Goal: Information Seeking & Learning: Learn about a topic

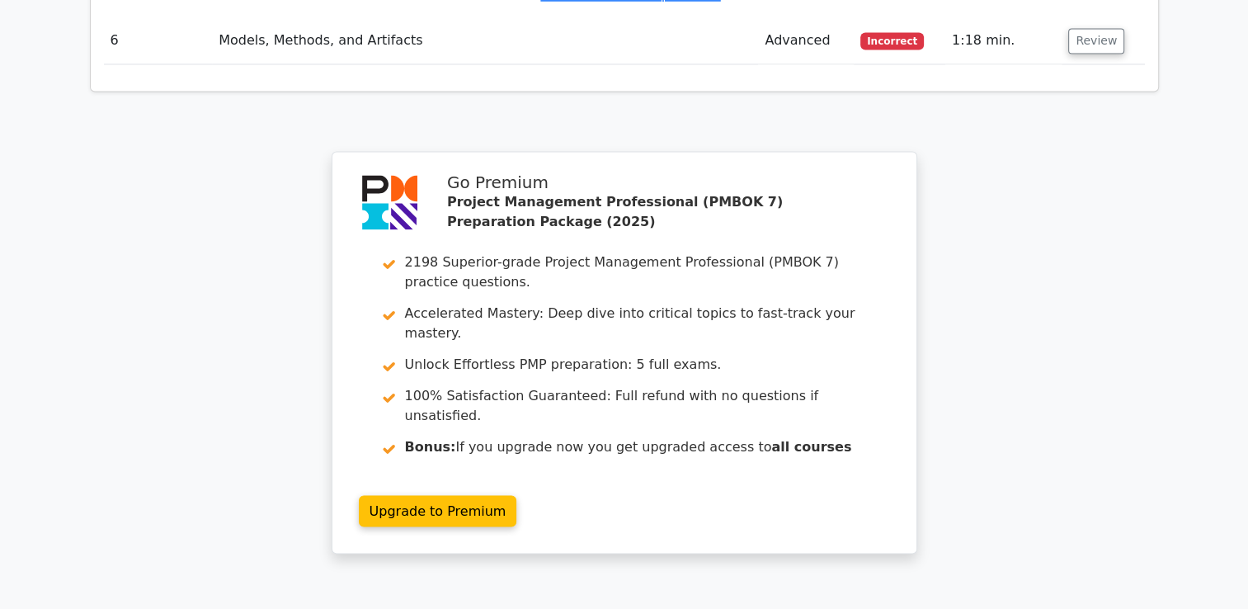
scroll to position [2761, 0]
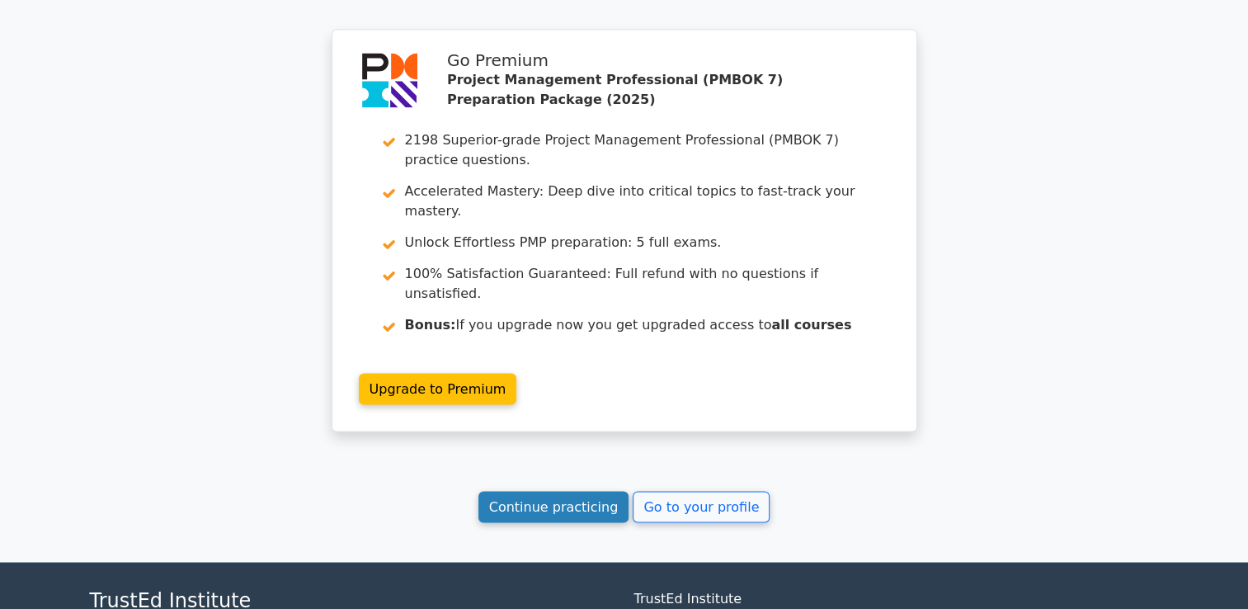
click at [553, 491] on link "Continue practicing" at bounding box center [553, 506] width 151 height 31
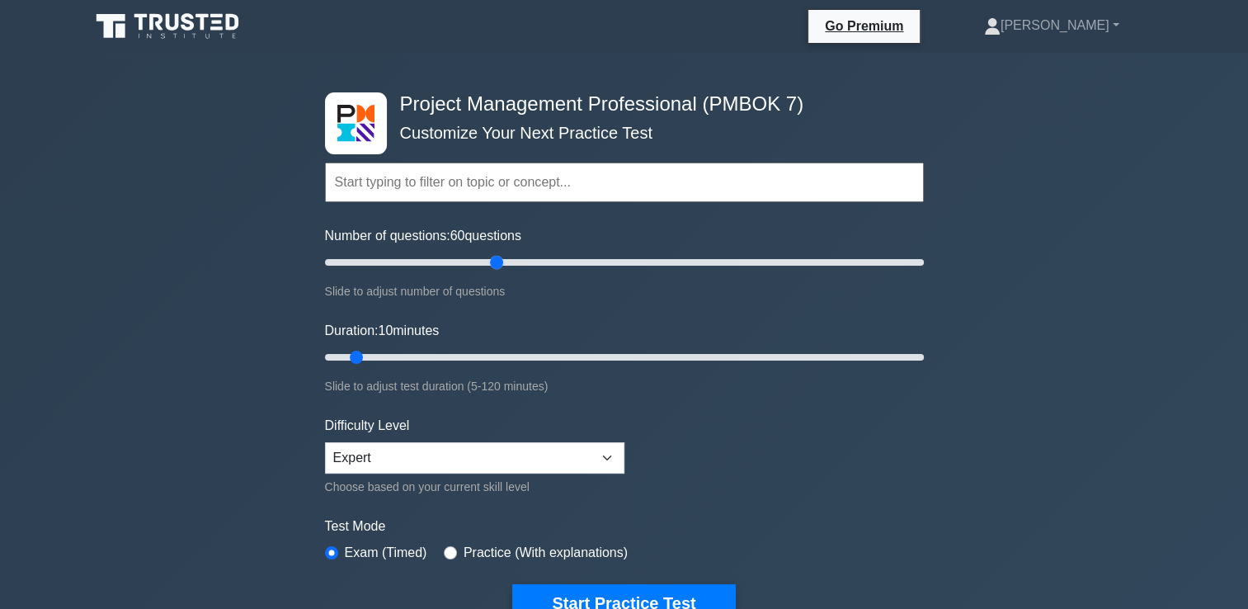
drag, startPoint x: 340, startPoint y: 260, endPoint x: 491, endPoint y: 268, distance: 151.1
type input "60"
click at [491, 268] on input "Number of questions: 60 questions" at bounding box center [624, 262] width 599 height 20
drag, startPoint x: 352, startPoint y: 353, endPoint x: 487, endPoint y: 355, distance: 134.4
click at [487, 355] on input "Duration: 35 minutes" at bounding box center [624, 357] width 599 height 20
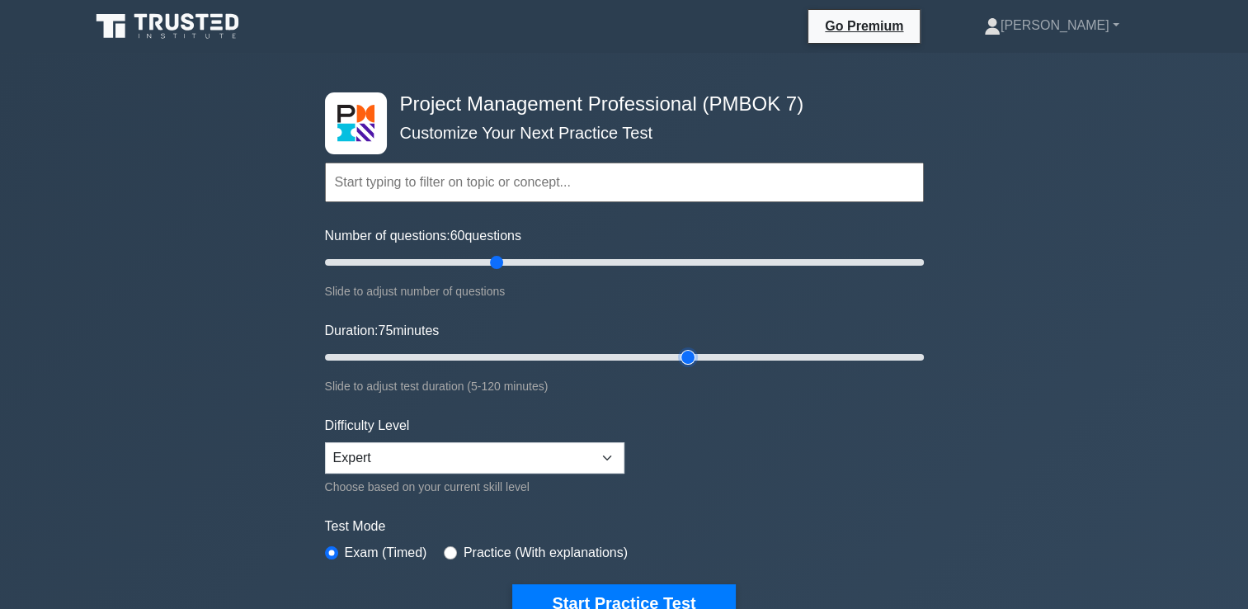
drag, startPoint x: 478, startPoint y: 354, endPoint x: 691, endPoint y: 359, distance: 212.8
type input "75"
click at [691, 359] on input "Duration: 75 minutes" at bounding box center [624, 357] width 599 height 20
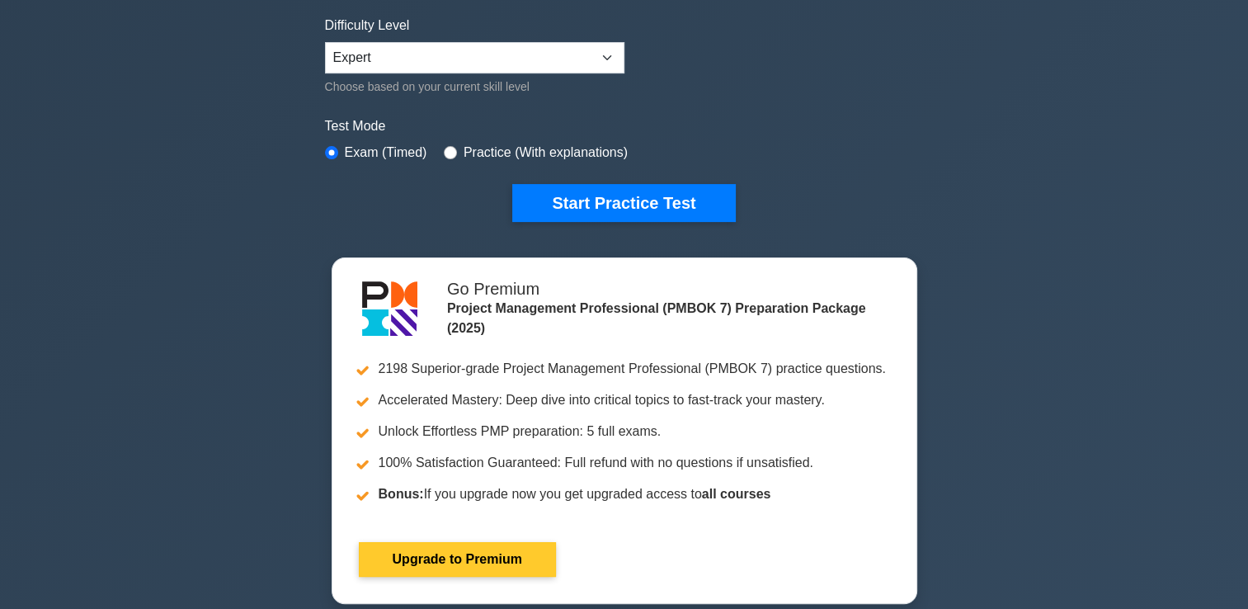
scroll to position [330, 0]
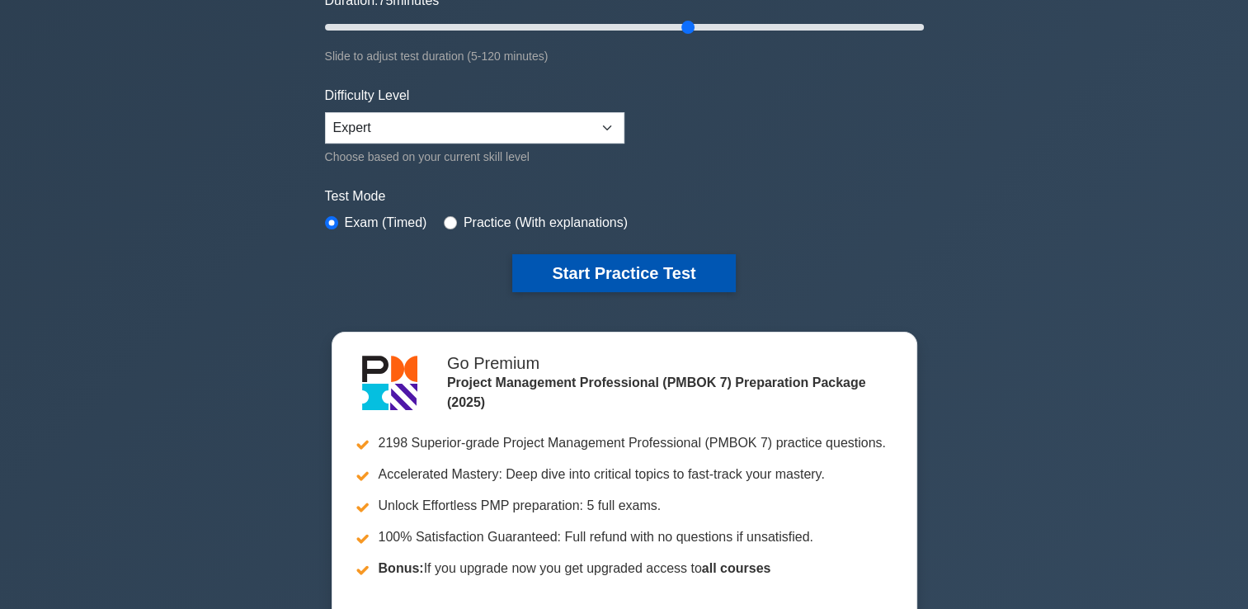
click at [642, 272] on button "Start Practice Test" at bounding box center [623, 273] width 223 height 38
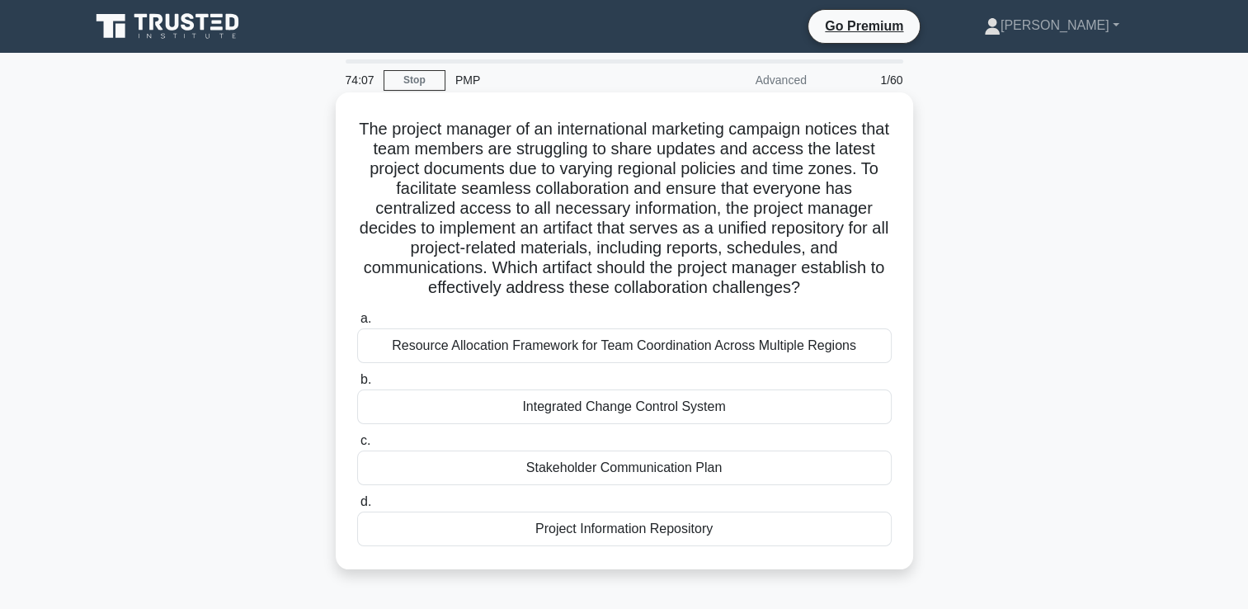
click at [672, 466] on div "Stakeholder Communication Plan" at bounding box center [624, 467] width 534 height 35
click at [357, 446] on input "c. Stakeholder Communication Plan" at bounding box center [357, 440] width 0 height 11
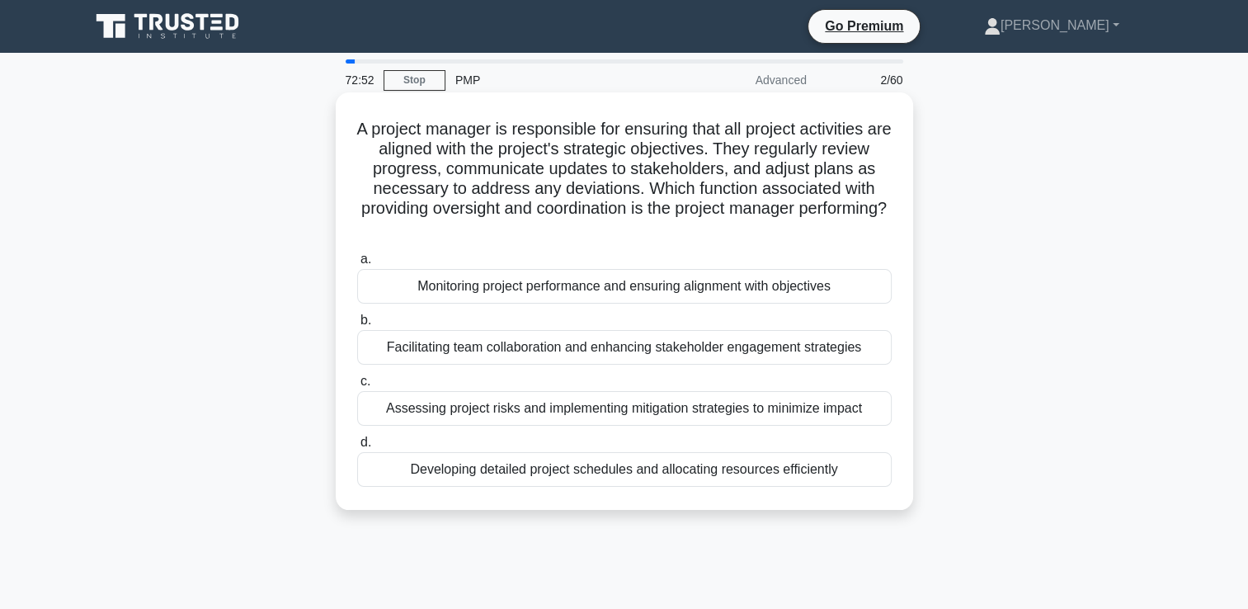
click at [604, 292] on div "Monitoring project performance and ensuring alignment with objectives" at bounding box center [624, 286] width 534 height 35
click at [357, 265] on input "a. Monitoring project performance and ensuring alignment with objectives" at bounding box center [357, 259] width 0 height 11
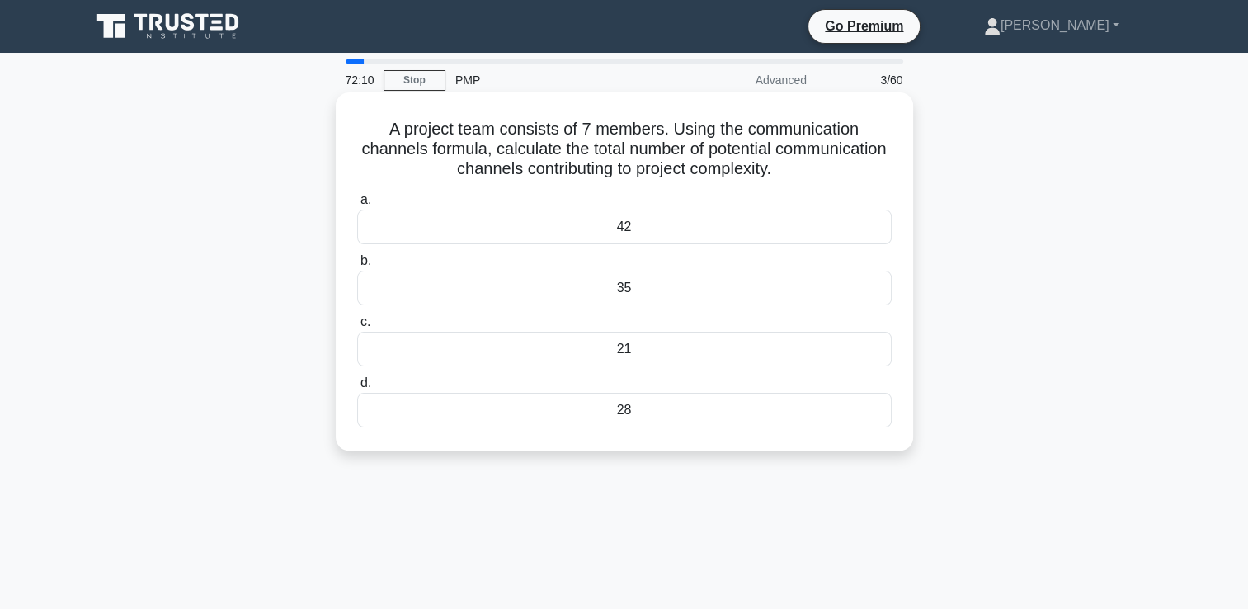
click at [659, 223] on div "42" at bounding box center [624, 226] width 534 height 35
click at [357, 205] on input "a. 42" at bounding box center [357, 200] width 0 height 11
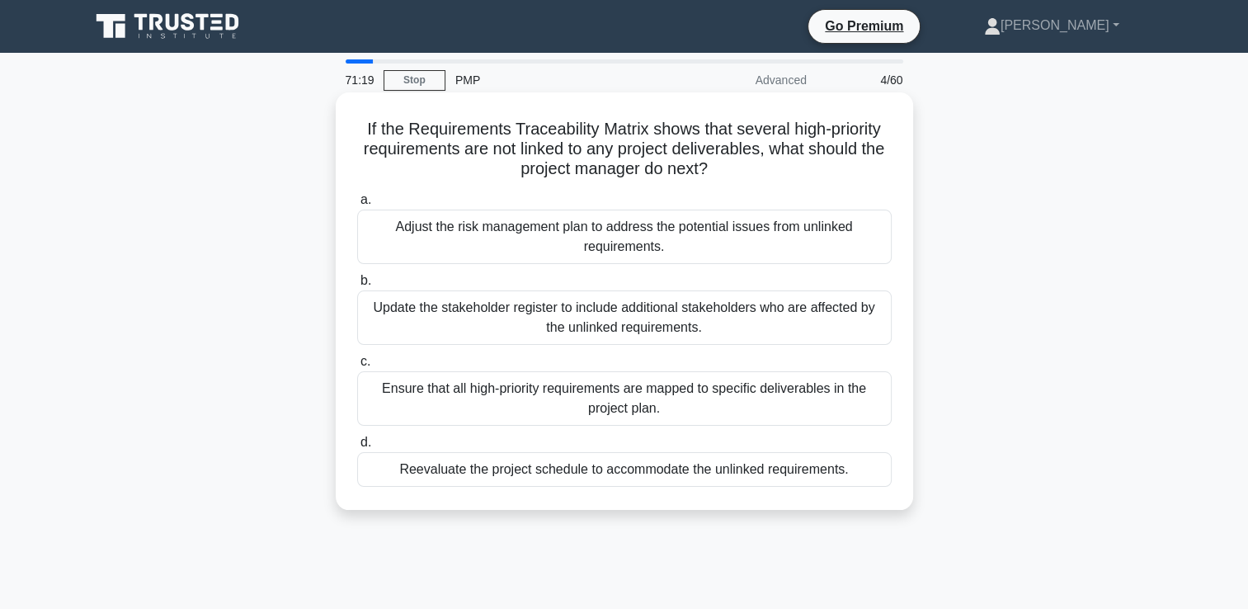
click at [633, 235] on div "Adjust the risk management plan to address the potential issues from unlinked r…" at bounding box center [624, 236] width 534 height 54
click at [357, 205] on input "a. Adjust the risk management plan to address the potential issues from unlinke…" at bounding box center [357, 200] width 0 height 11
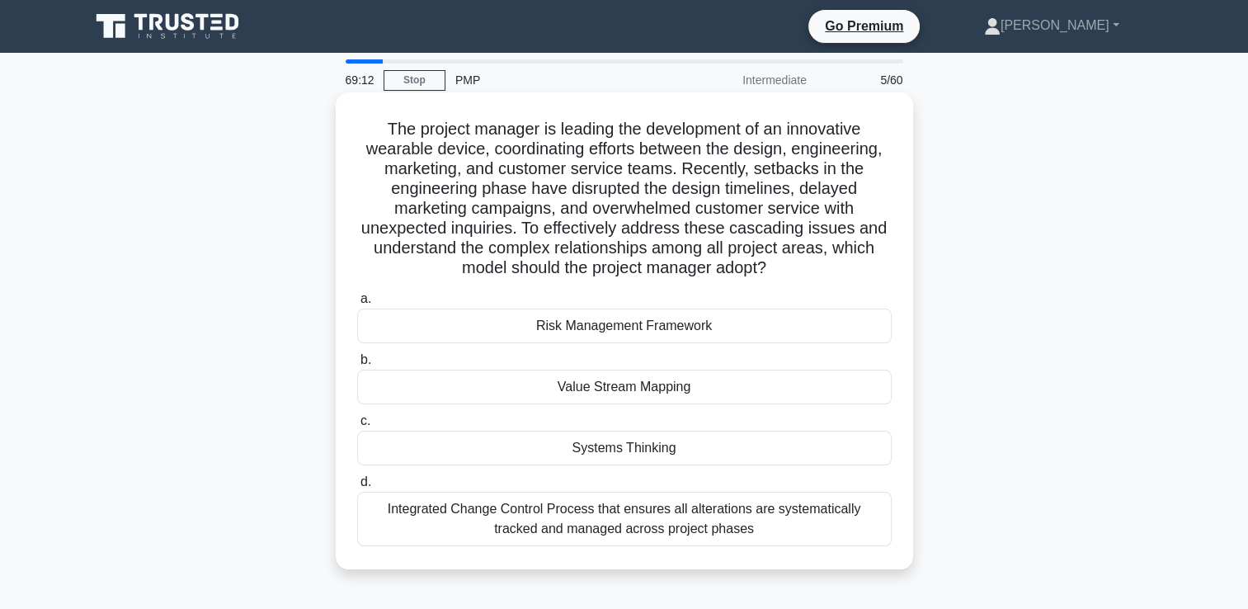
click at [624, 451] on div "Systems Thinking" at bounding box center [624, 447] width 534 height 35
click at [357, 426] on input "c. Systems Thinking" at bounding box center [357, 421] width 0 height 11
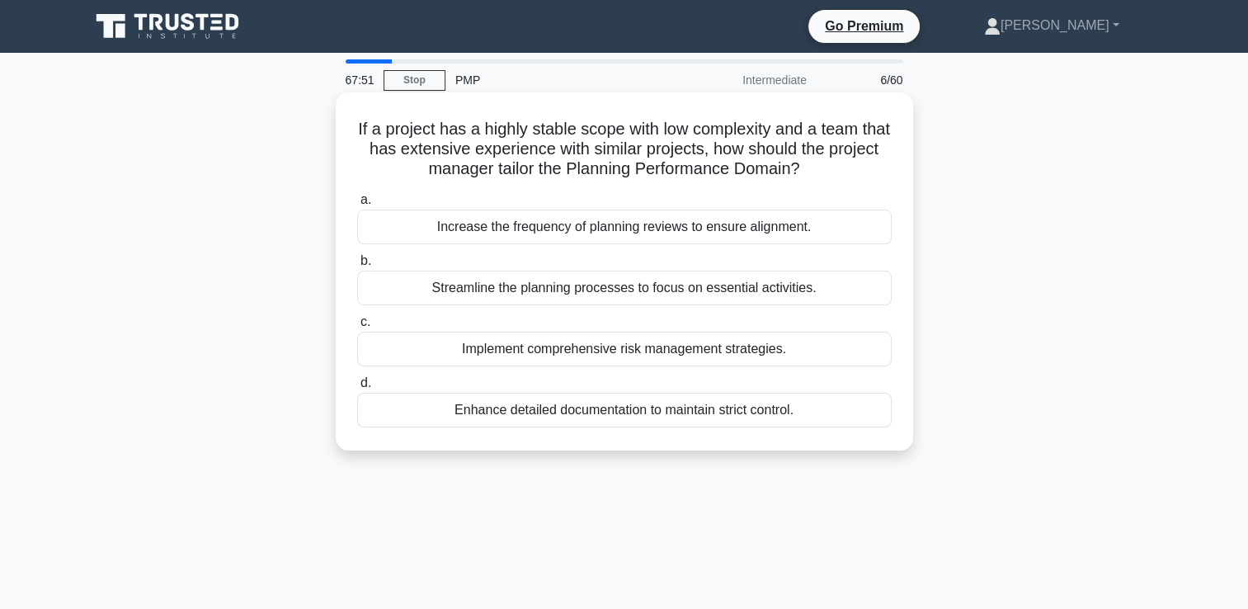
click at [565, 294] on div "Streamline the planning processes to focus on essential activities." at bounding box center [624, 287] width 534 height 35
click at [357, 266] on input "b. Streamline the planning processes to focus on essential activities." at bounding box center [357, 261] width 0 height 11
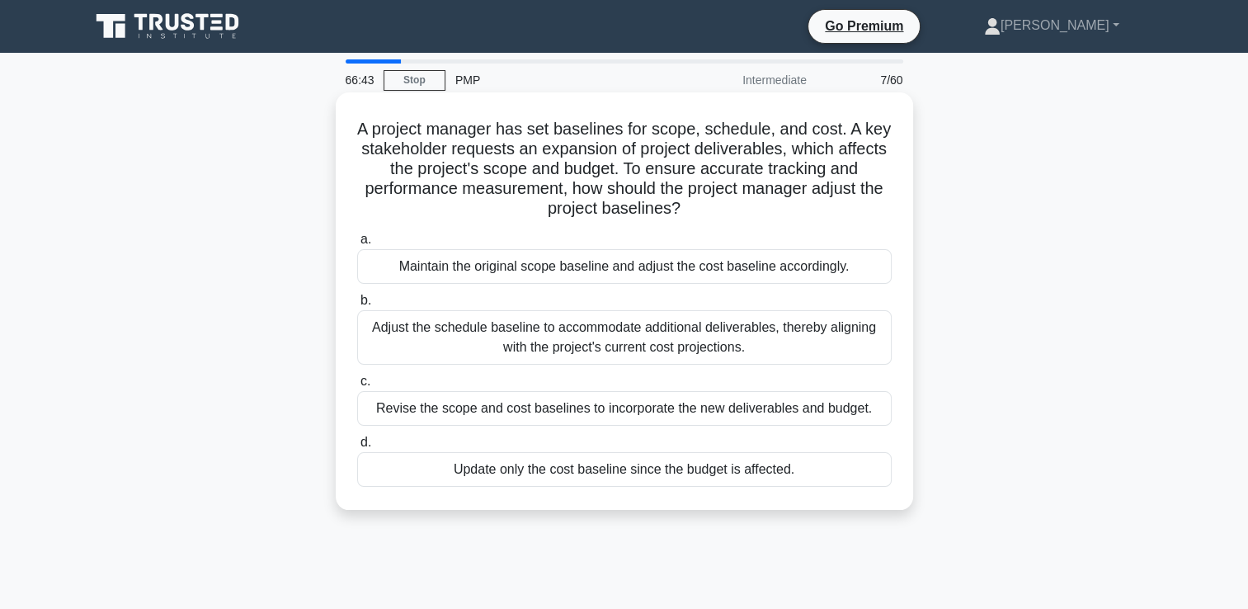
click at [771, 414] on div "Revise the scope and cost baselines to incorporate the new deliverables and bud…" at bounding box center [624, 408] width 534 height 35
click at [357, 387] on input "c. Revise the scope and cost baselines to incorporate the new deliverables and …" at bounding box center [357, 381] width 0 height 11
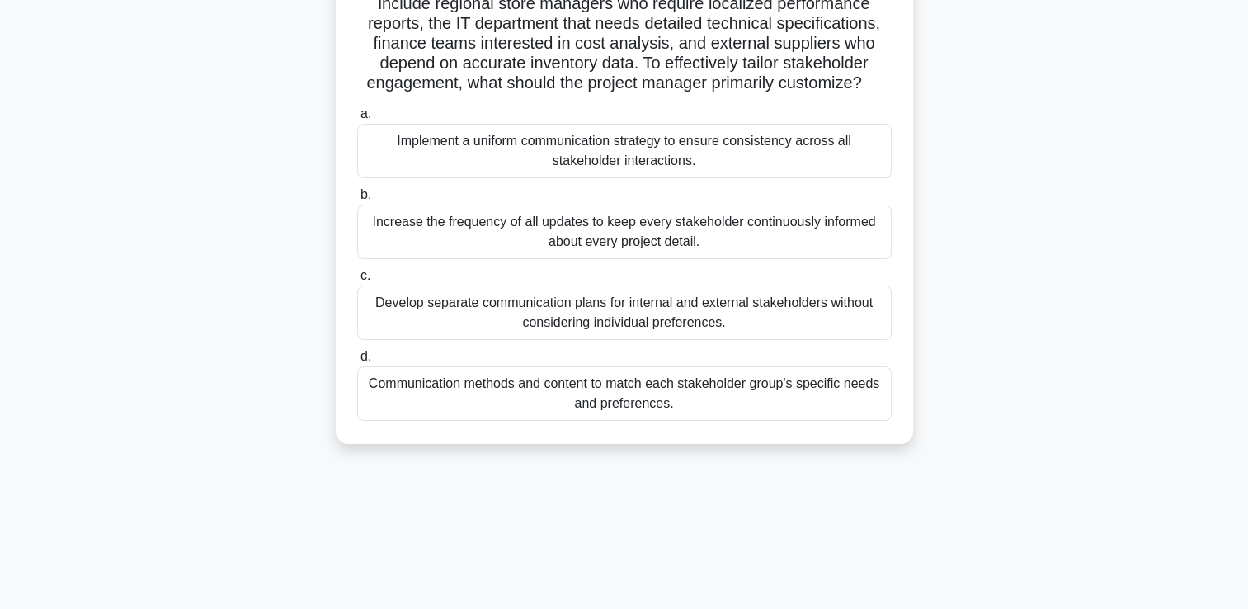
scroll to position [117, 0]
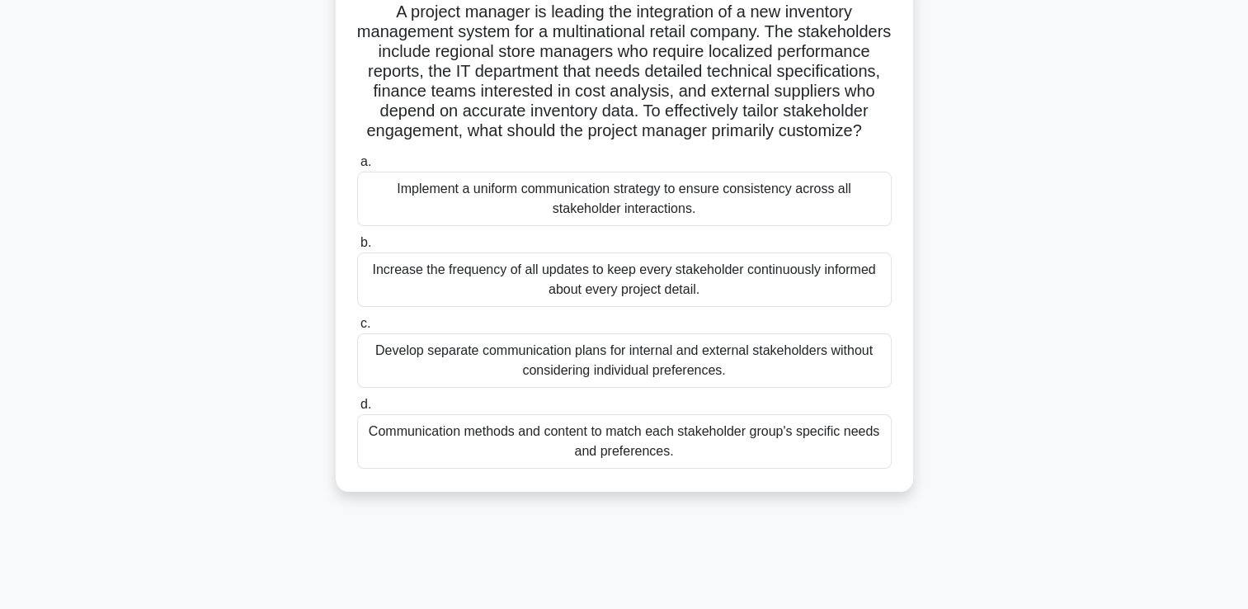
click at [663, 458] on div "Communication methods and content to match each stakeholder group's specific ne…" at bounding box center [624, 441] width 534 height 54
click at [357, 410] on input "d. Communication methods and content to match each stakeholder group's specific…" at bounding box center [357, 404] width 0 height 11
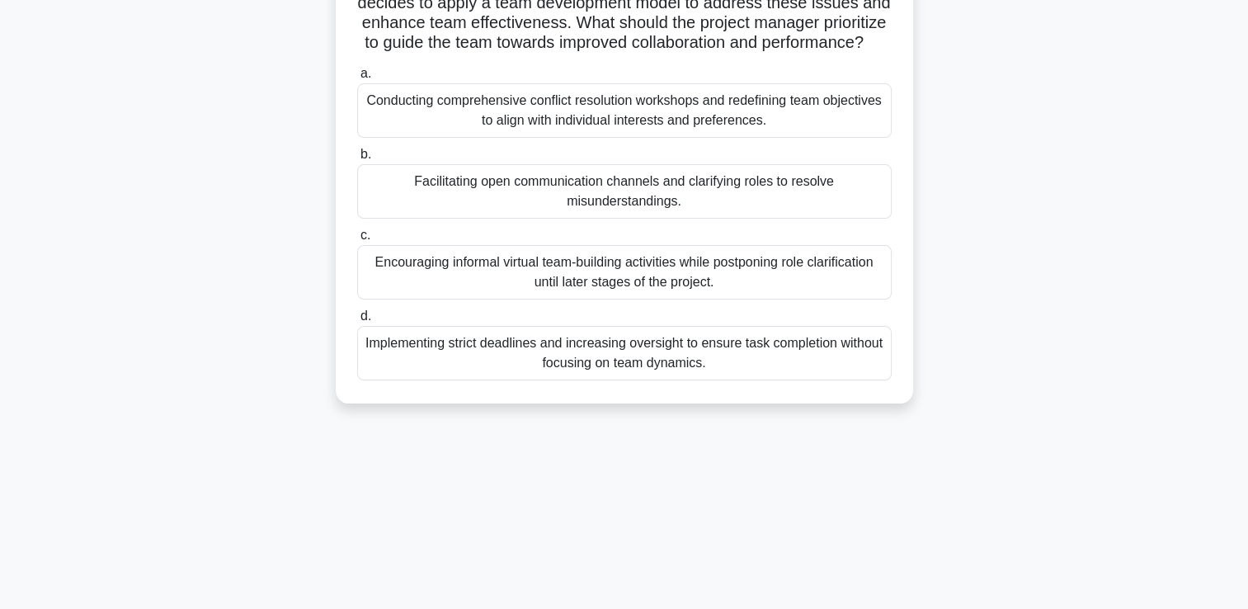
scroll to position [247, 0]
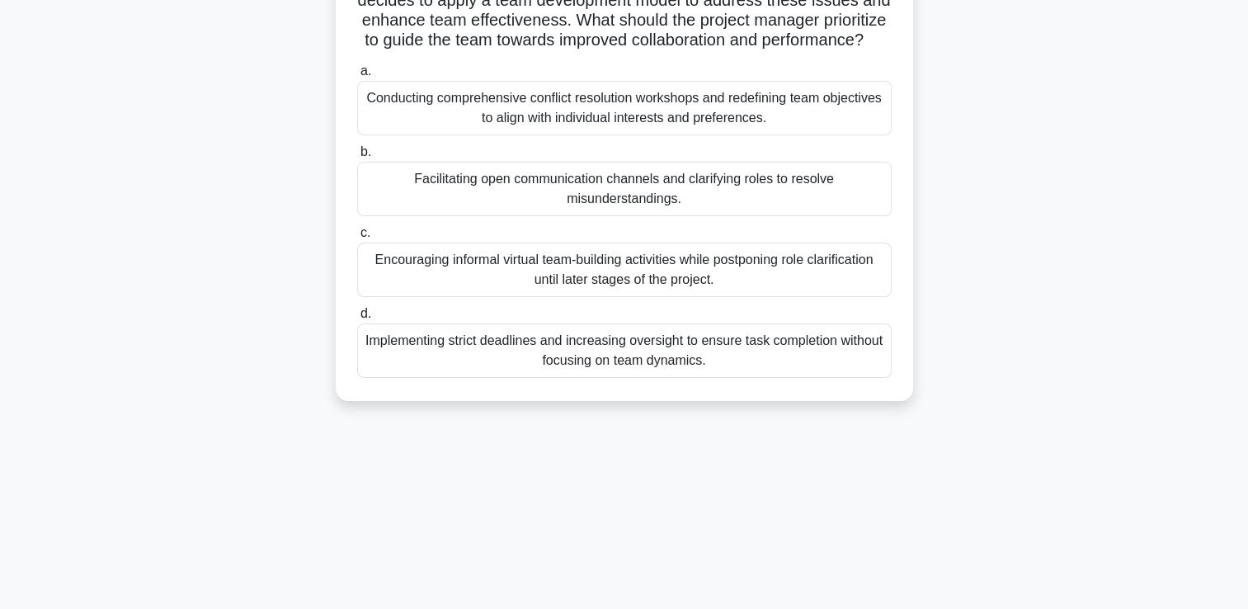
click at [614, 209] on div "Facilitating open communication channels and clarifying roles to resolve misund…" at bounding box center [624, 189] width 534 height 54
click at [357, 158] on input "b. Facilitating open communication channels and clarifying roles to resolve mis…" at bounding box center [357, 152] width 0 height 11
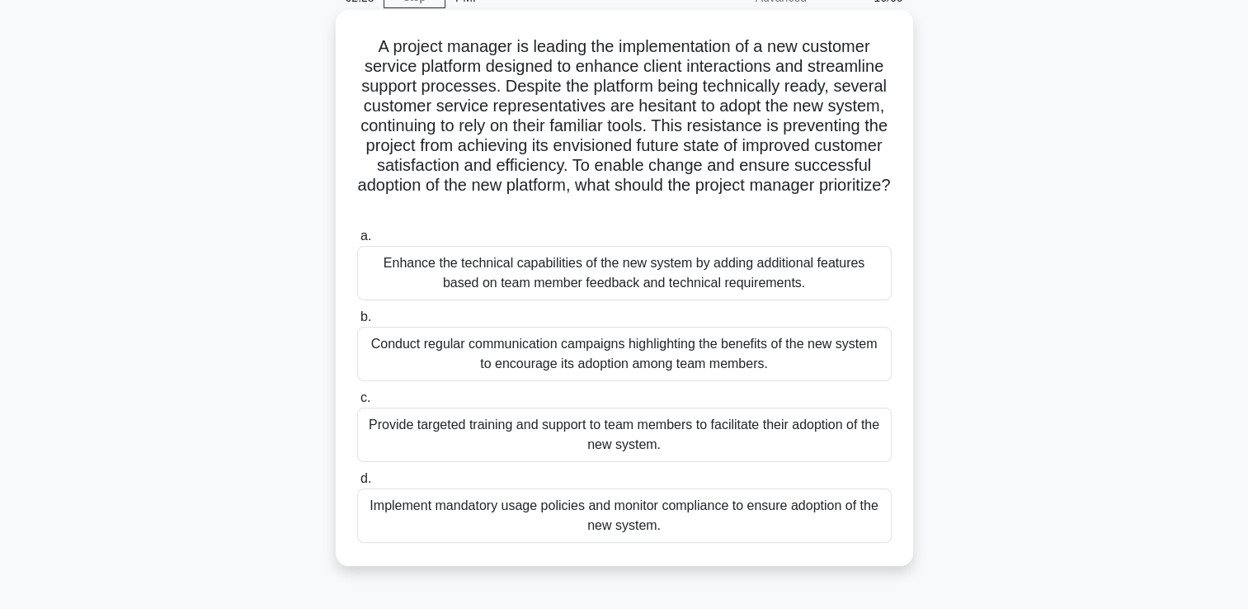
scroll to position [0, 0]
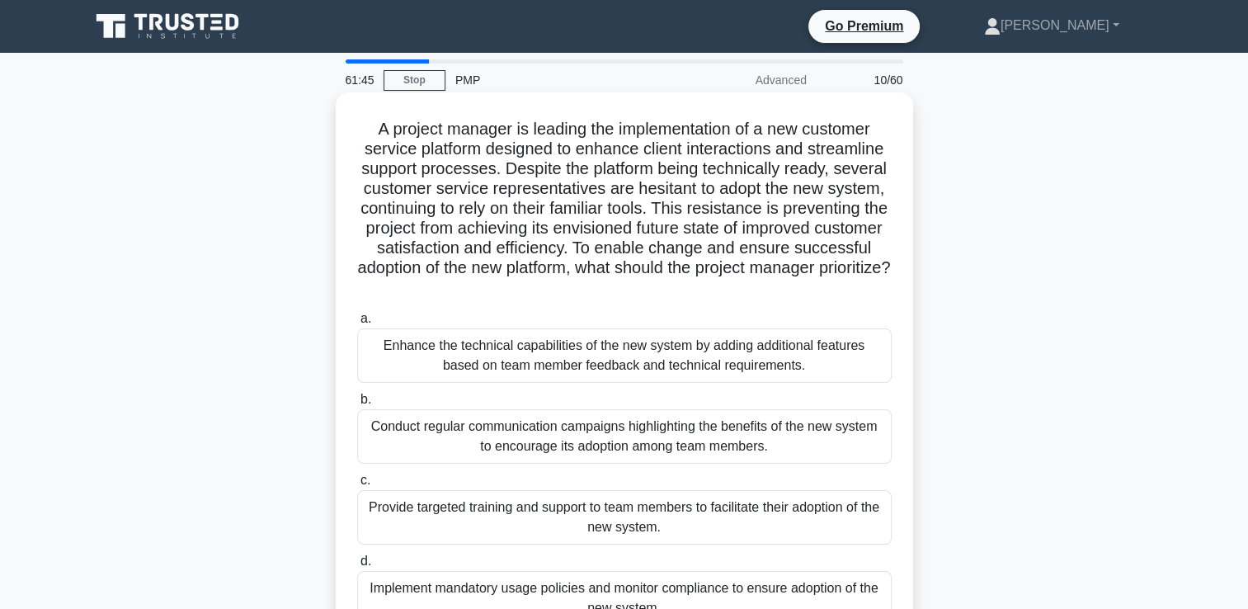
click at [627, 513] on div "Provide targeted training and support to team members to facilitate their adopt…" at bounding box center [624, 517] width 534 height 54
click at [357, 486] on input "c. Provide targeted training and support to team members to facilitate their ad…" at bounding box center [357, 480] width 0 height 11
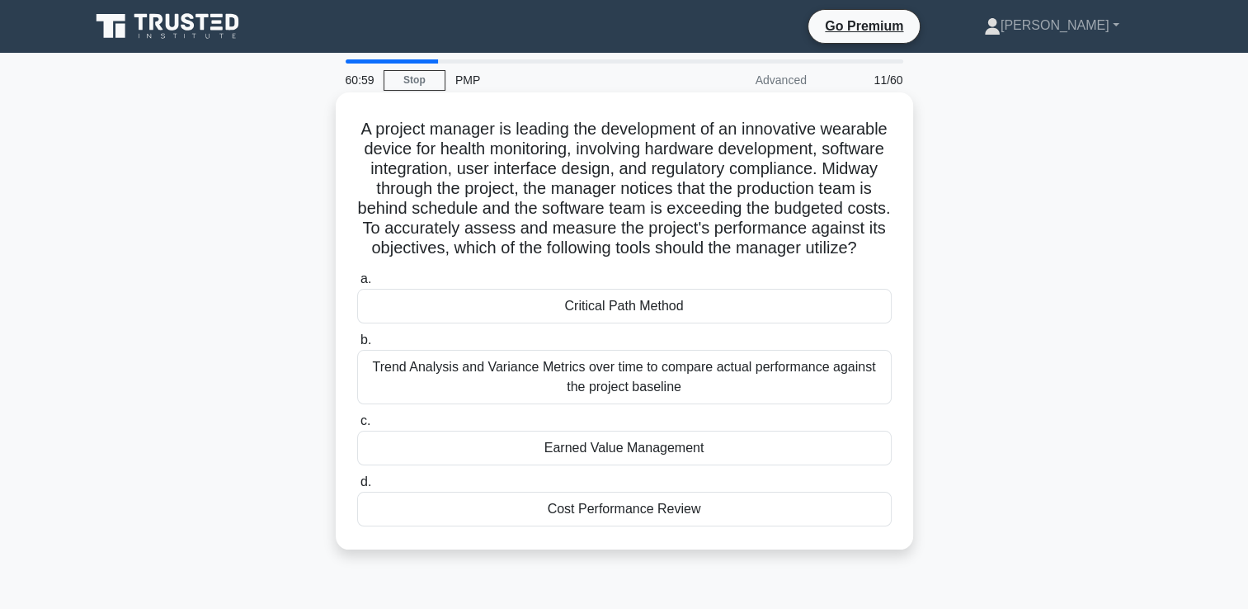
click at [618, 465] on div "Earned Value Management" at bounding box center [624, 447] width 534 height 35
click at [357, 426] on input "c. Earned Value Management" at bounding box center [357, 421] width 0 height 11
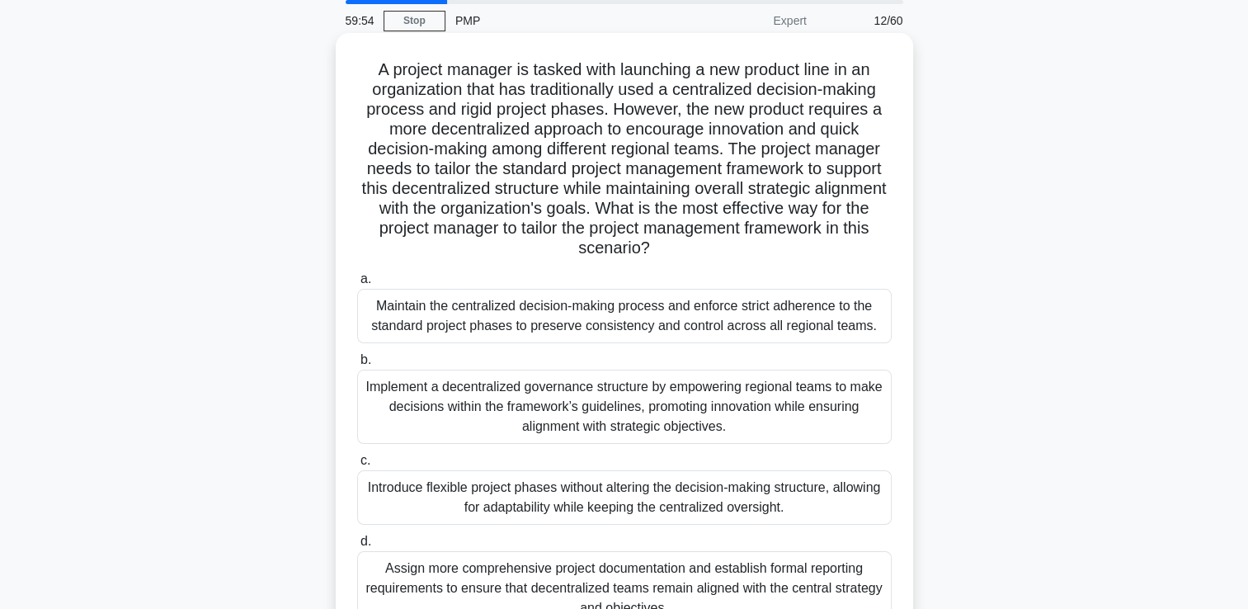
scroll to position [165, 0]
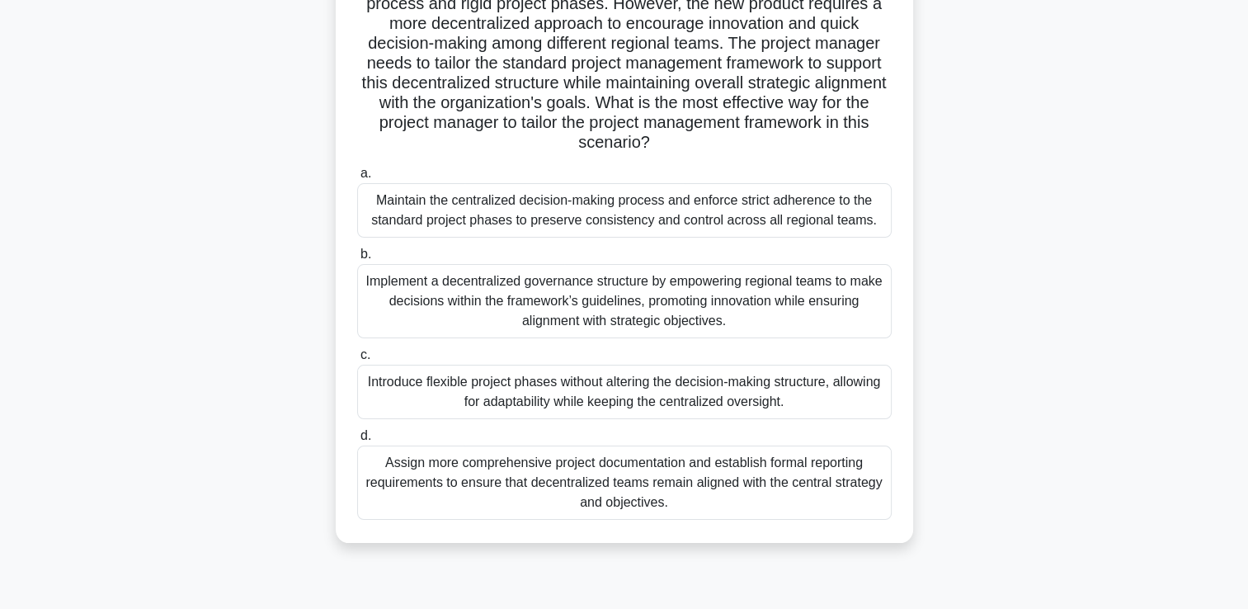
click at [649, 307] on div "Implement a decentralized governance structure by empowering regional teams to …" at bounding box center [624, 301] width 534 height 74
click at [357, 260] on input "b. Implement a decentralized governance structure by empowering regional teams …" at bounding box center [357, 254] width 0 height 11
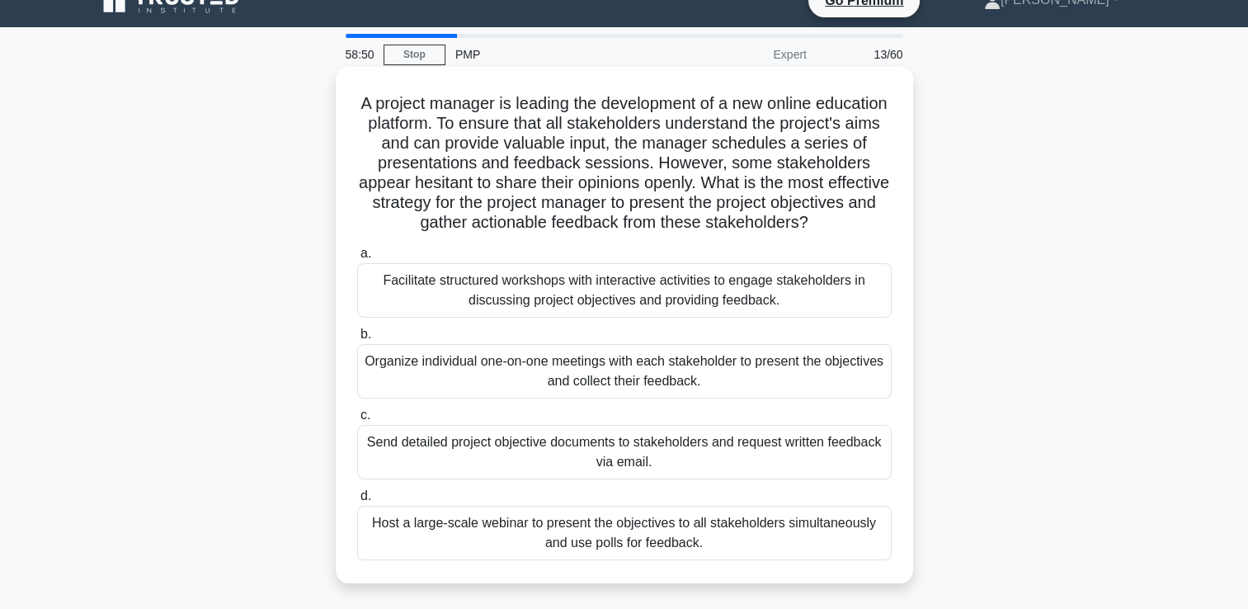
scroll to position [82, 0]
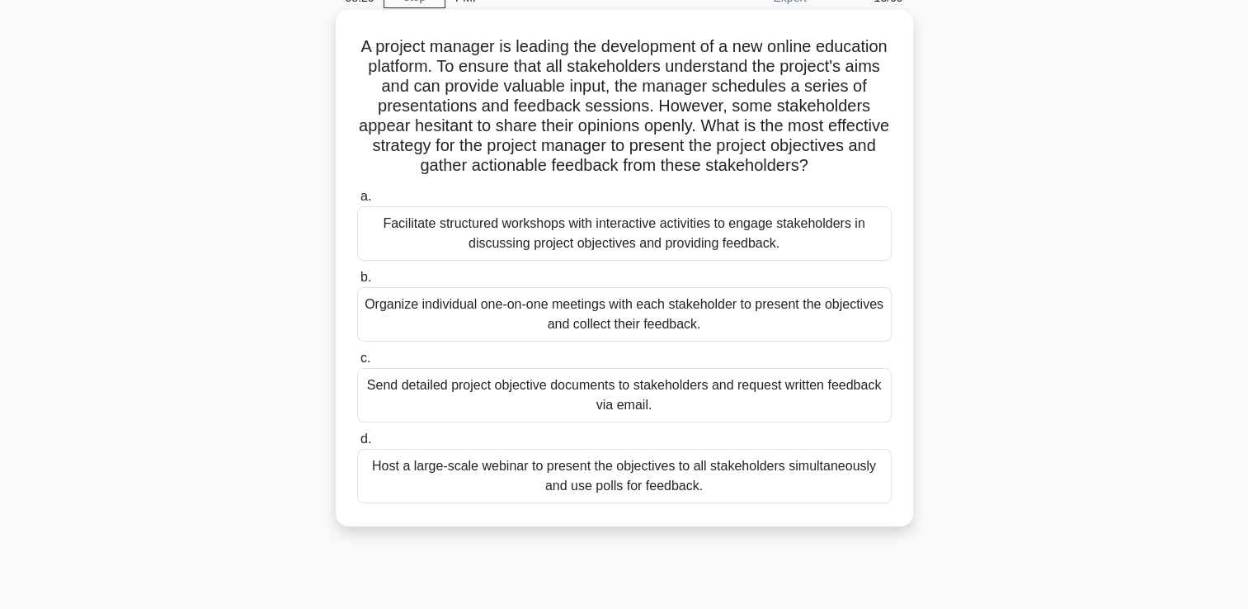
click at [681, 236] on div "Facilitate structured workshops with interactive activities to engage stakehold…" at bounding box center [624, 233] width 534 height 54
click at [357, 202] on input "a. Facilitate structured workshops with interactive activities to engage stakeh…" at bounding box center [357, 196] width 0 height 11
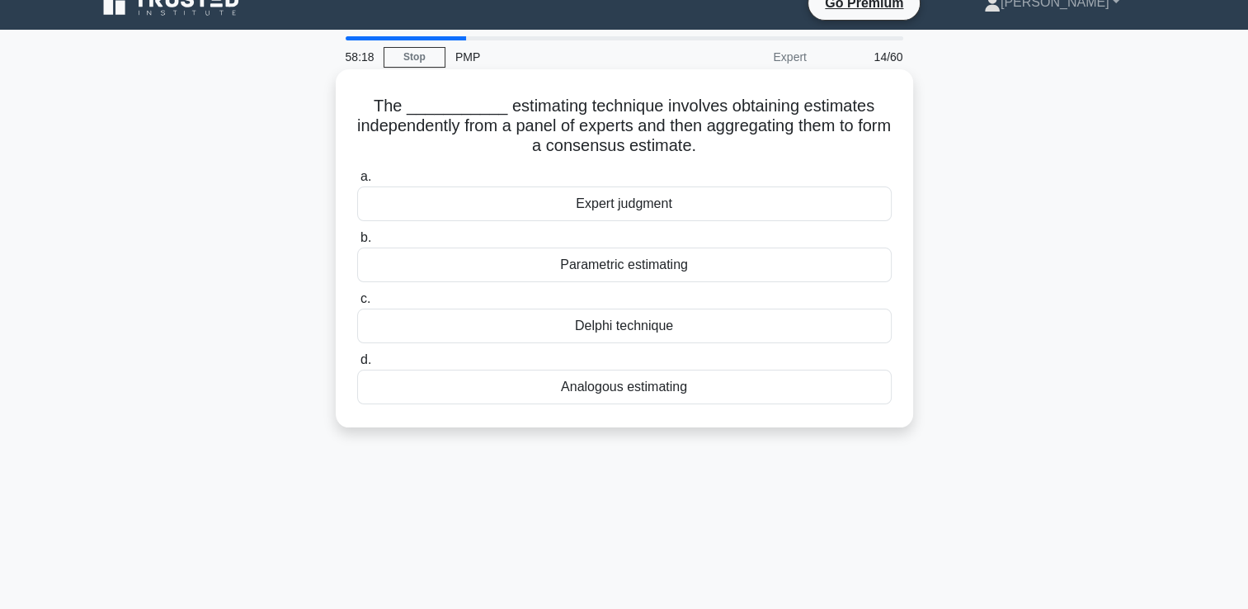
scroll to position [0, 0]
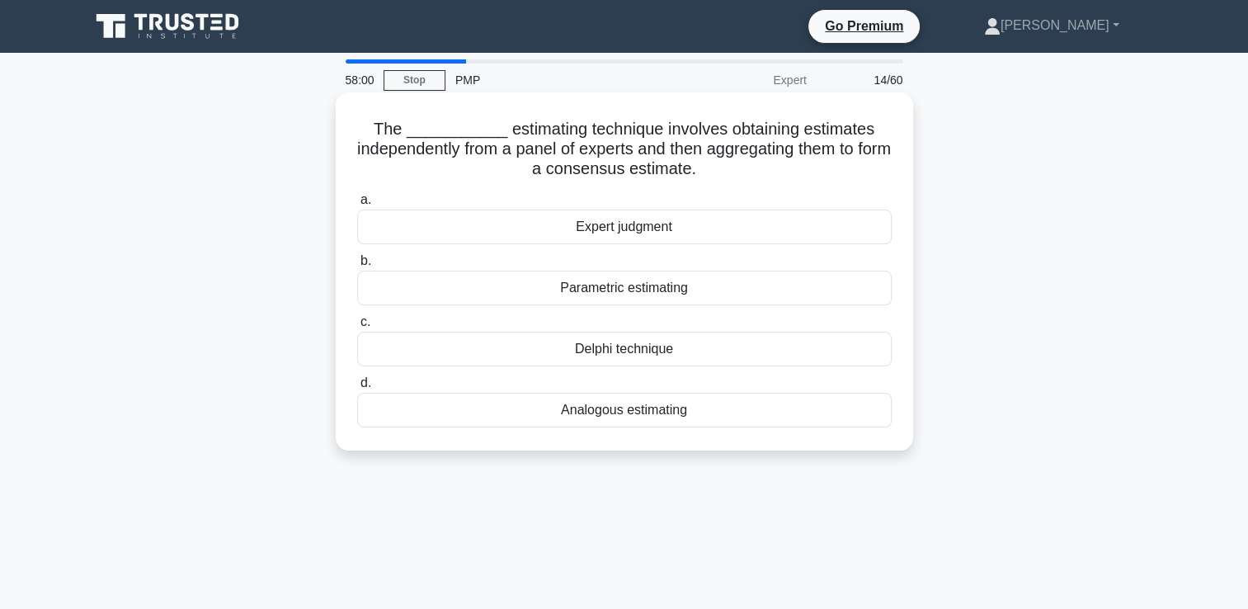
click at [599, 226] on div "Expert judgment" at bounding box center [624, 226] width 534 height 35
click at [357, 205] on input "a. Expert judgment" at bounding box center [357, 200] width 0 height 11
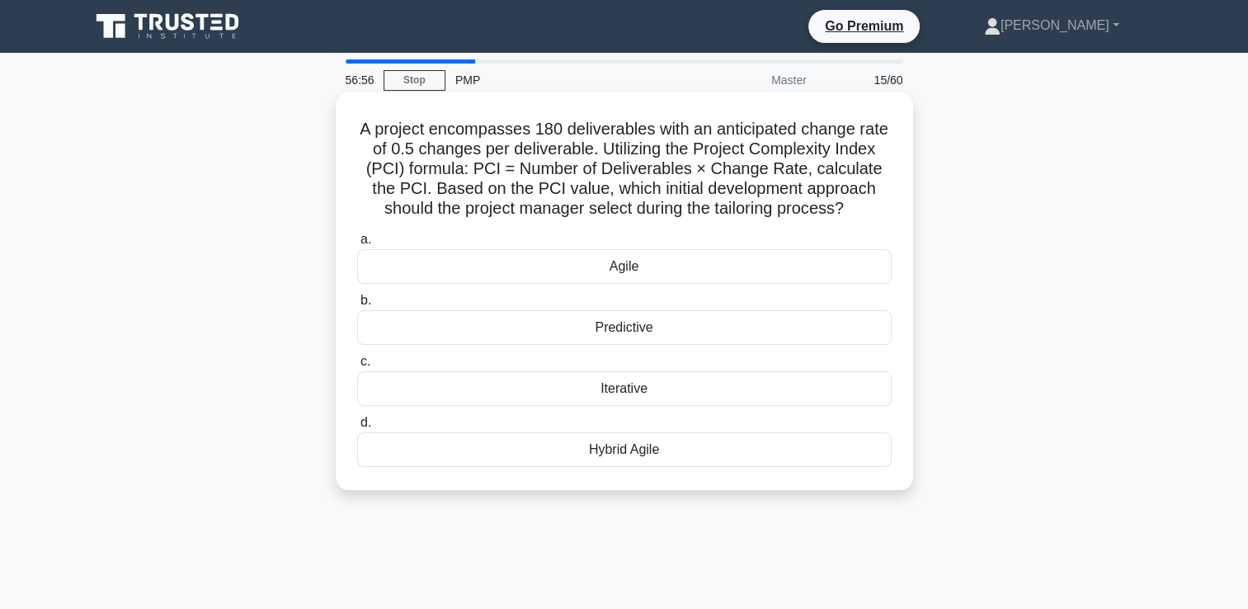
click at [638, 392] on div "Iterative" at bounding box center [624, 388] width 534 height 35
click at [357, 367] on input "c. Iterative" at bounding box center [357, 361] width 0 height 11
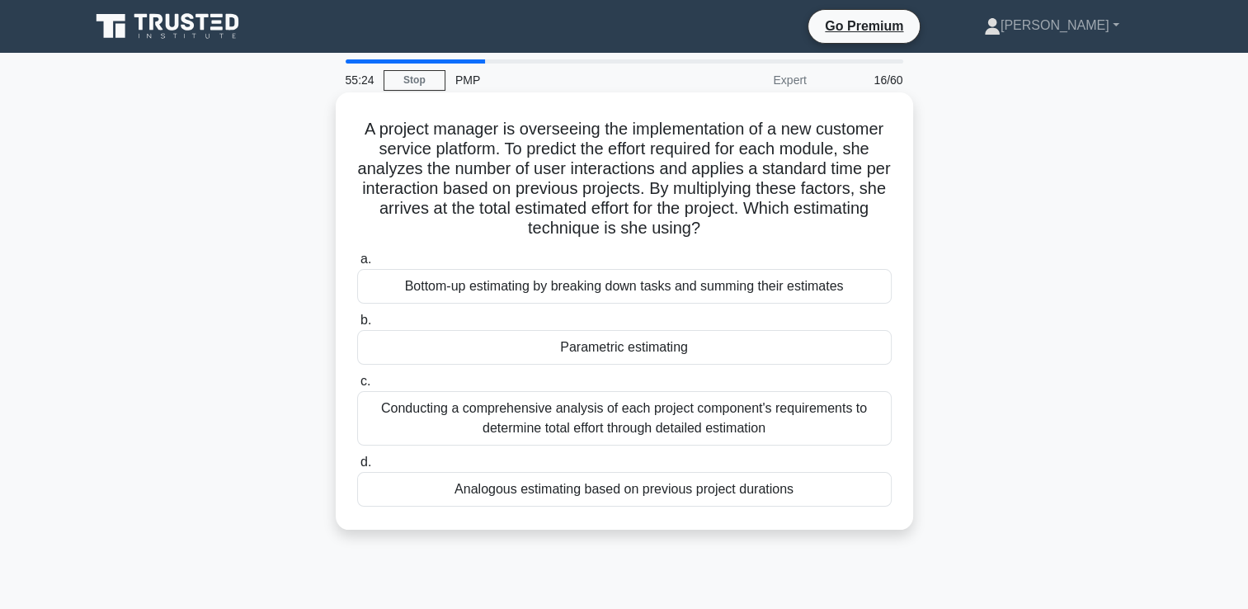
click at [581, 483] on div "Analogous estimating based on previous project durations" at bounding box center [624, 489] width 534 height 35
click at [357, 468] on input "d. Analogous estimating based on previous project durations" at bounding box center [357, 462] width 0 height 11
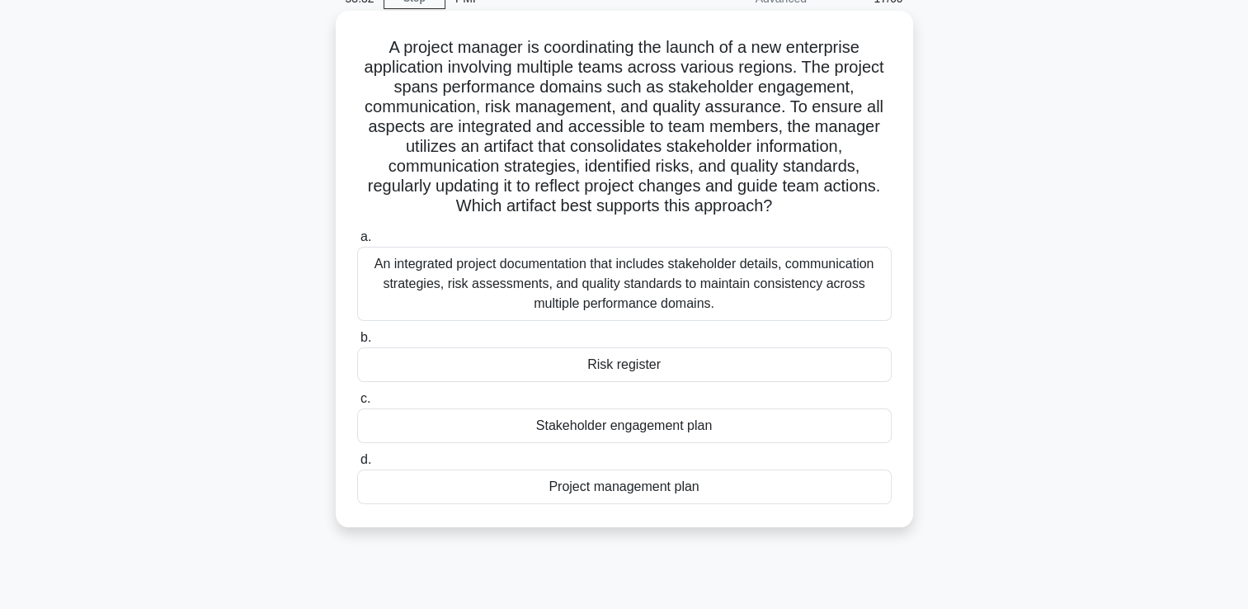
scroll to position [165, 0]
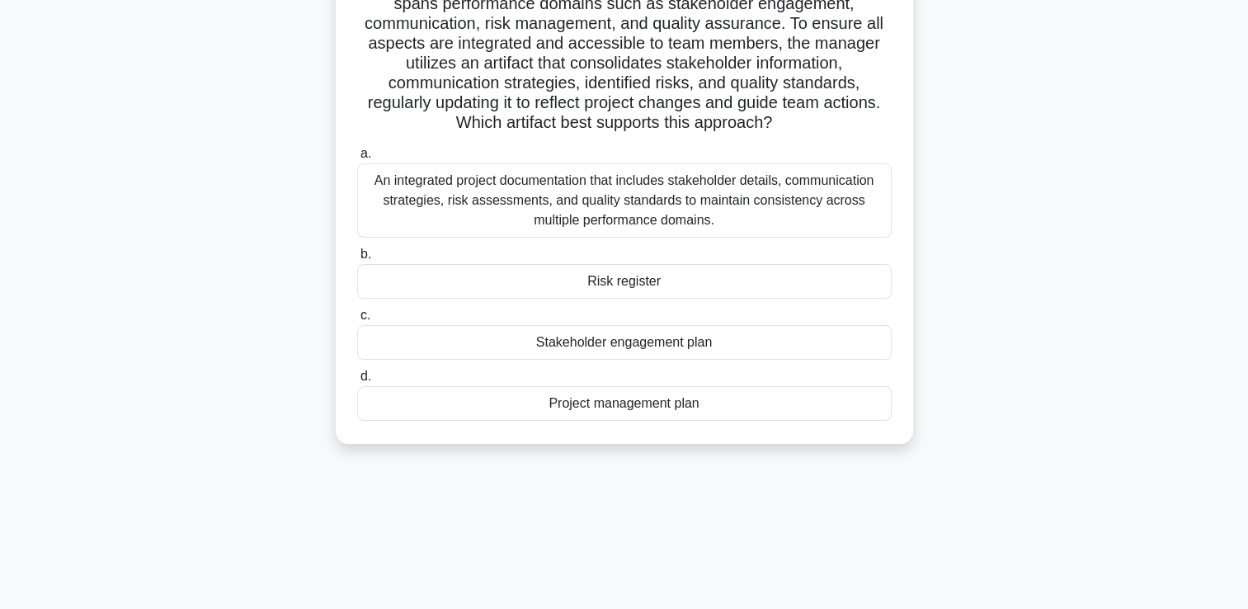
click at [664, 407] on div "Project management plan" at bounding box center [624, 403] width 534 height 35
click at [357, 382] on input "d. Project management plan" at bounding box center [357, 376] width 0 height 11
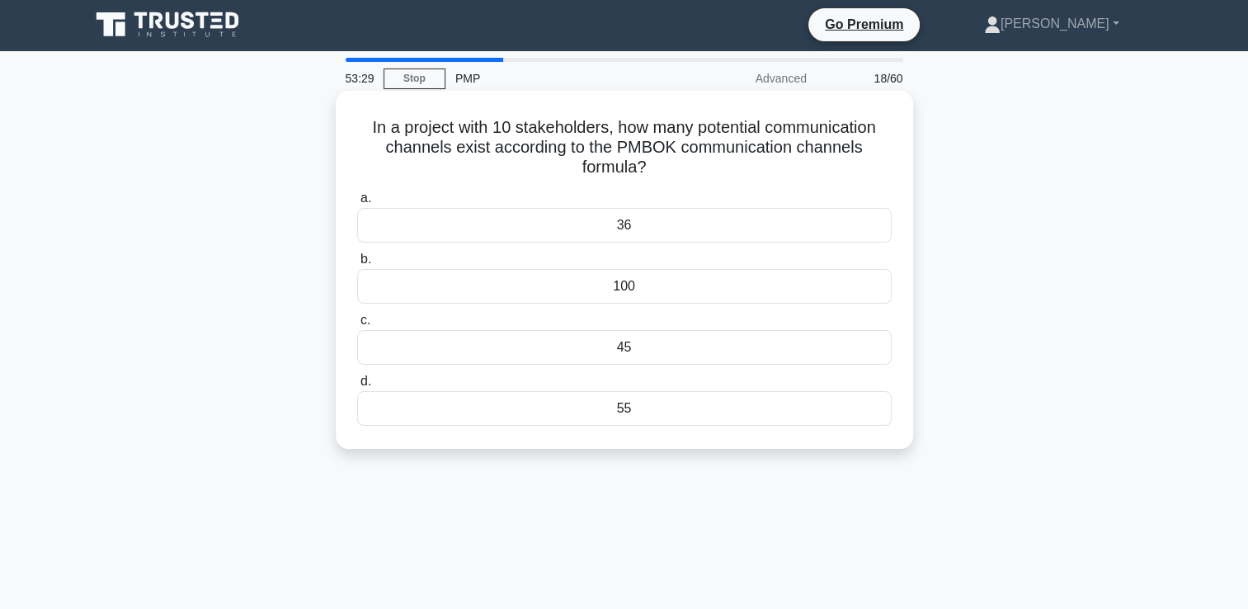
scroll to position [0, 0]
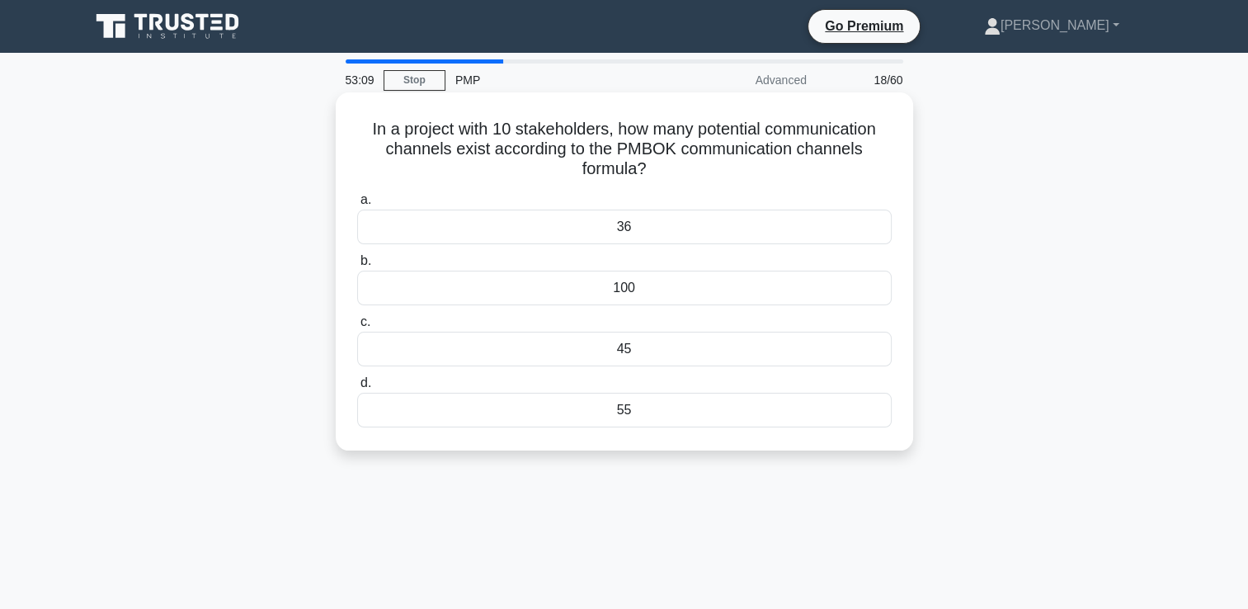
click at [638, 417] on div "55" at bounding box center [624, 410] width 534 height 35
click at [357, 388] on input "d. 55" at bounding box center [357, 383] width 0 height 11
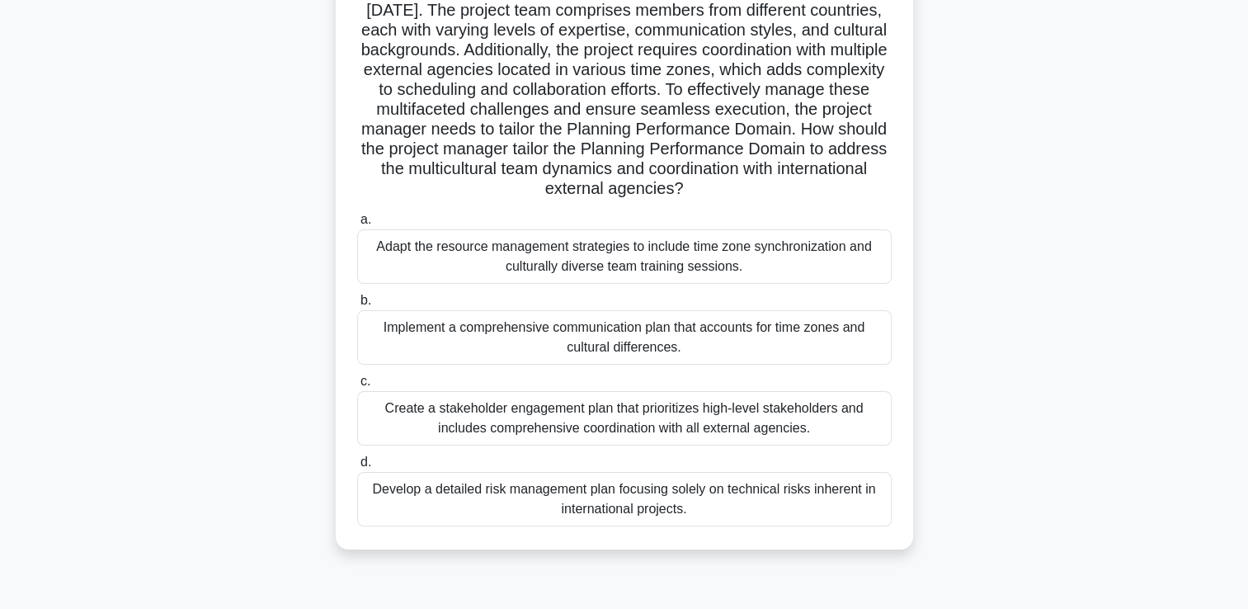
scroll to position [165, 0]
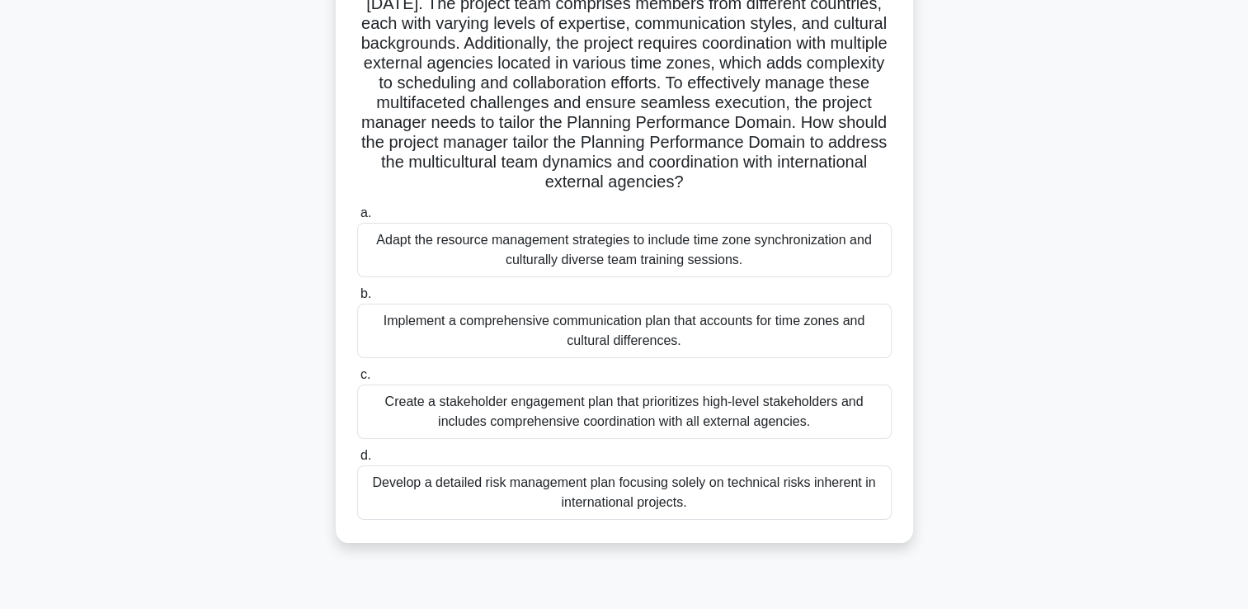
click at [624, 330] on div "Implement a comprehensive communication plan that accounts for time zones and c…" at bounding box center [624, 330] width 534 height 54
click at [357, 299] on input "b. Implement a comprehensive communication plan that accounts for time zones an…" at bounding box center [357, 294] width 0 height 11
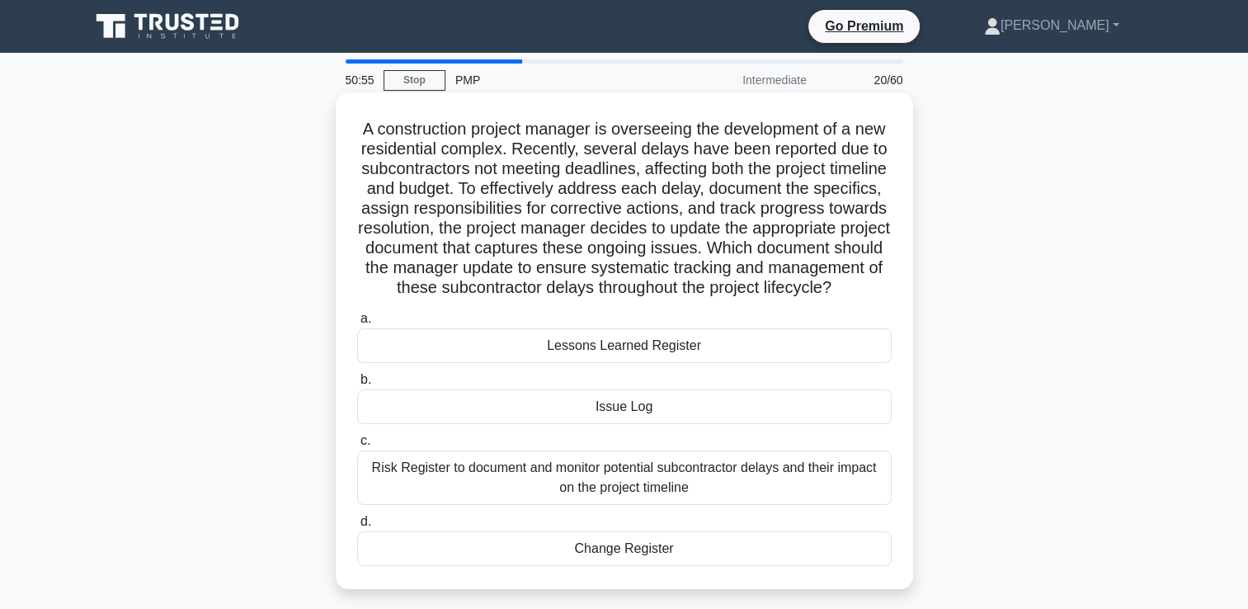
scroll to position [82, 0]
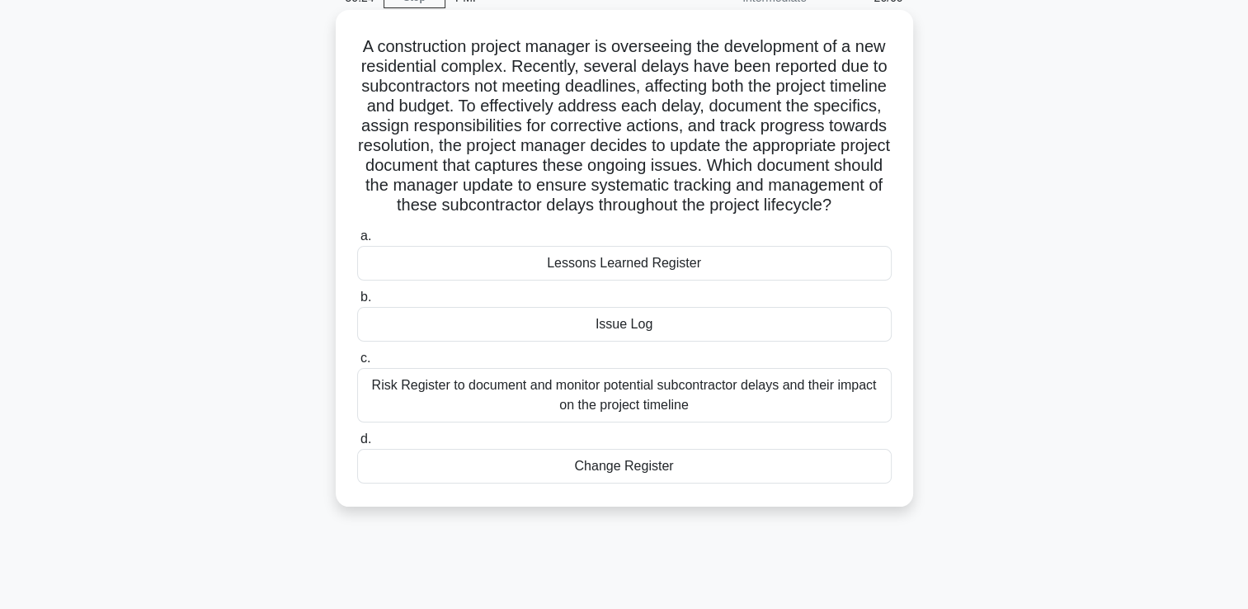
click at [637, 341] on div "Issue Log" at bounding box center [624, 324] width 534 height 35
click at [357, 303] on input "b. Issue Log" at bounding box center [357, 297] width 0 height 11
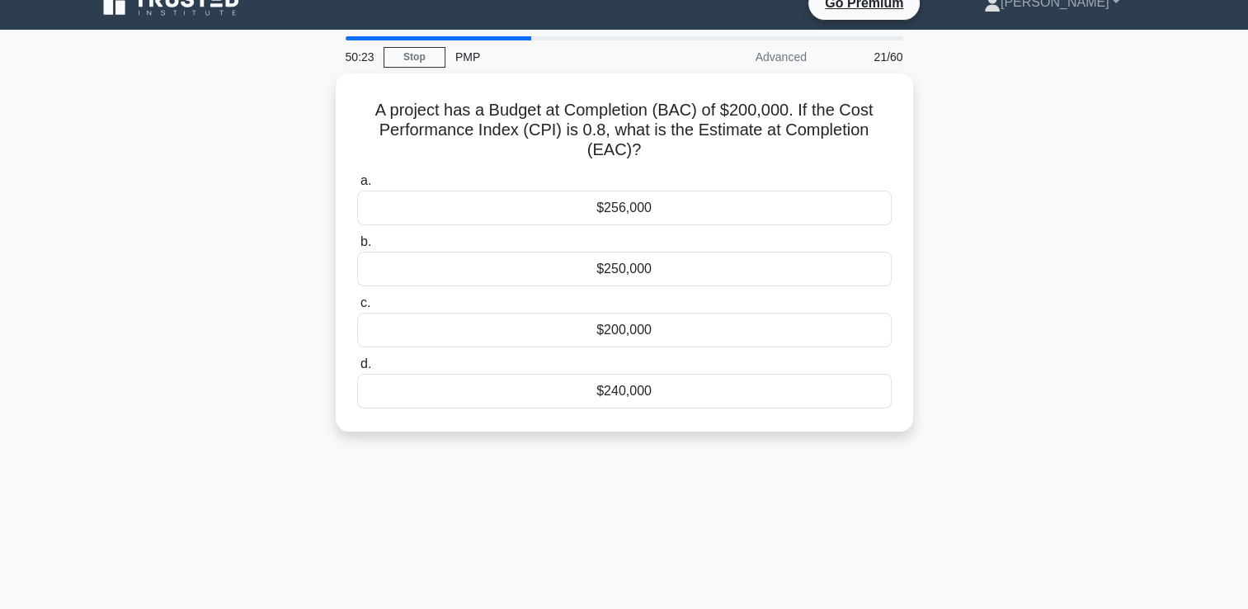
scroll to position [0, 0]
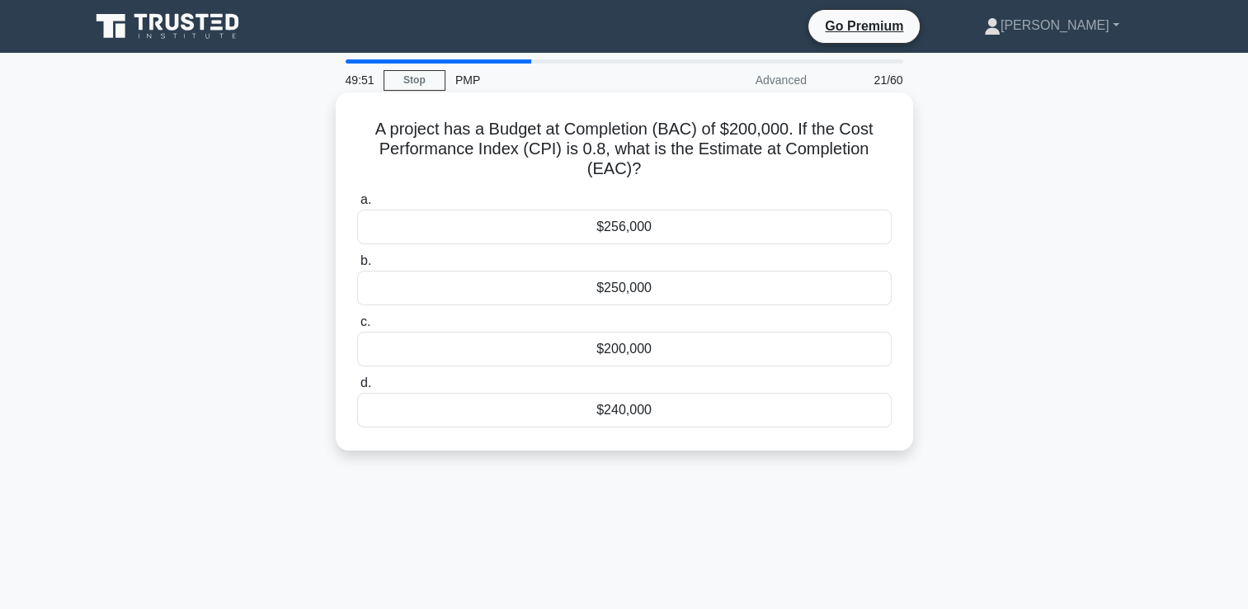
click at [616, 286] on div "$250,000" at bounding box center [624, 287] width 534 height 35
click at [357, 266] on input "b. $250,000" at bounding box center [357, 261] width 0 height 11
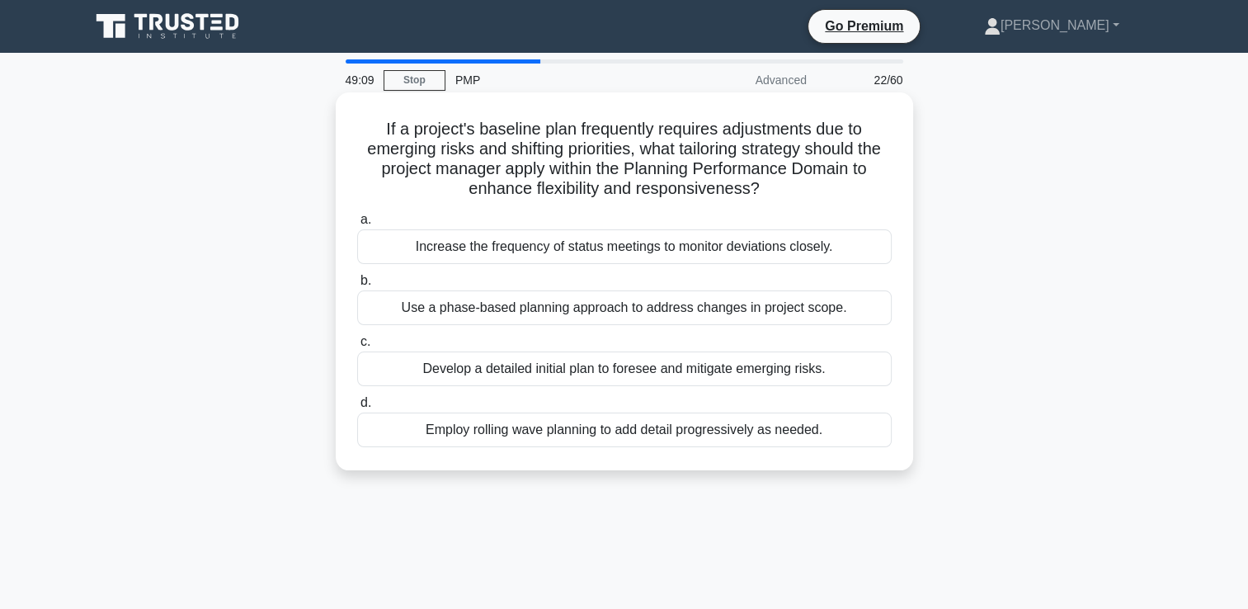
click at [774, 438] on div "Employ rolling wave planning to add detail progressively as needed." at bounding box center [624, 429] width 534 height 35
click at [357, 408] on input "d. Employ rolling wave planning to add detail progressively as needed." at bounding box center [357, 402] width 0 height 11
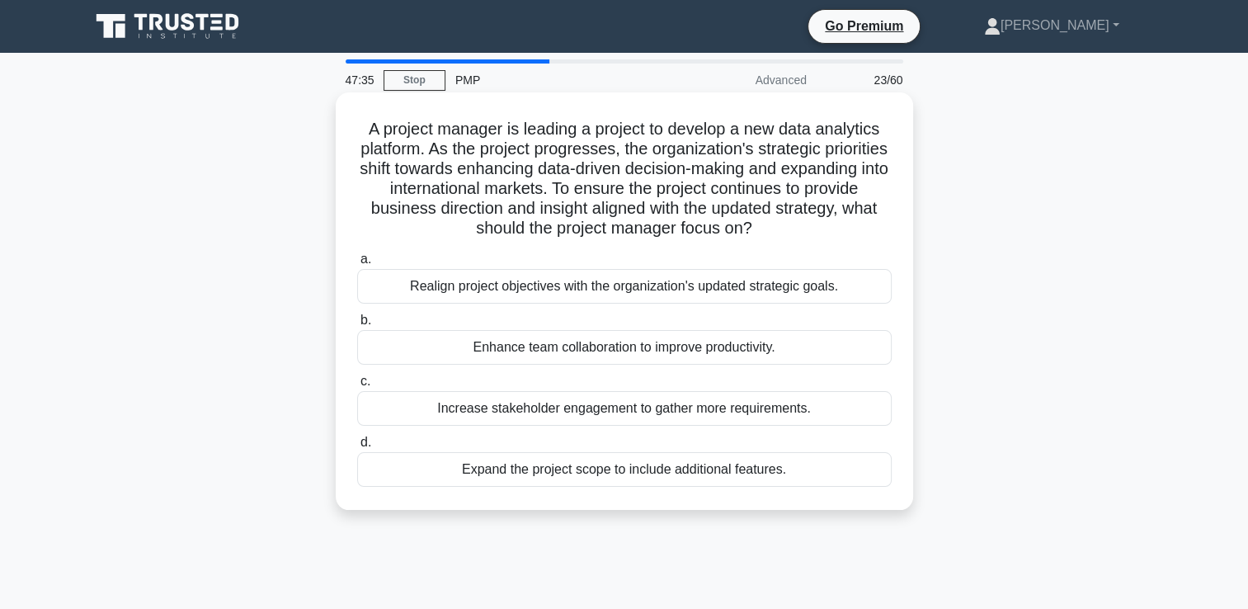
click at [637, 297] on div "Realign project objectives with the organization's updated strategic goals." at bounding box center [624, 286] width 534 height 35
click at [357, 265] on input "a. Realign project objectives with the organization's updated strategic goals." at bounding box center [357, 259] width 0 height 11
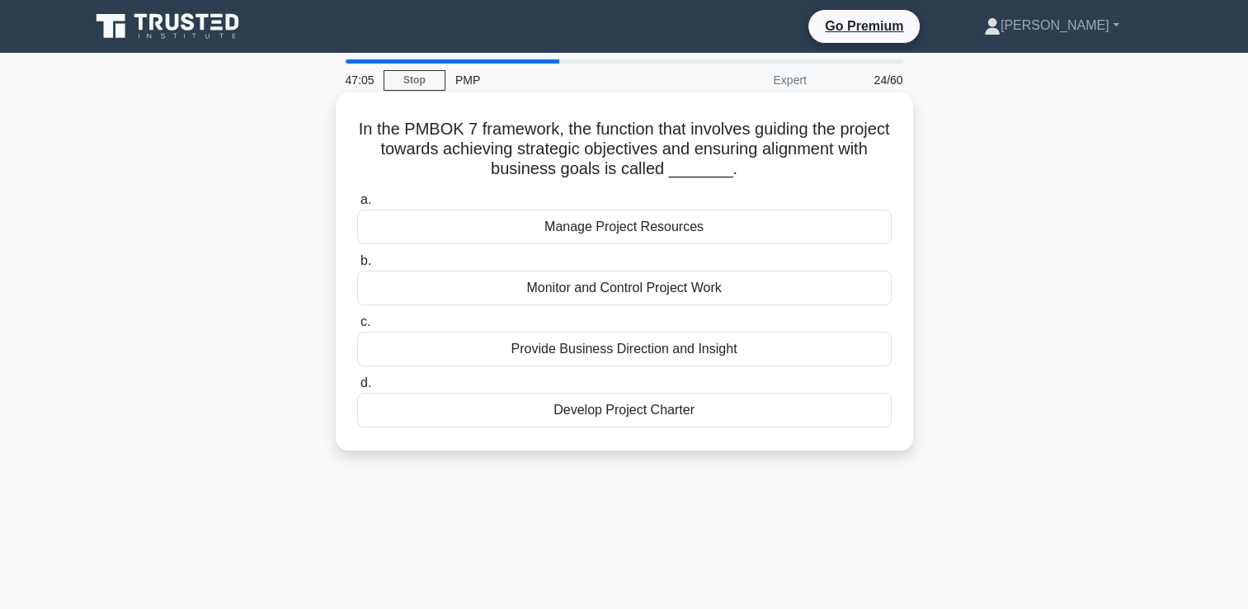
click at [660, 289] on div "Monitor and Control Project Work" at bounding box center [624, 287] width 534 height 35
click at [357, 266] on input "b. Monitor and Control Project Work" at bounding box center [357, 261] width 0 height 11
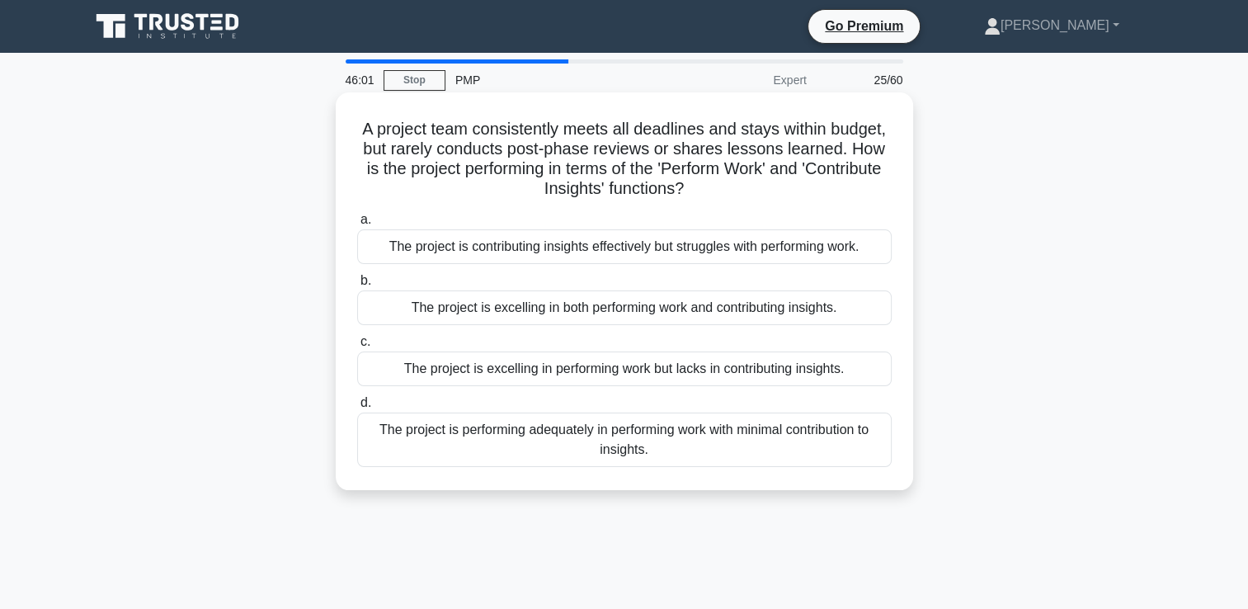
click at [707, 371] on div "The project is excelling in performing work but lacks in contributing insights." at bounding box center [624, 368] width 534 height 35
click at [357, 347] on input "c. The project is excelling in performing work but lacks in contributing insigh…" at bounding box center [357, 341] width 0 height 11
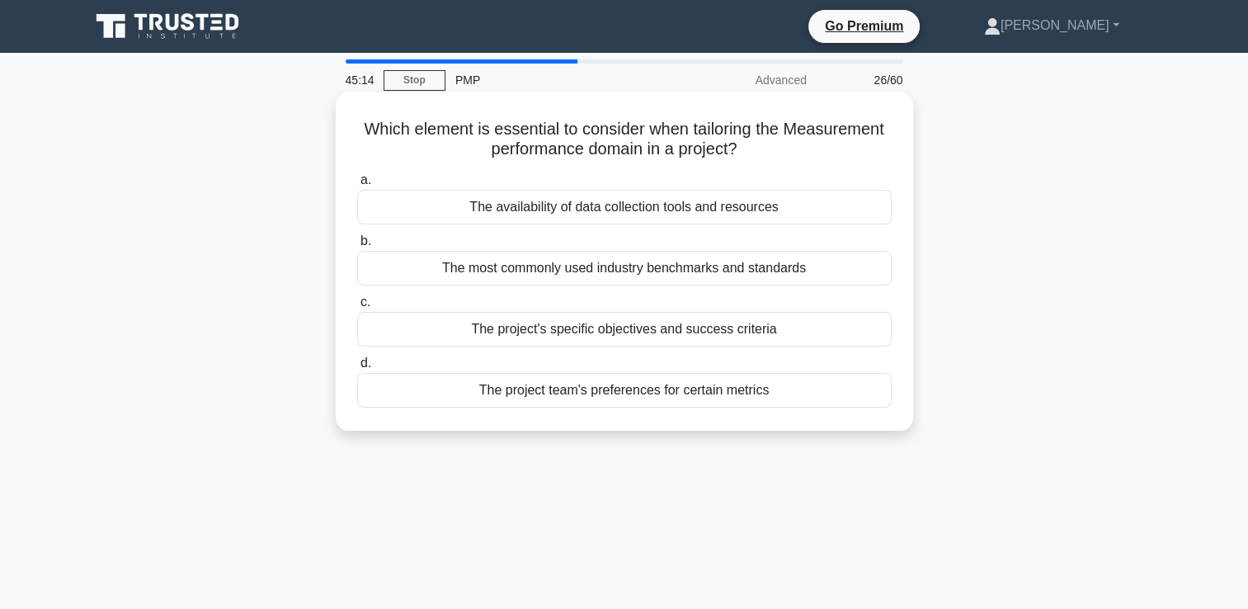
click at [713, 338] on div "The project's specific objectives and success criteria" at bounding box center [624, 329] width 534 height 35
click at [357, 308] on input "c. The project's specific objectives and success criteria" at bounding box center [357, 302] width 0 height 11
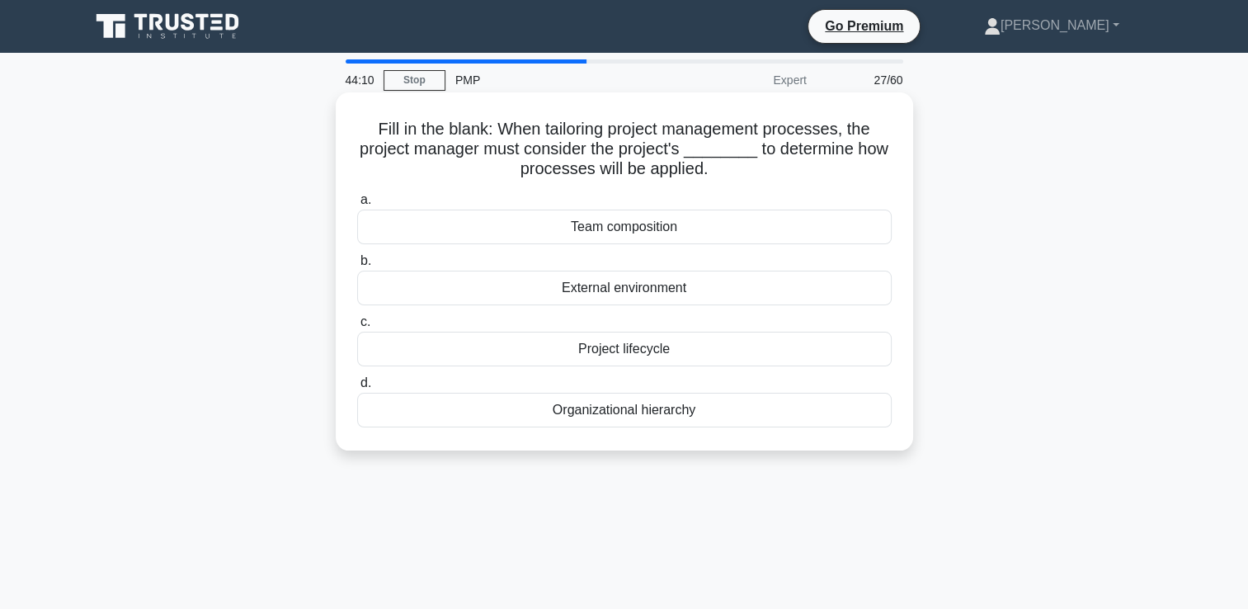
click at [640, 229] on div "Team composition" at bounding box center [624, 226] width 534 height 35
click at [357, 205] on input "a. Team composition" at bounding box center [357, 200] width 0 height 11
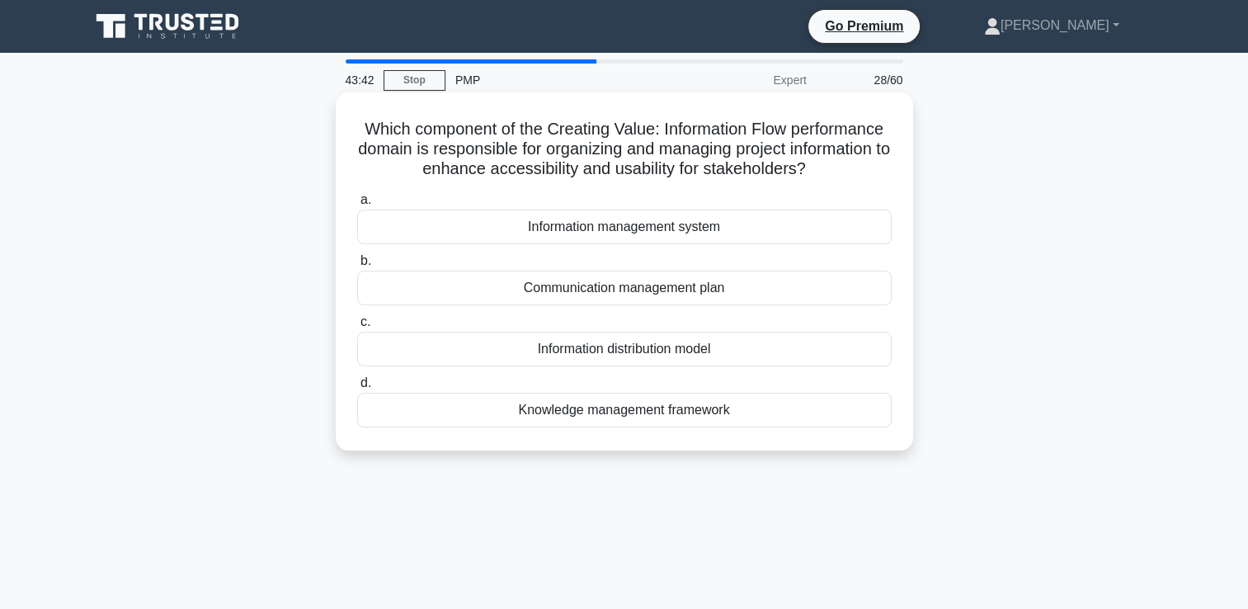
click at [629, 294] on div "Communication management plan" at bounding box center [624, 287] width 534 height 35
click at [357, 266] on input "b. Communication management plan" at bounding box center [357, 261] width 0 height 11
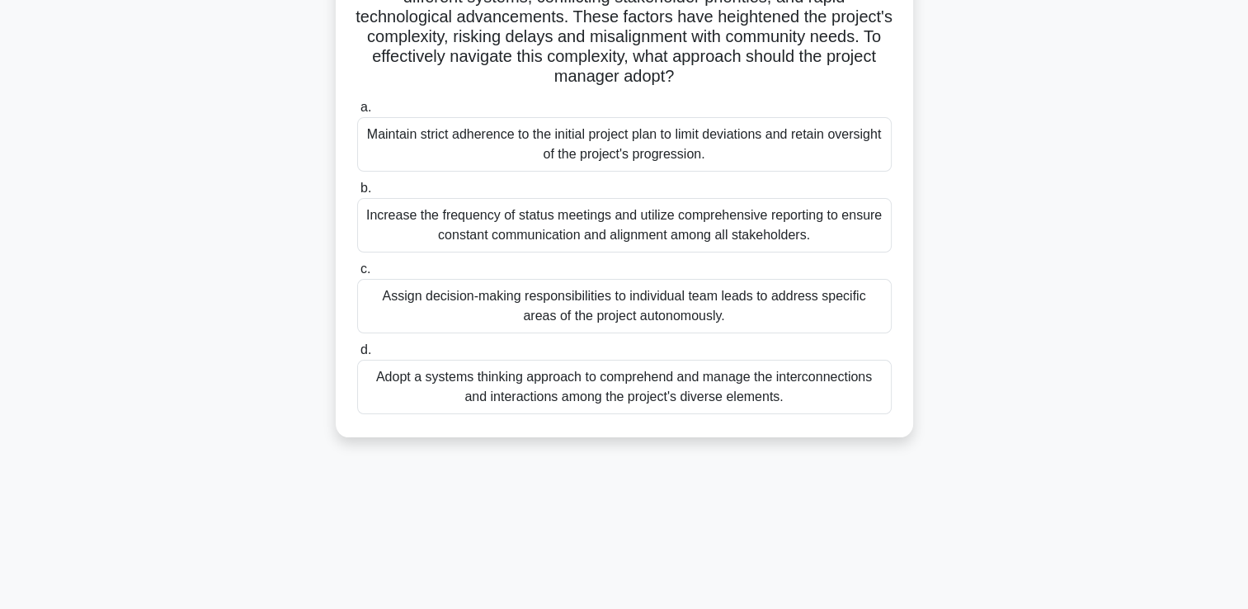
scroll to position [247, 0]
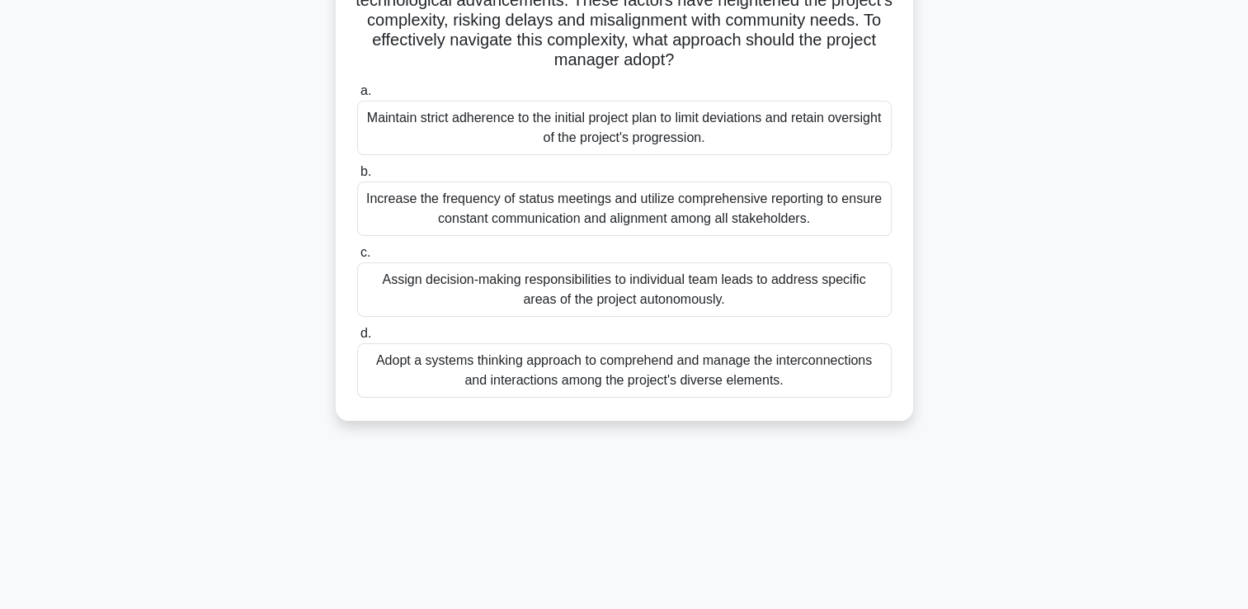
click at [534, 378] on div "Adopt a systems thinking approach to comprehend and manage the interconnections…" at bounding box center [624, 370] width 534 height 54
click at [357, 339] on input "d. Adopt a systems thinking approach to comprehend and manage the interconnecti…" at bounding box center [357, 333] width 0 height 11
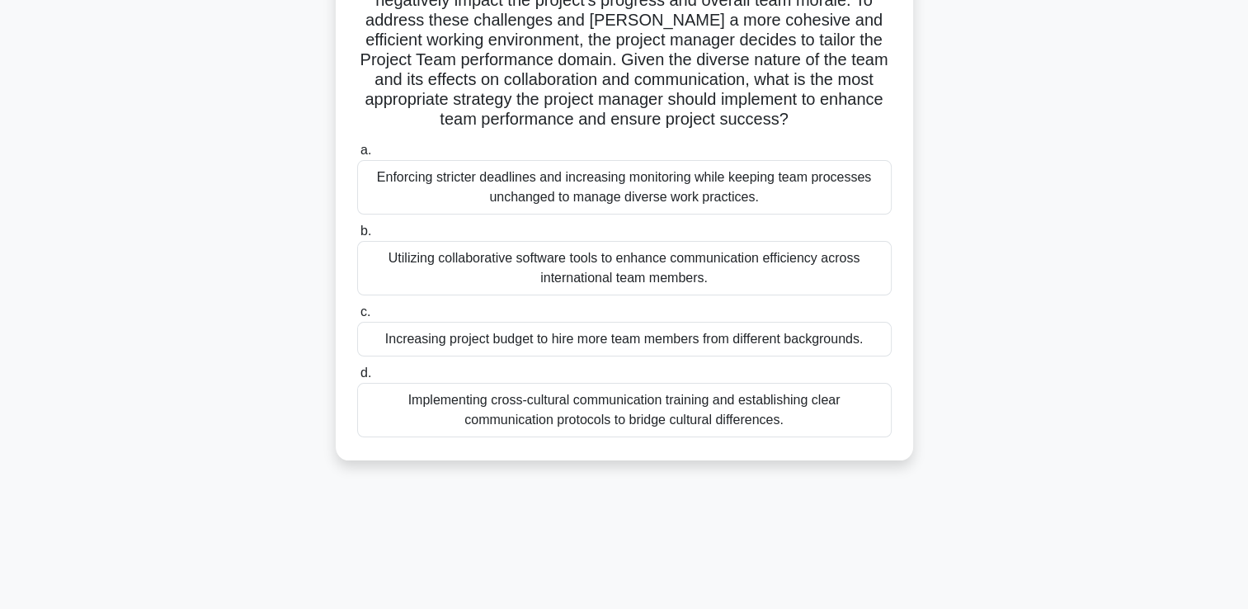
click at [746, 407] on div "Implementing cross-cultural communication training and establishing clear commu…" at bounding box center [624, 410] width 534 height 54
click at [357, 379] on input "d. Implementing cross-cultural communication training and establishing clear co…" at bounding box center [357, 373] width 0 height 11
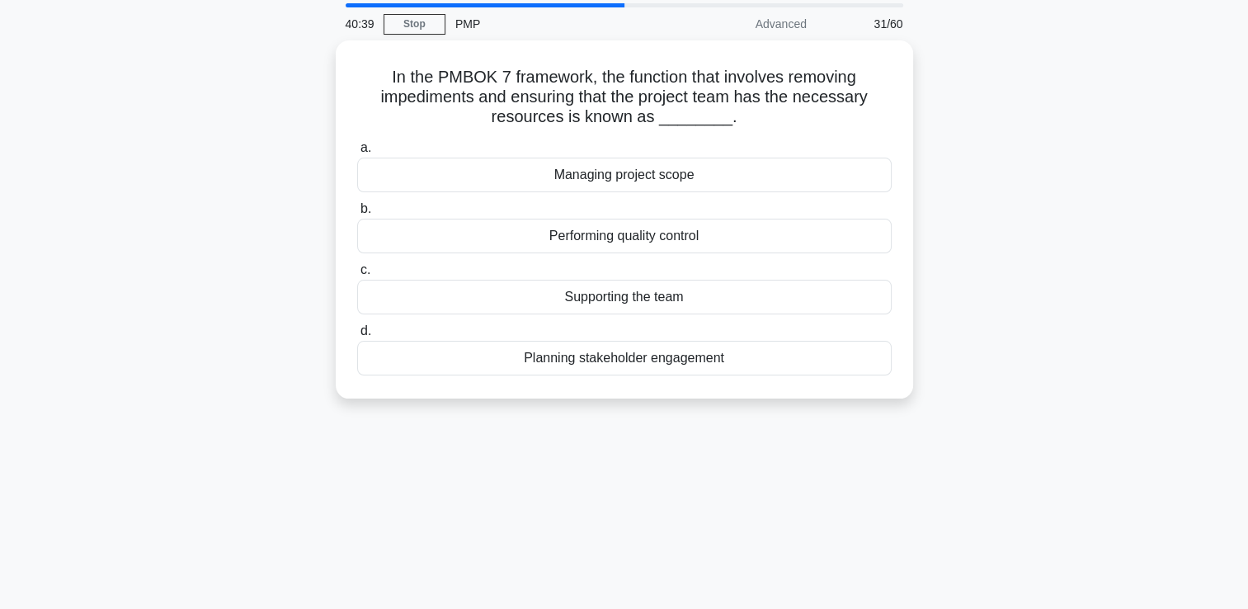
scroll to position [0, 0]
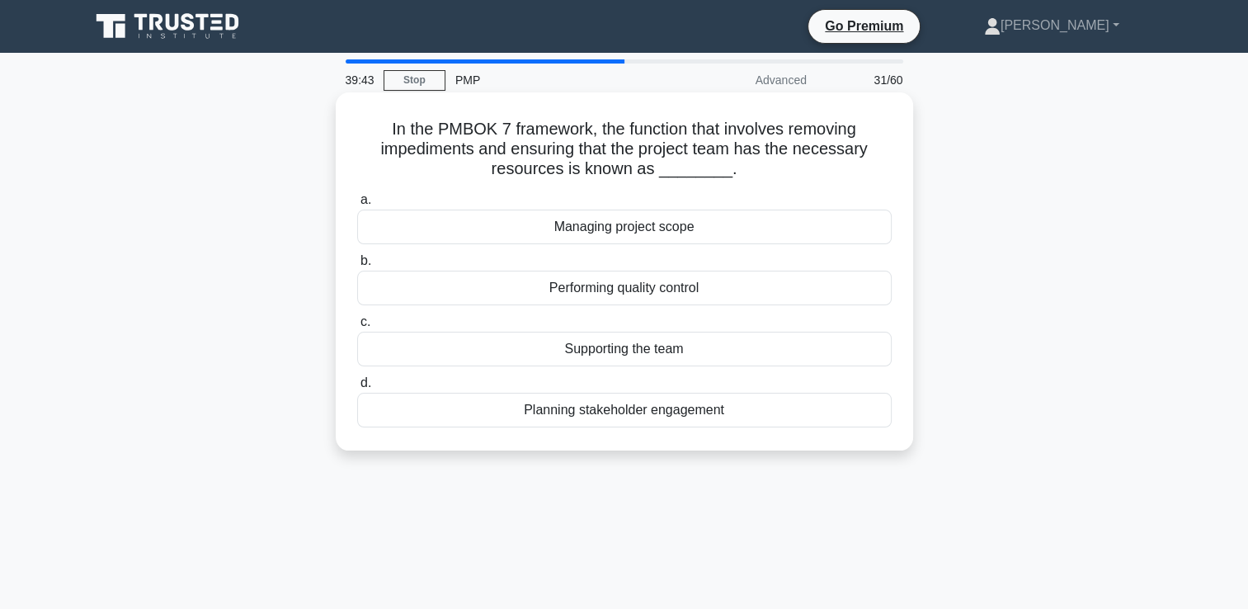
click at [616, 226] on div "Managing project scope" at bounding box center [624, 226] width 534 height 35
click at [357, 205] on input "a. Managing project scope" at bounding box center [357, 200] width 0 height 11
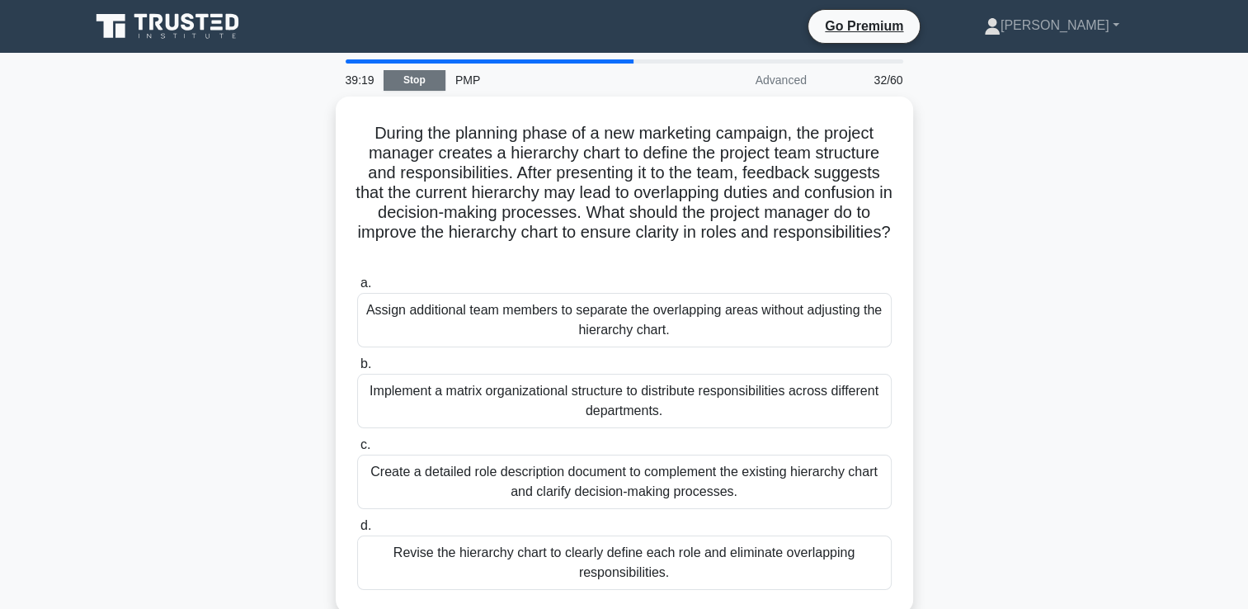
click at [413, 73] on link "Stop" at bounding box center [414, 80] width 62 height 21
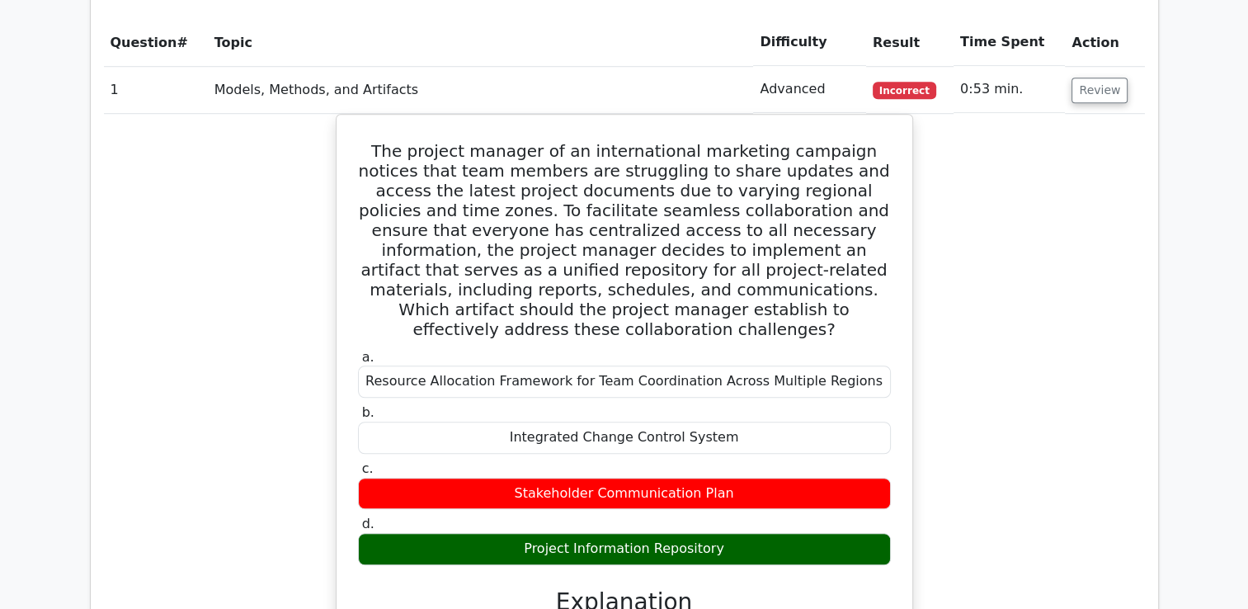
scroll to position [1155, 0]
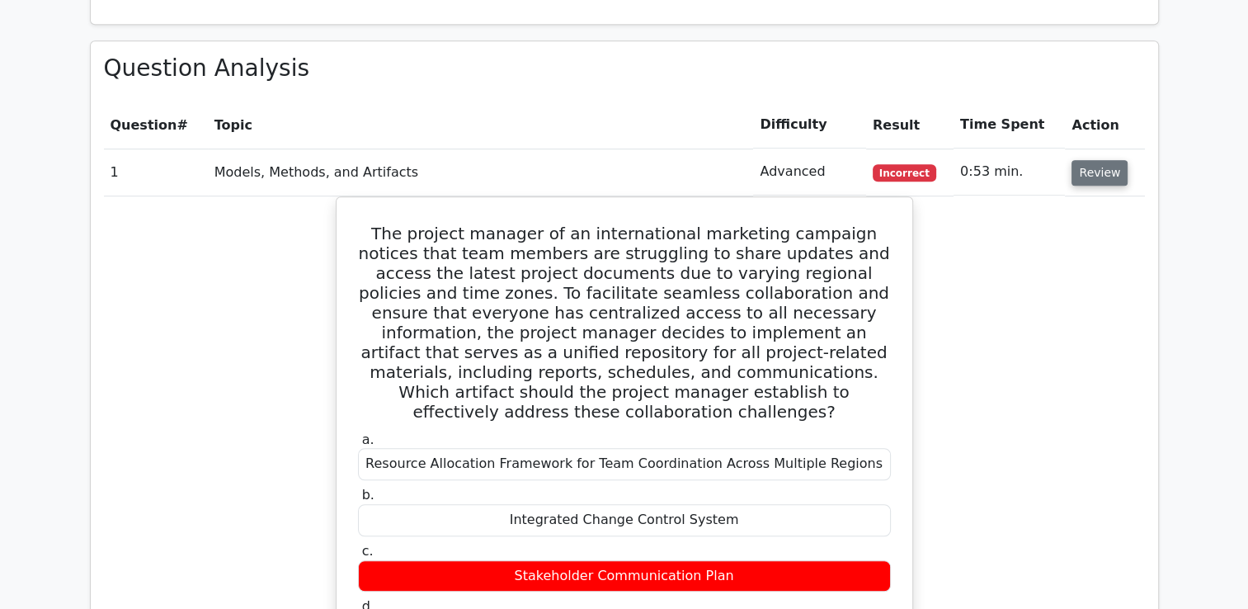
click at [1098, 160] on button "Review" at bounding box center [1099, 173] width 56 height 26
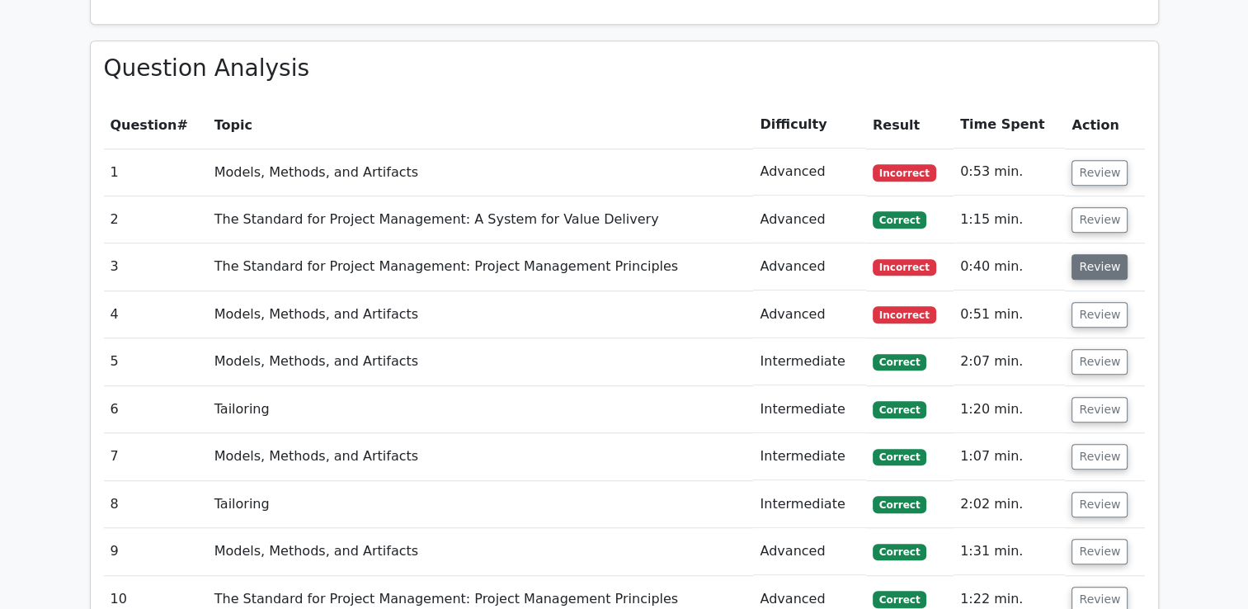
click at [1089, 254] on button "Review" at bounding box center [1099, 267] width 56 height 26
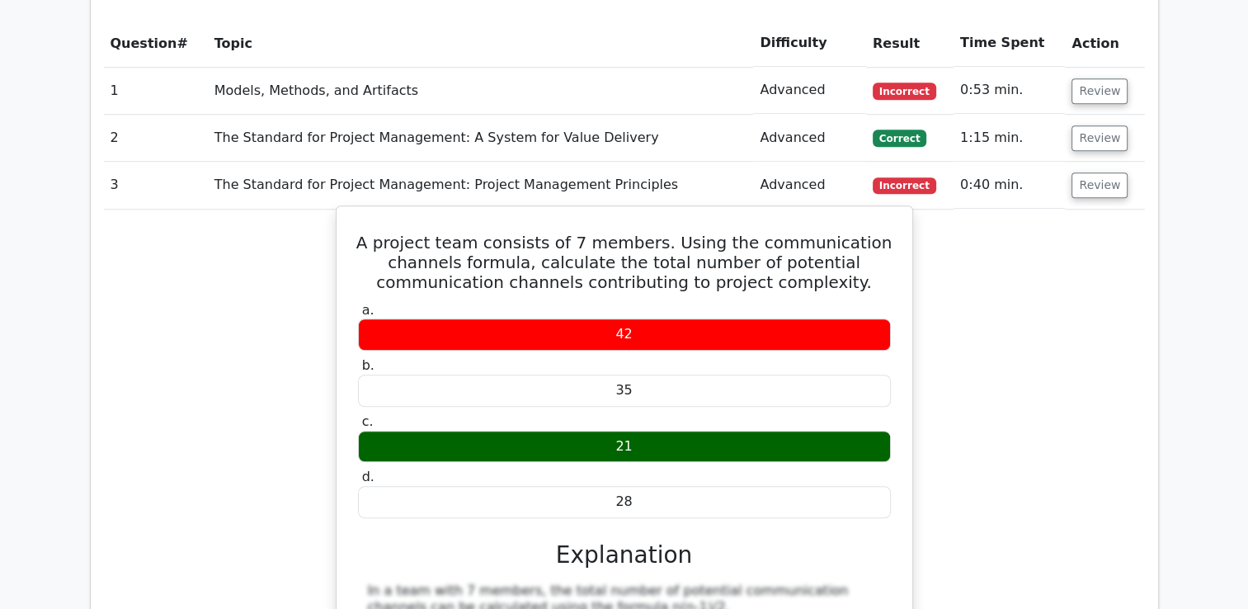
scroll to position [1319, 0]
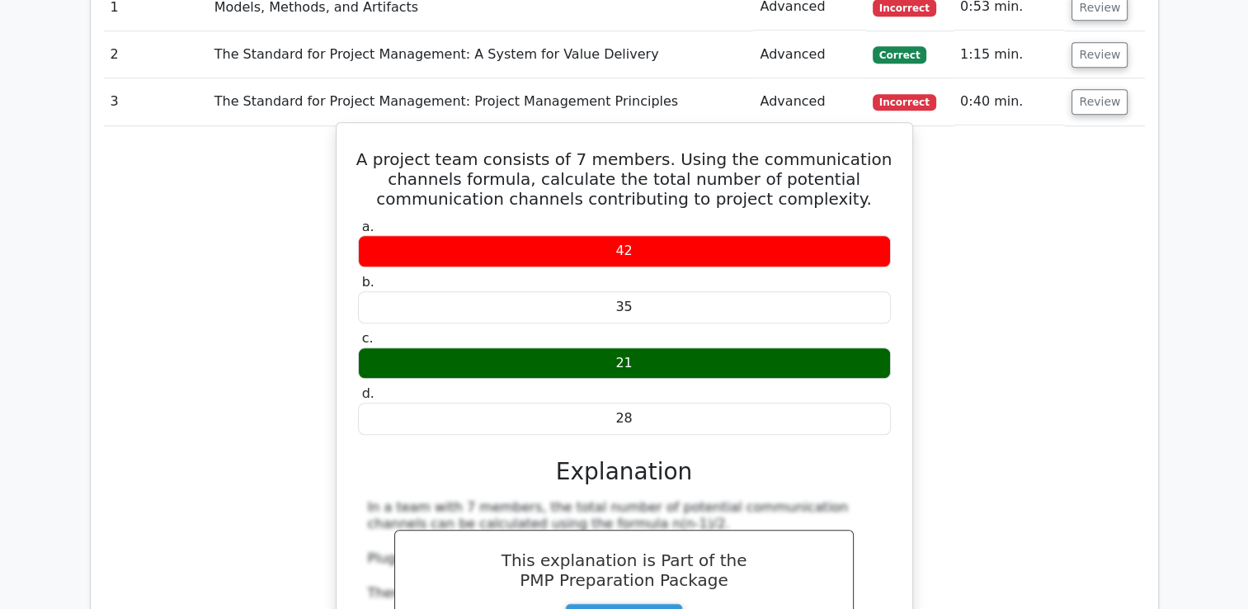
drag, startPoint x: 384, startPoint y: 115, endPoint x: 907, endPoint y: 380, distance: 586.0
click at [907, 380] on div "A project team consists of 7 members. Using the communication channels formula,…" at bounding box center [624, 436] width 577 height 628
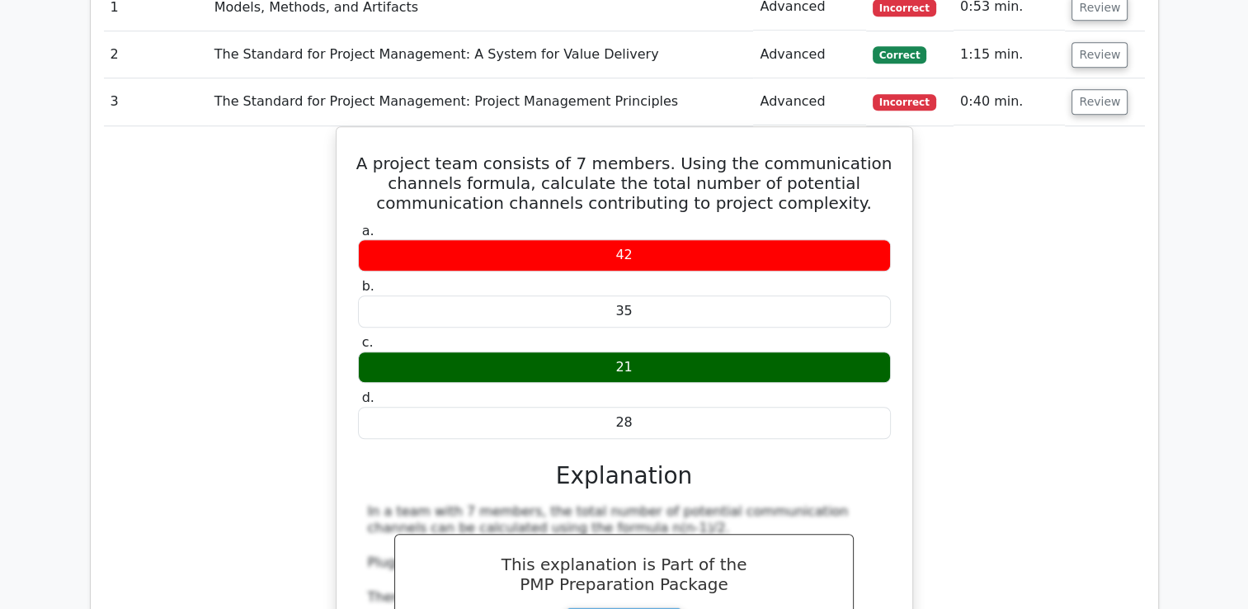
copy div "A project team consists of 7 members. Using the communication channels formula,…"
click at [986, 327] on div "A project team consists of 7 members. Using the communication channels formula,…" at bounding box center [624, 450] width 1041 height 648
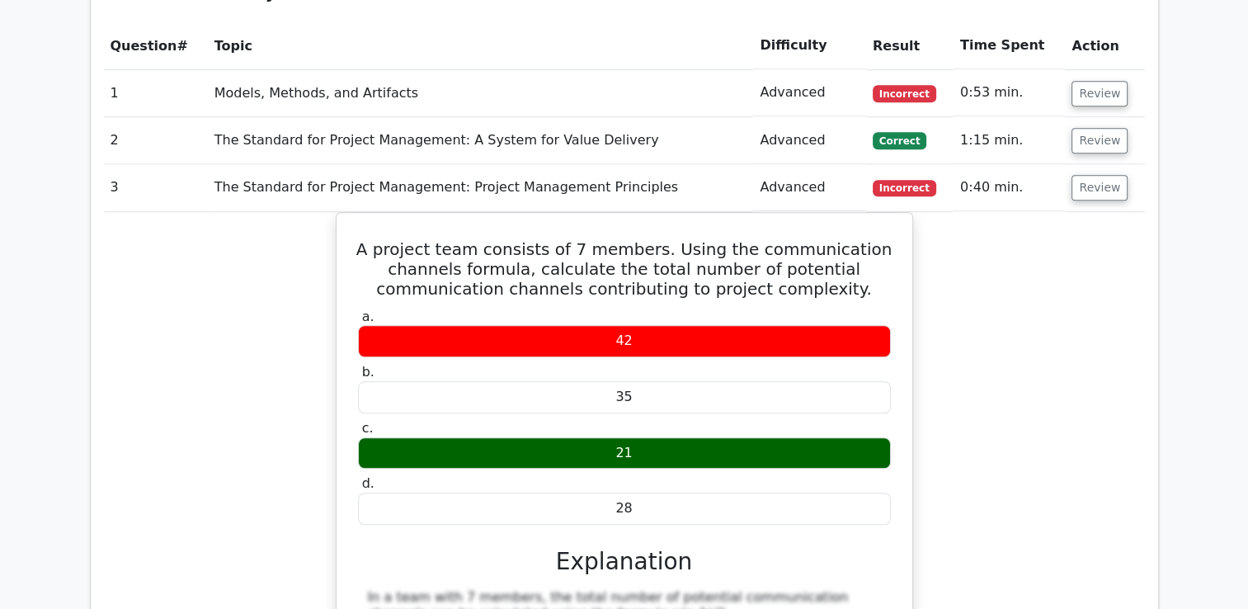
scroll to position [1237, 0]
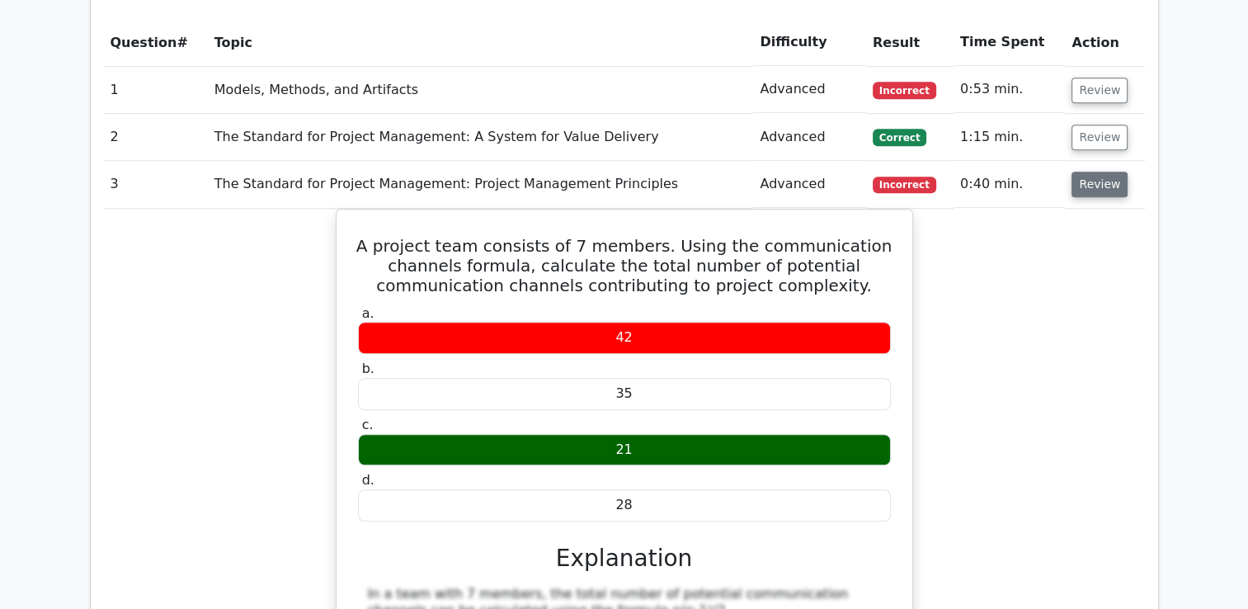
click at [1091, 172] on button "Review" at bounding box center [1099, 185] width 56 height 26
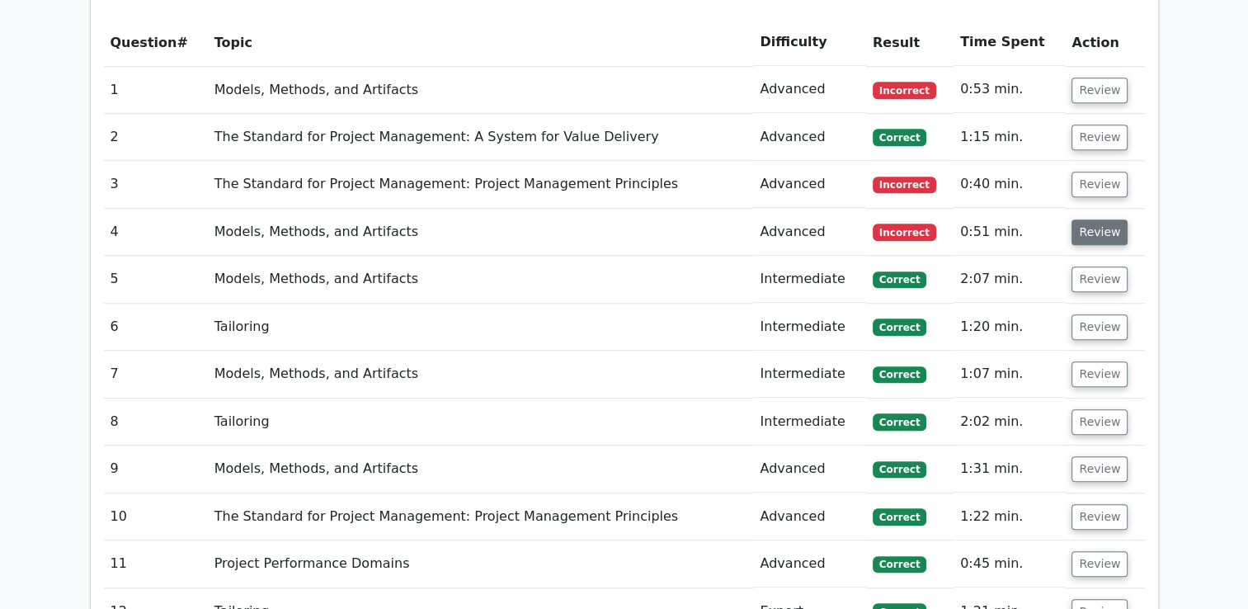
click at [1095, 219] on button "Review" at bounding box center [1099, 232] width 56 height 26
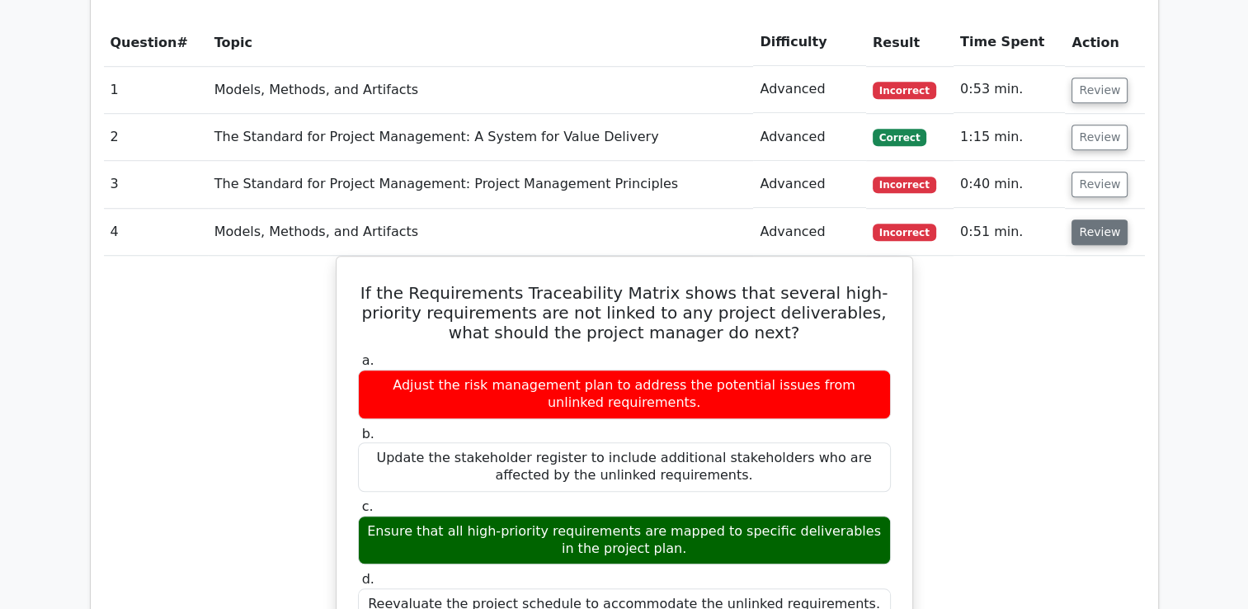
click at [1089, 219] on button "Review" at bounding box center [1099, 232] width 56 height 26
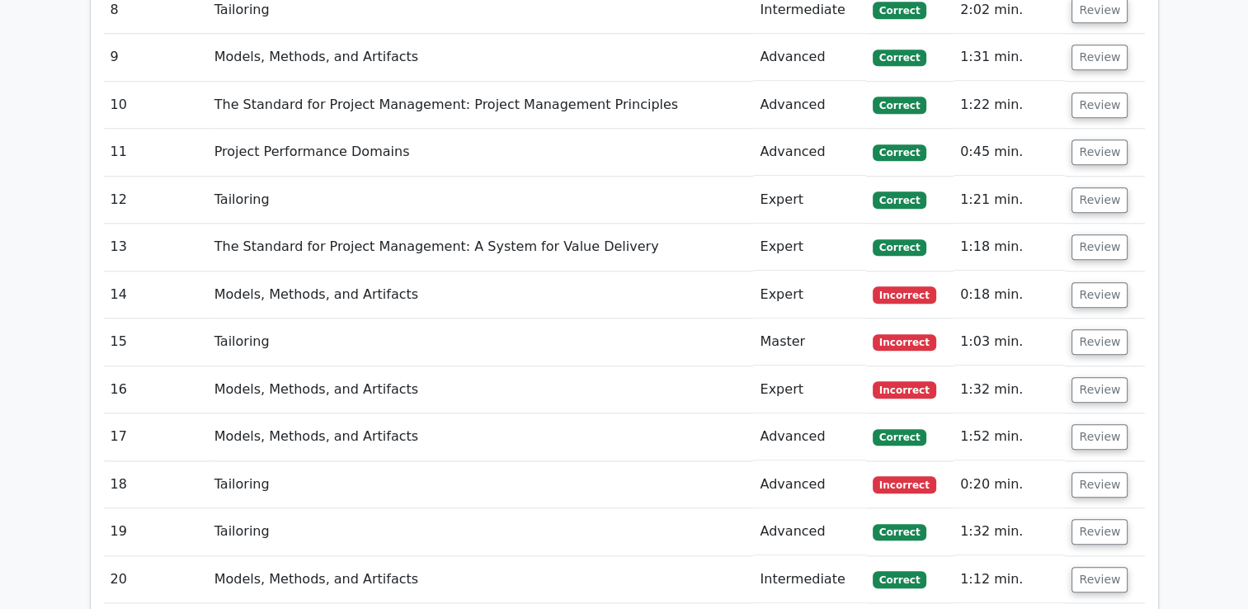
scroll to position [1649, 0]
click at [1093, 281] on button "Review" at bounding box center [1099, 294] width 56 height 26
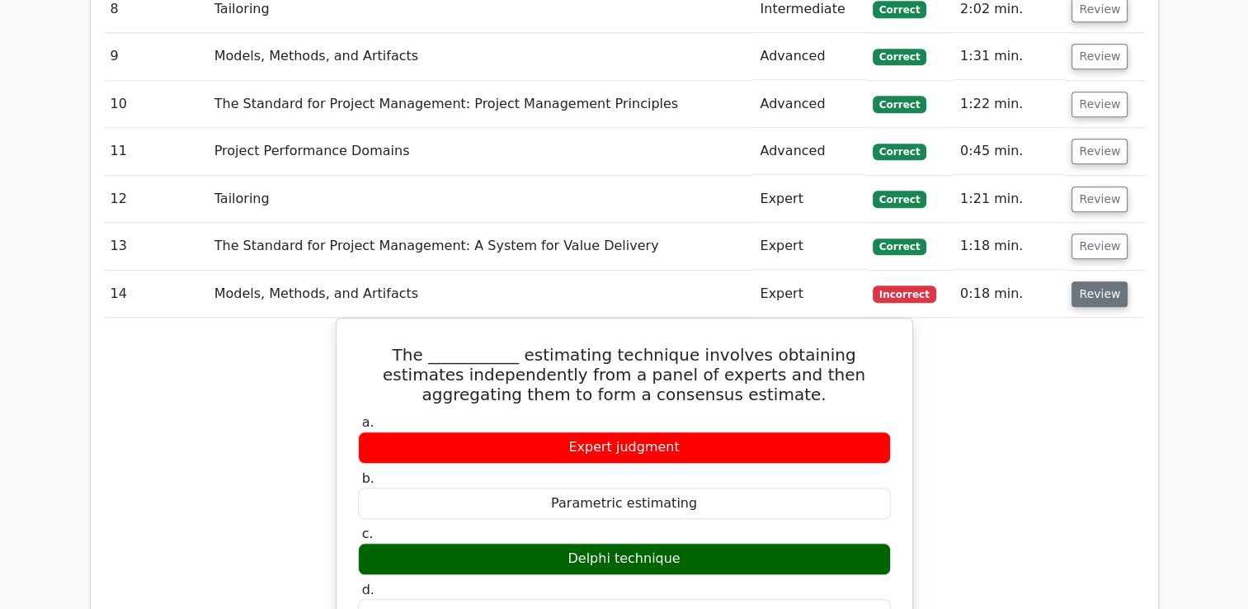
click at [1075, 281] on button "Review" at bounding box center [1099, 294] width 56 height 26
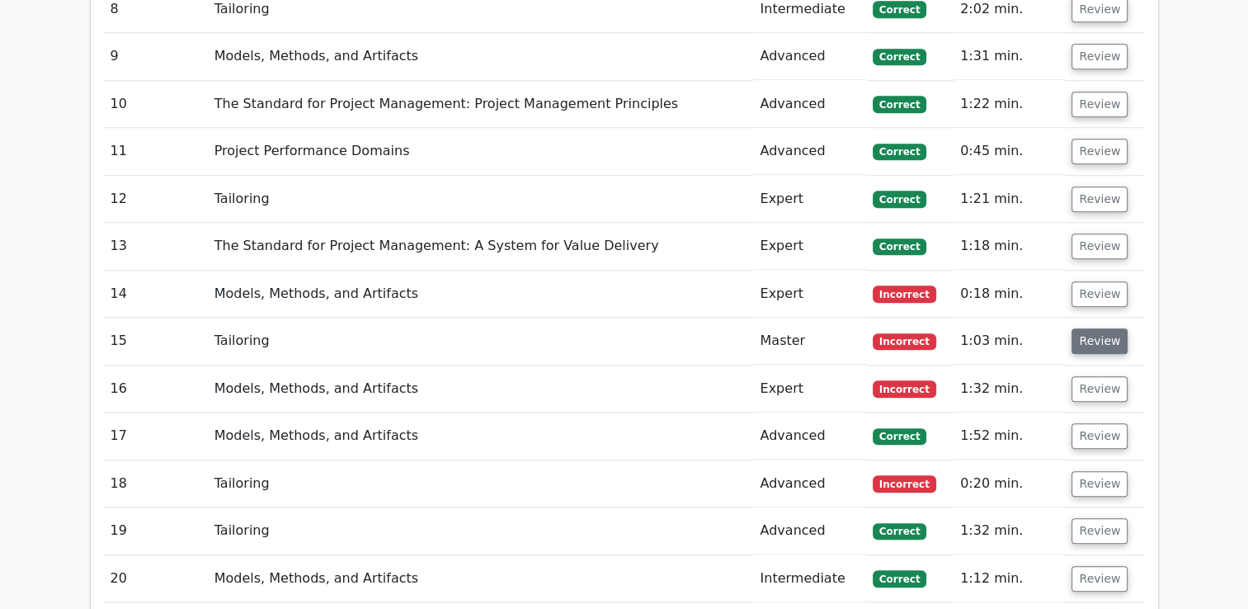
click at [1097, 328] on button "Review" at bounding box center [1099, 341] width 56 height 26
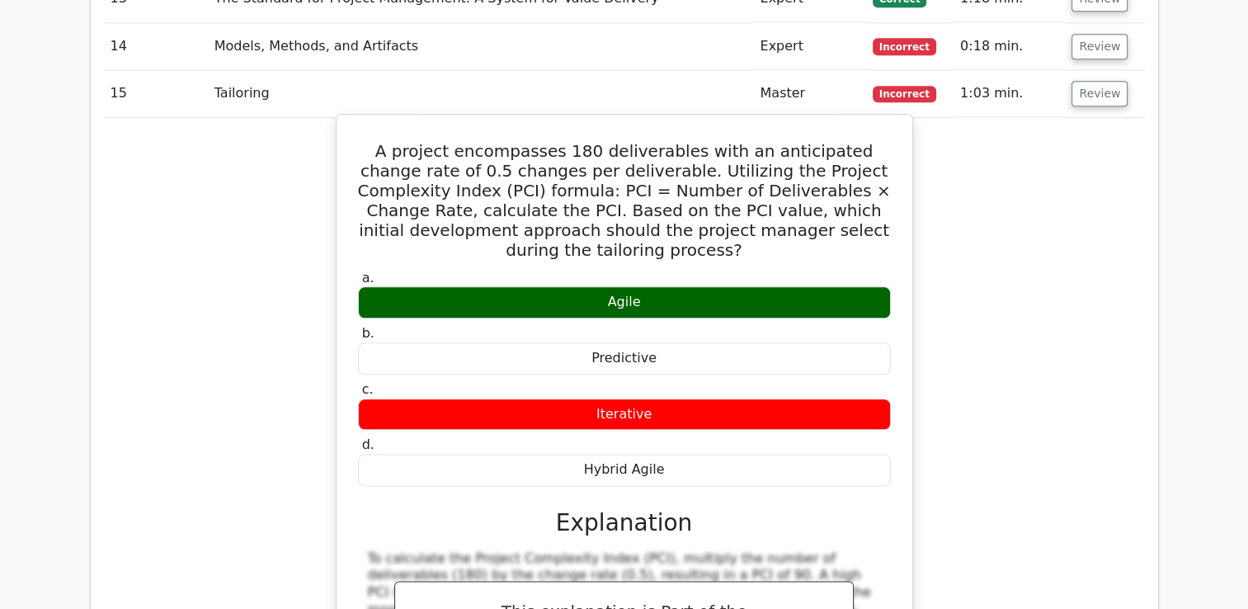
scroll to position [1814, 0]
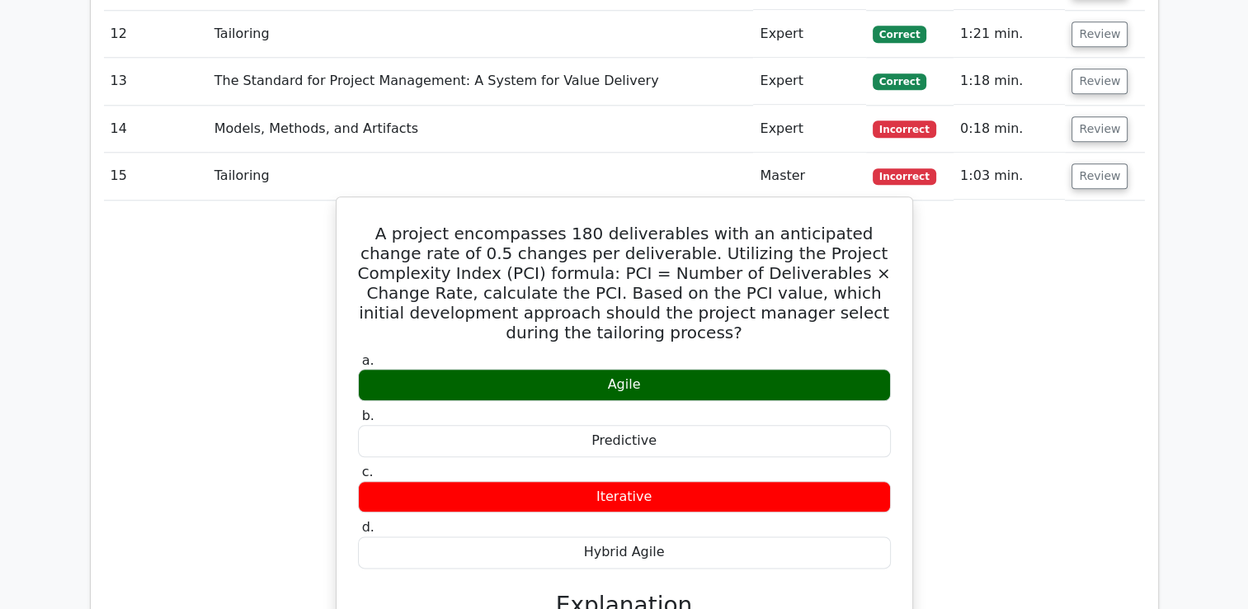
drag, startPoint x: 359, startPoint y: 189, endPoint x: 727, endPoint y: 501, distance: 482.1
click at [727, 501] on div "A project encompasses 180 deliverables with an anticipated change rate of 0.5 c…" at bounding box center [624, 540] width 562 height 673
copy div "A project encompasses 180 deliverables with an anticipated change rate of 0.5 c…"
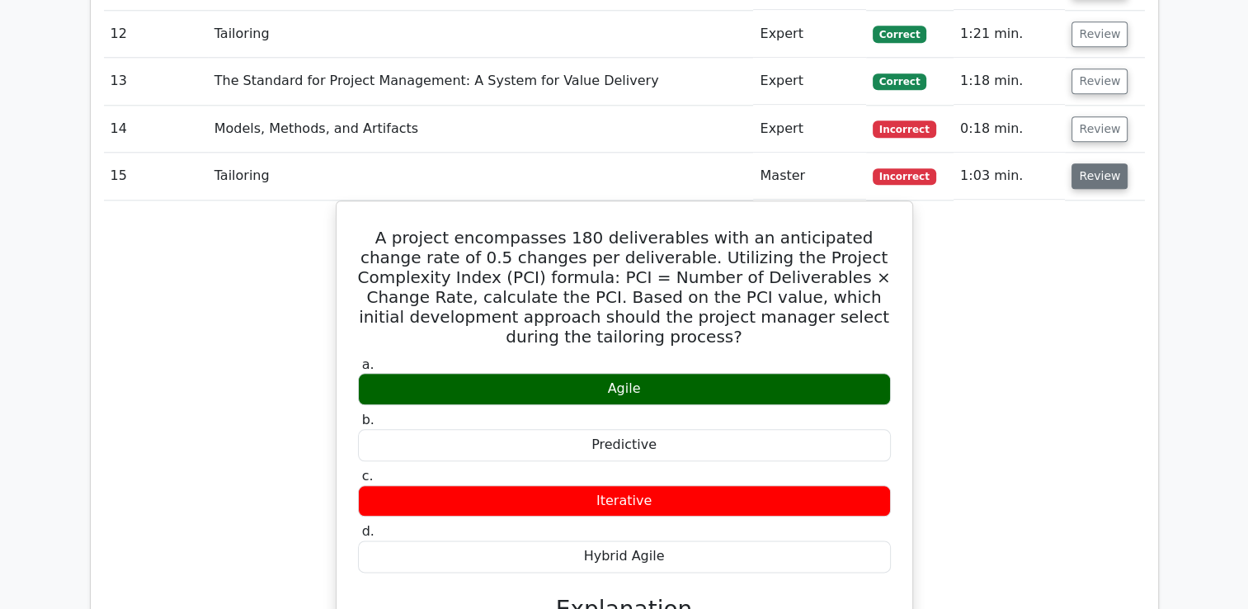
click at [1097, 163] on button "Review" at bounding box center [1099, 176] width 56 height 26
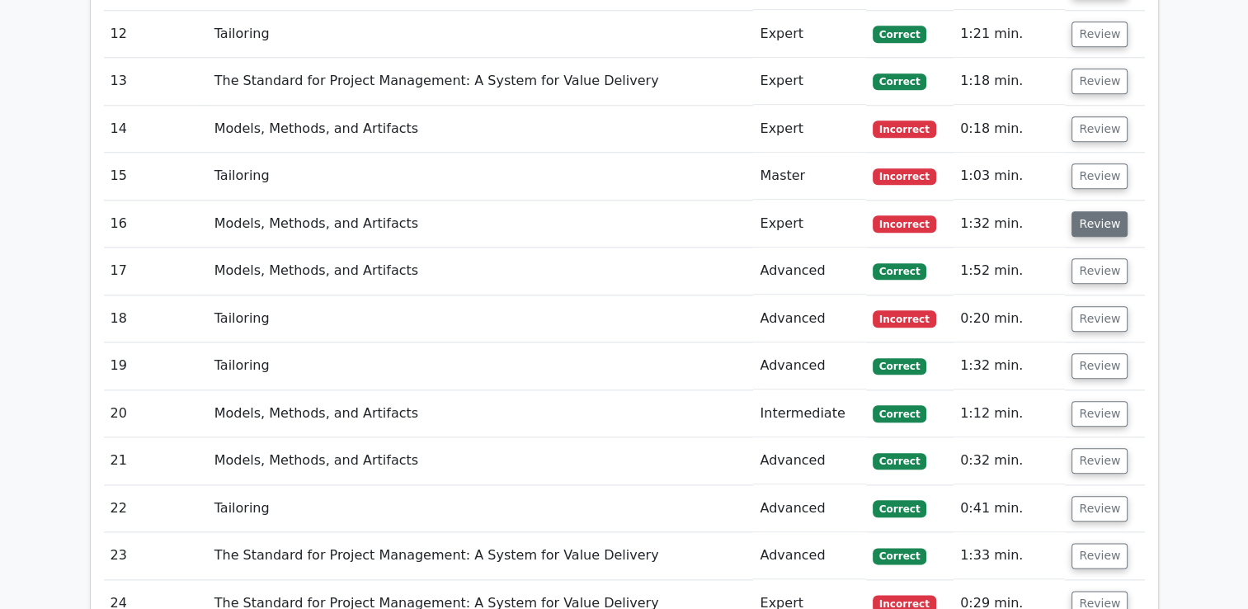
click at [1092, 211] on button "Review" at bounding box center [1099, 224] width 56 height 26
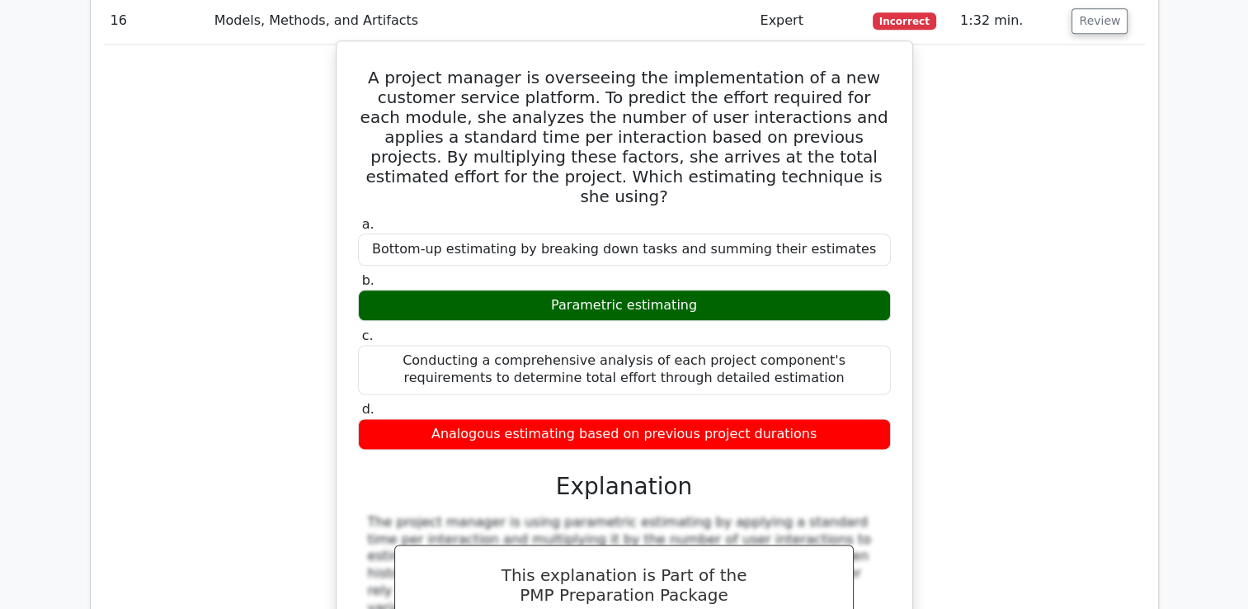
scroll to position [1897, 0]
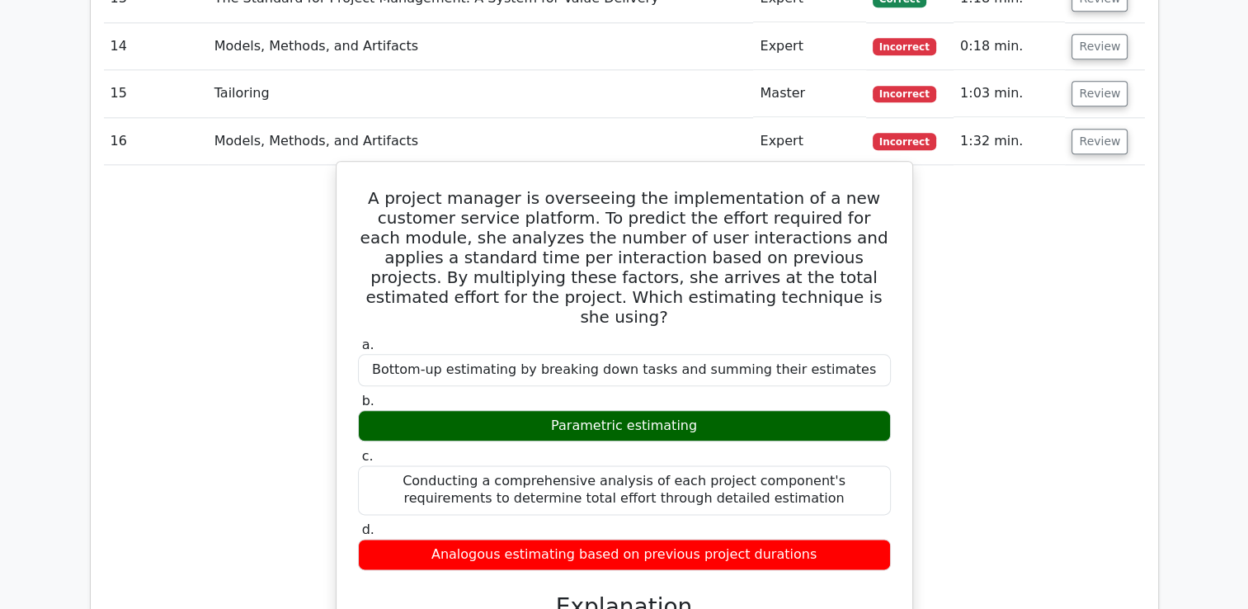
drag, startPoint x: 359, startPoint y: 153, endPoint x: 883, endPoint y: 492, distance: 624.5
click at [883, 492] on div "A project manager is overseeing the implementation of a new customer service pl…" at bounding box center [624, 523] width 562 height 710
copy div "A project manager is overseeing the implementation of a new customer service pl…"
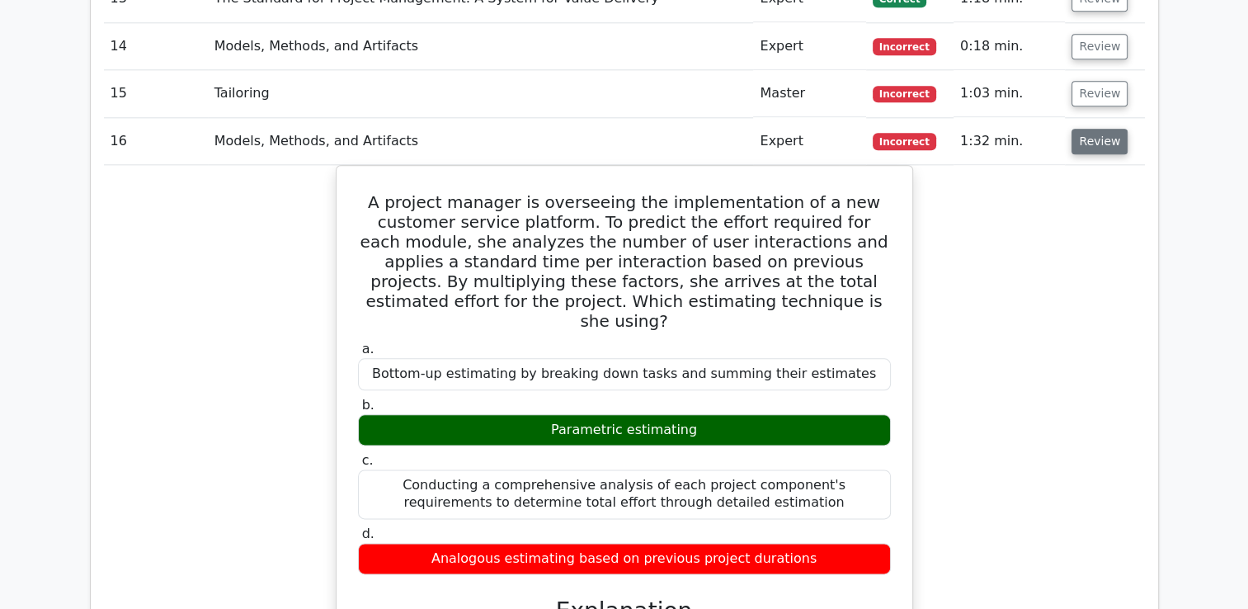
click at [1101, 129] on button "Review" at bounding box center [1099, 142] width 56 height 26
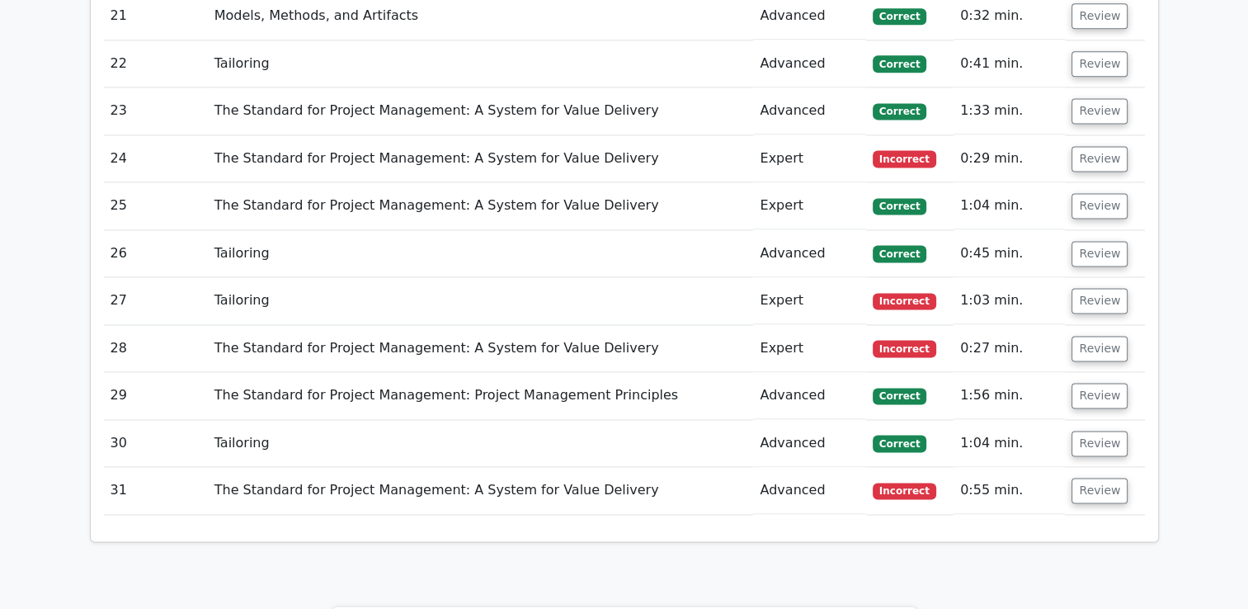
scroll to position [1979, 0]
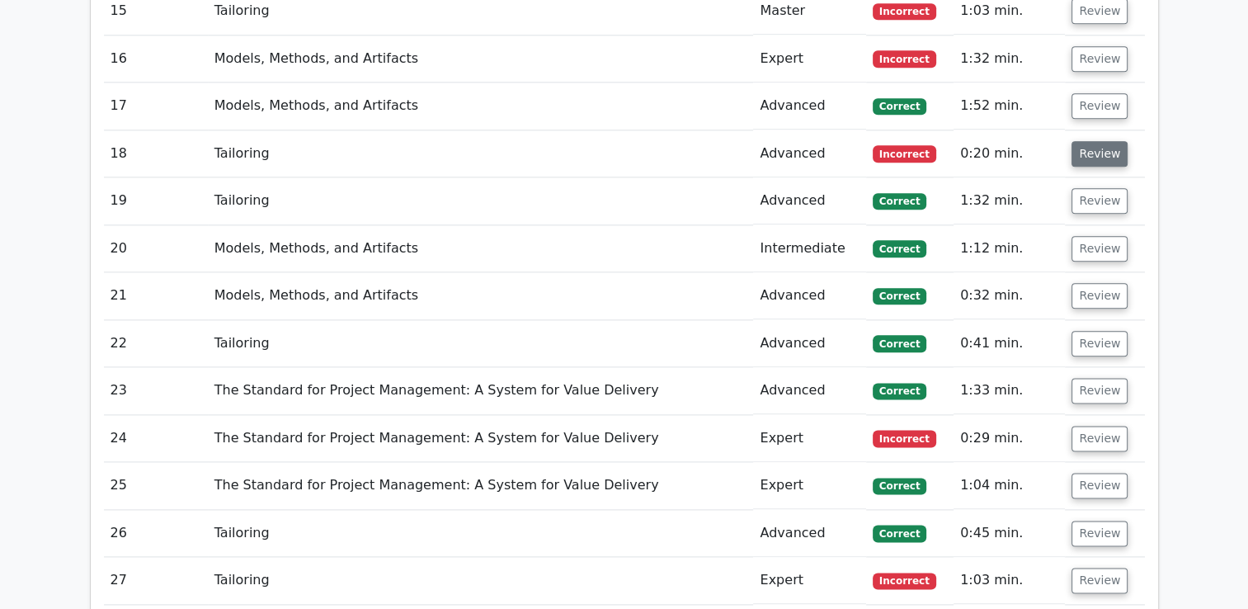
click at [1090, 141] on button "Review" at bounding box center [1099, 154] width 56 height 26
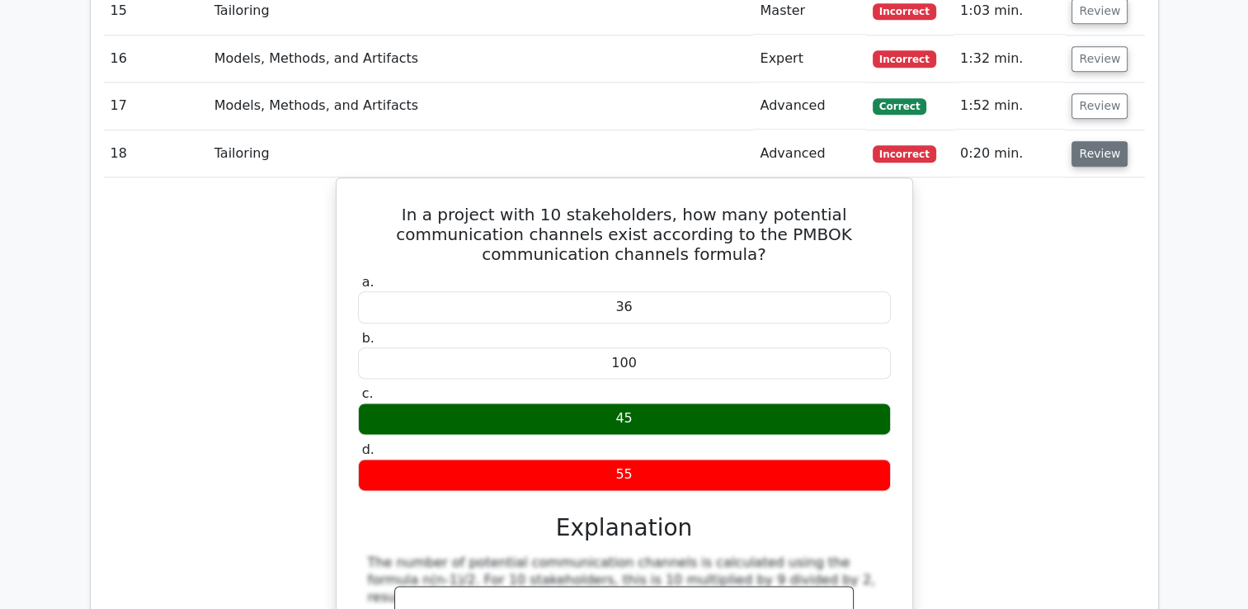
click at [1100, 141] on button "Review" at bounding box center [1099, 154] width 56 height 26
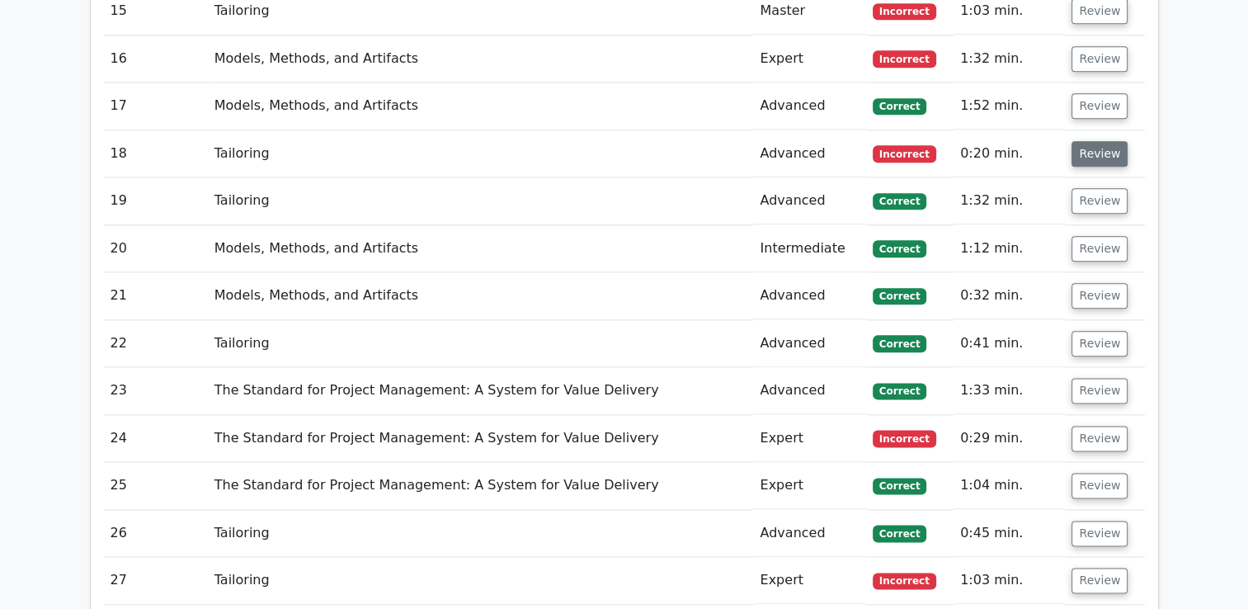
click at [1084, 141] on button "Review" at bounding box center [1099, 154] width 56 height 26
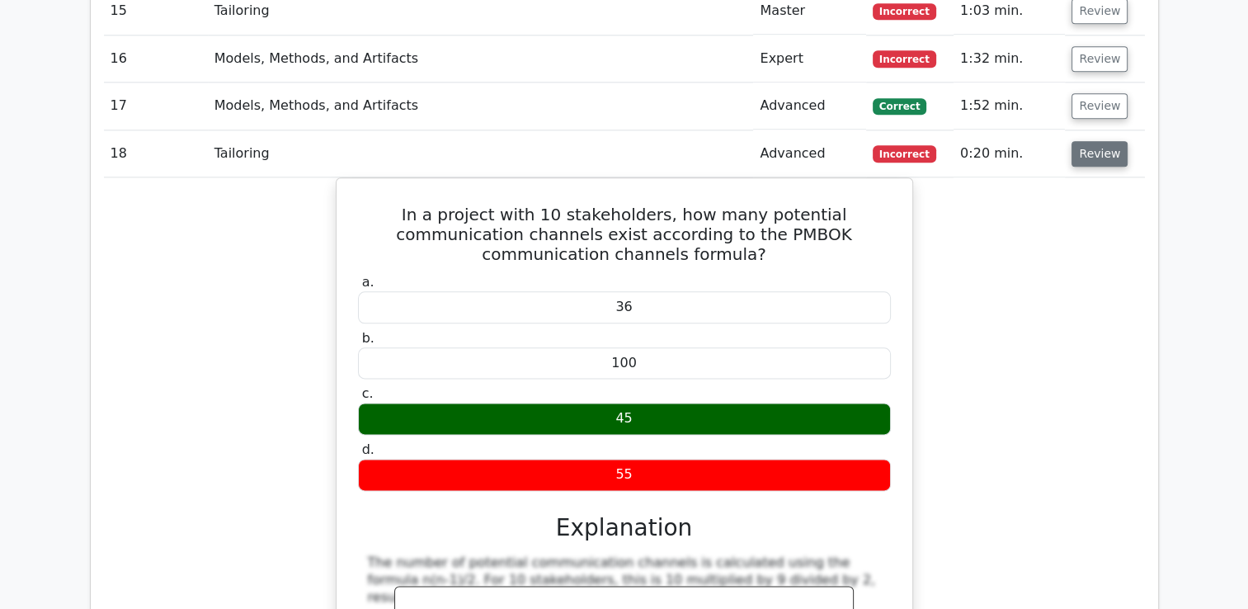
click at [1085, 141] on button "Review" at bounding box center [1099, 154] width 56 height 26
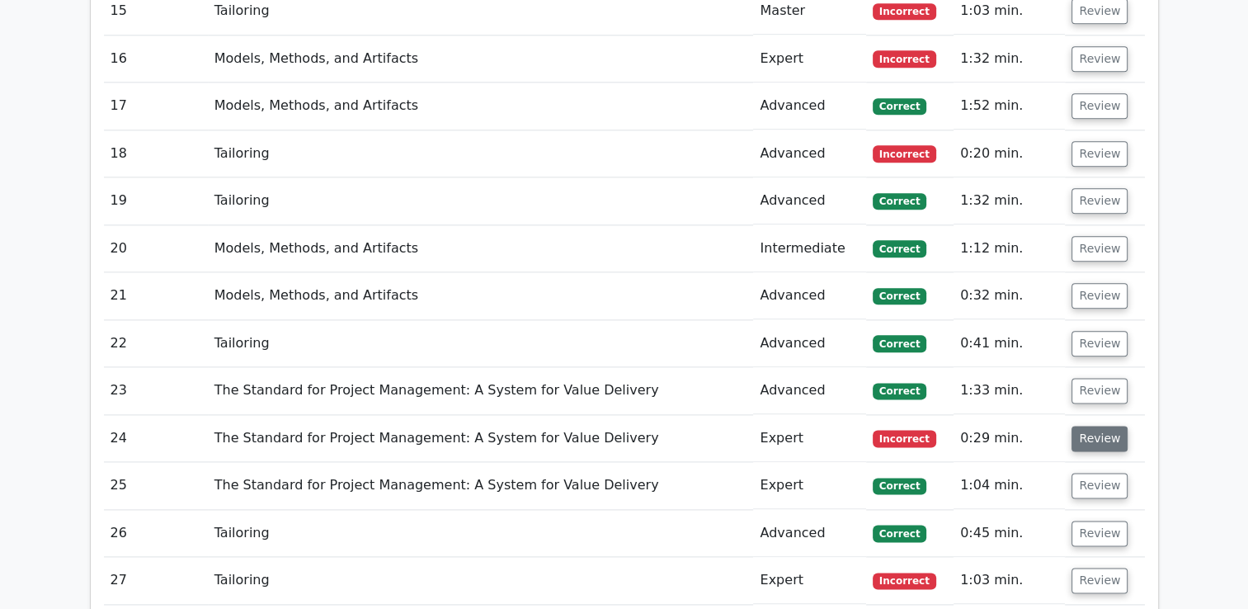
click at [1096, 426] on button "Review" at bounding box center [1099, 439] width 56 height 26
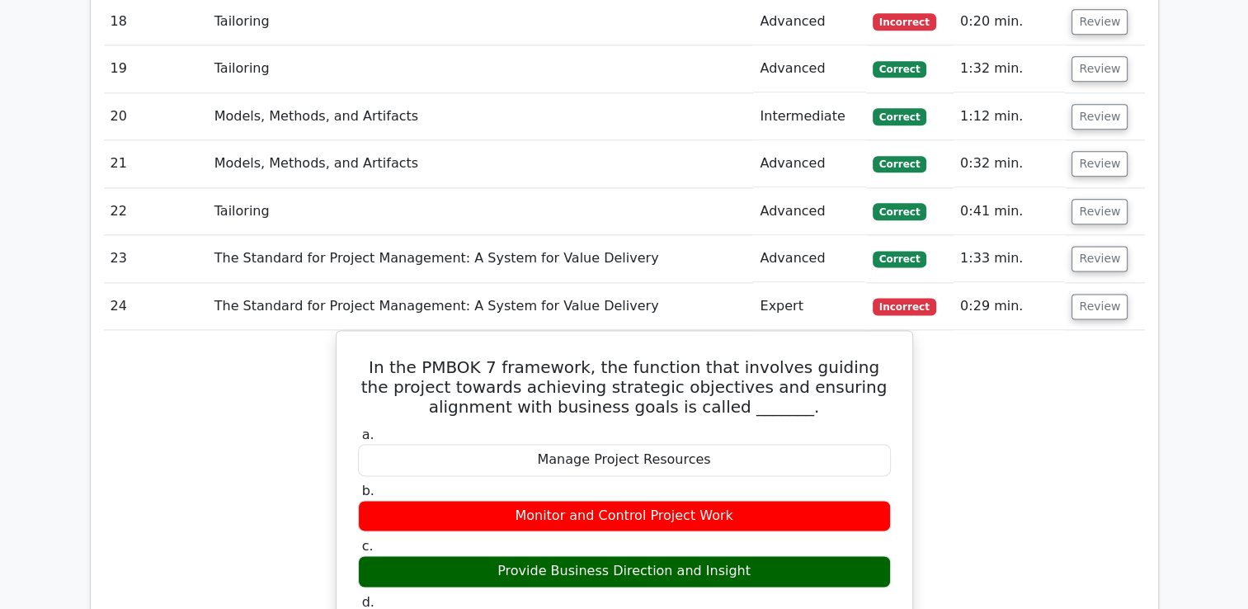
scroll to position [2062, 0]
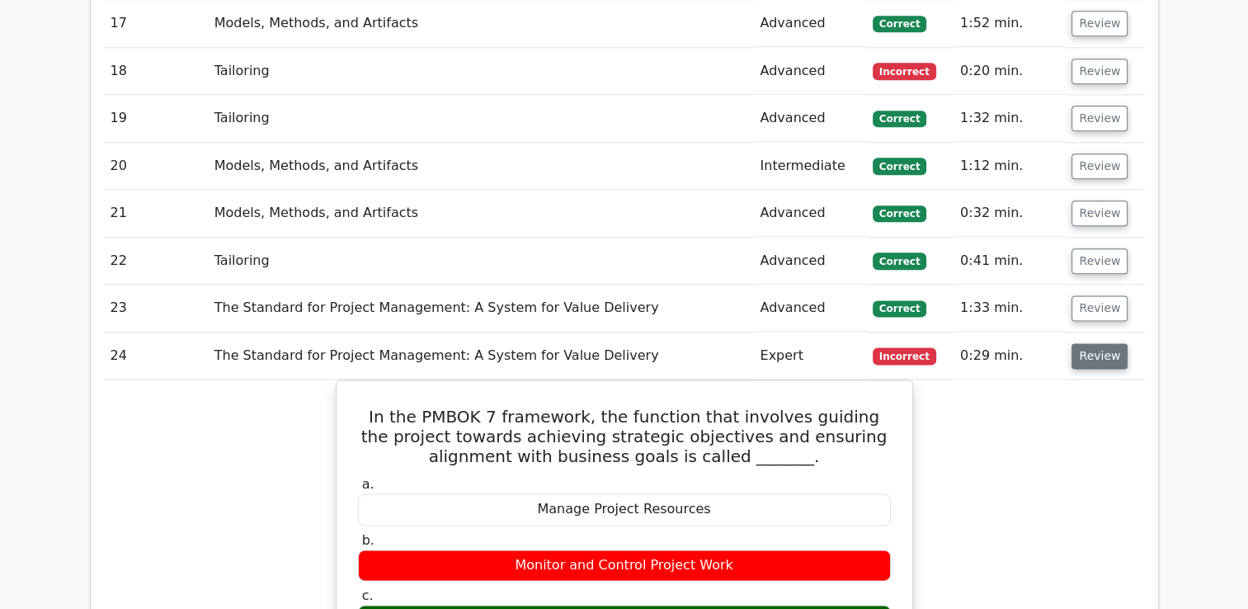
click at [1100, 343] on button "Review" at bounding box center [1099, 356] width 56 height 26
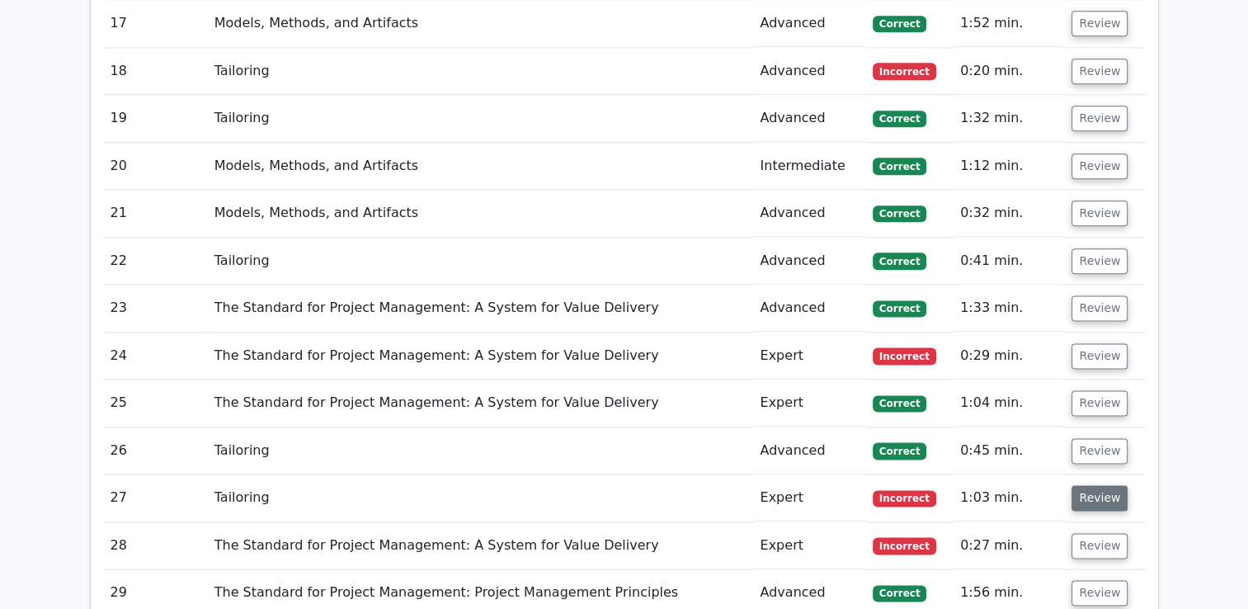
click at [1096, 485] on button "Review" at bounding box center [1099, 498] width 56 height 26
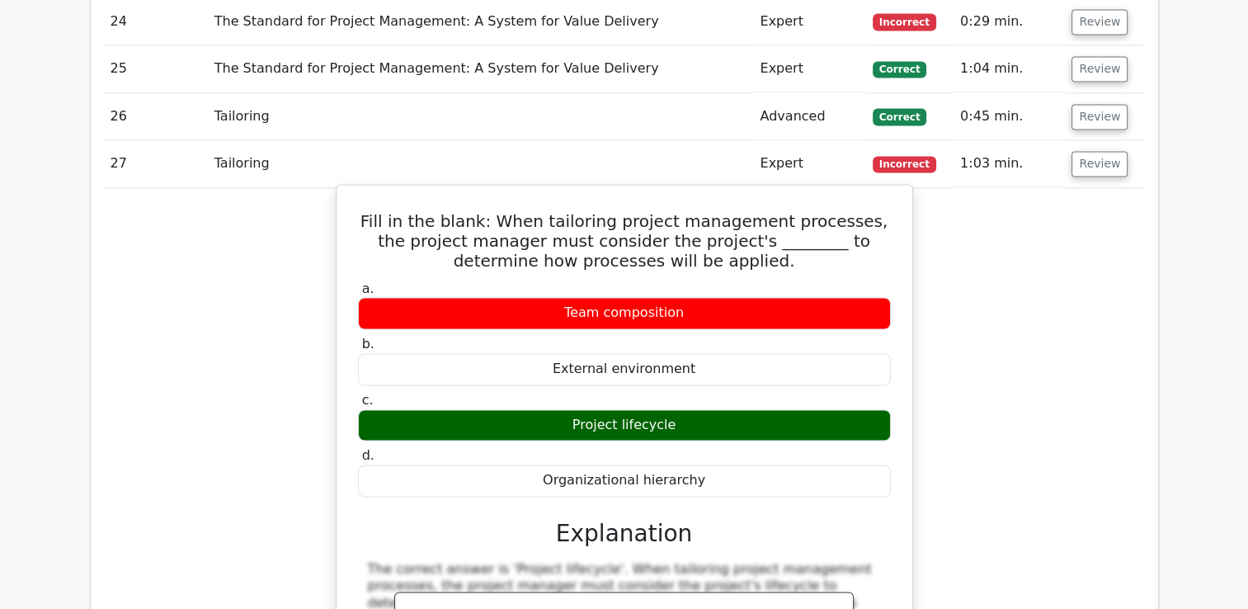
scroll to position [2392, 0]
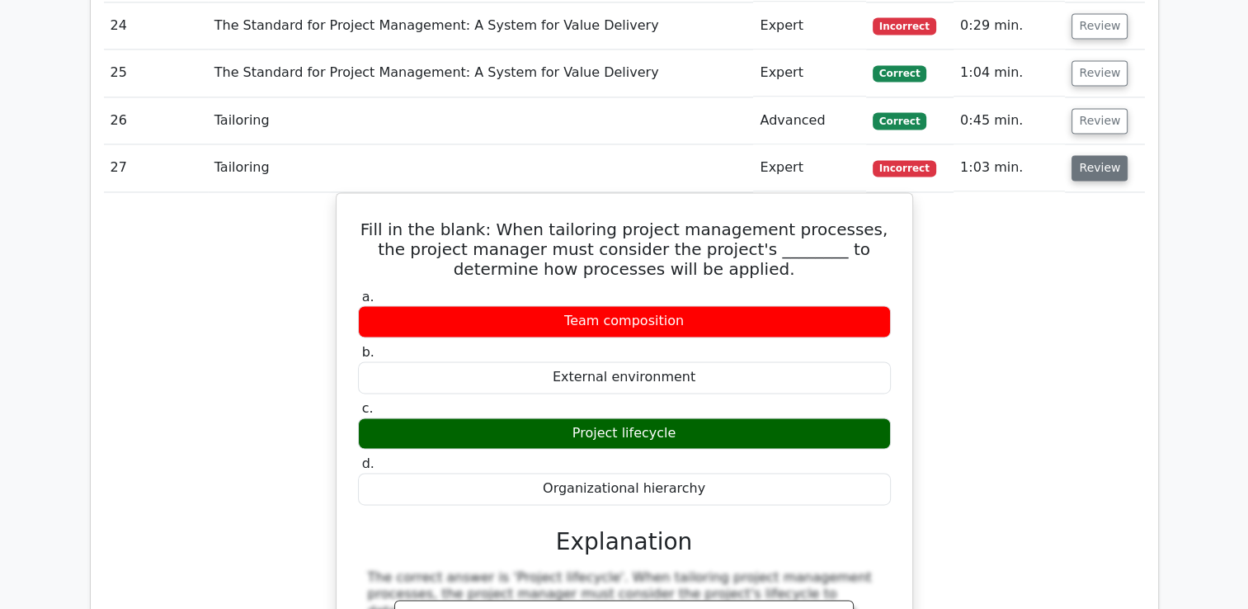
click at [1104, 155] on button "Review" at bounding box center [1099, 168] width 56 height 26
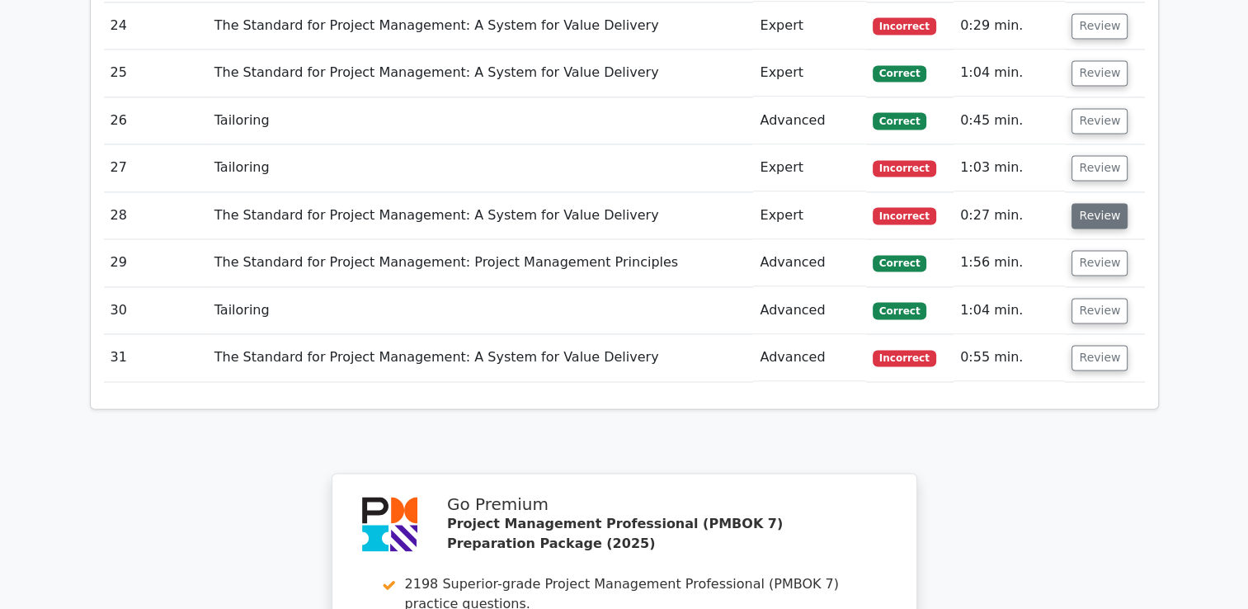
click at [1094, 203] on button "Review" at bounding box center [1099, 216] width 56 height 26
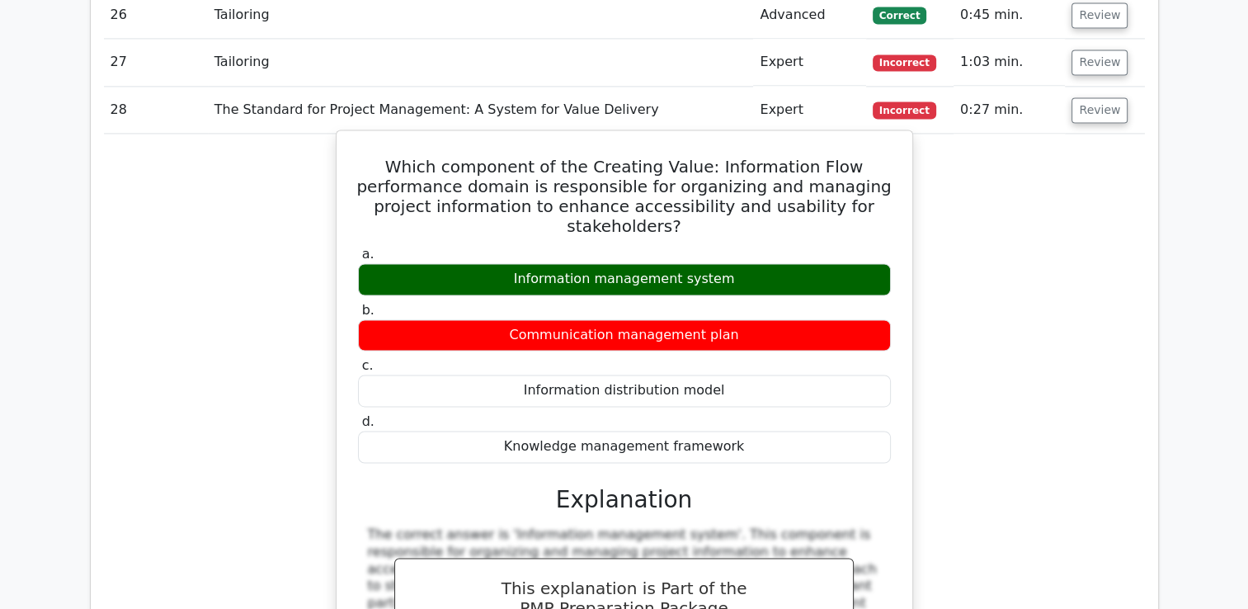
scroll to position [2474, 0]
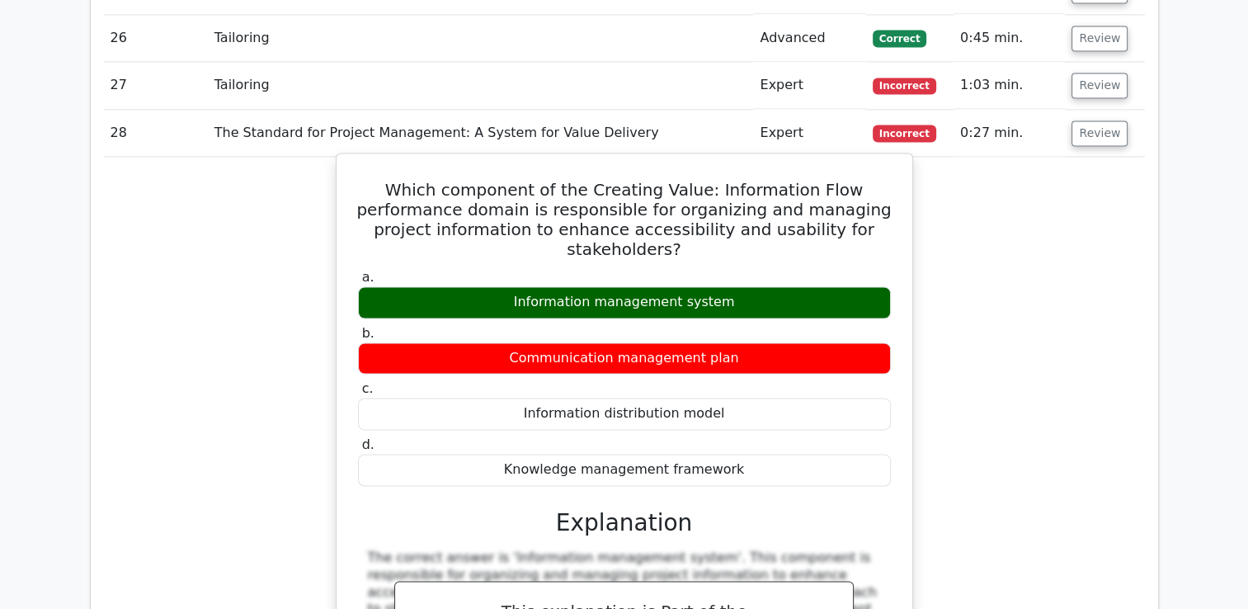
drag, startPoint x: 406, startPoint y: 137, endPoint x: 845, endPoint y: 424, distance: 524.9
click at [845, 424] on div "Which component of the Creating Value: Information Flow performance domain is r…" at bounding box center [624, 476] width 562 height 633
copy div "Which component of the Creating Value: Information Flow performance domain is r…"
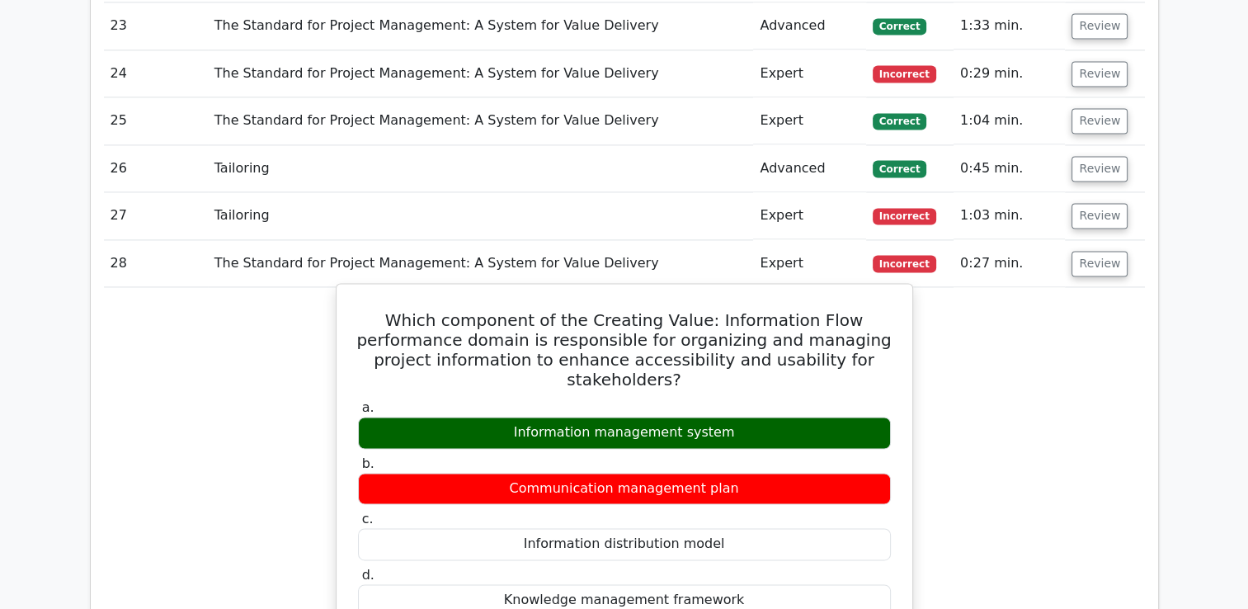
scroll to position [2309, 0]
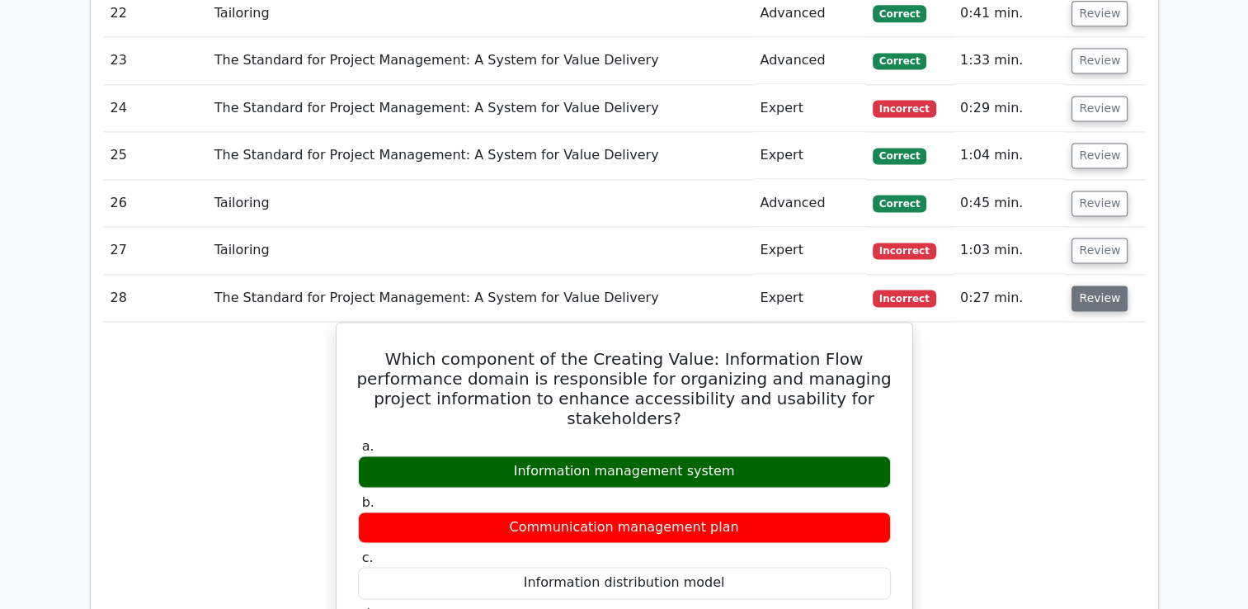
click at [1089, 285] on button "Review" at bounding box center [1099, 298] width 56 height 26
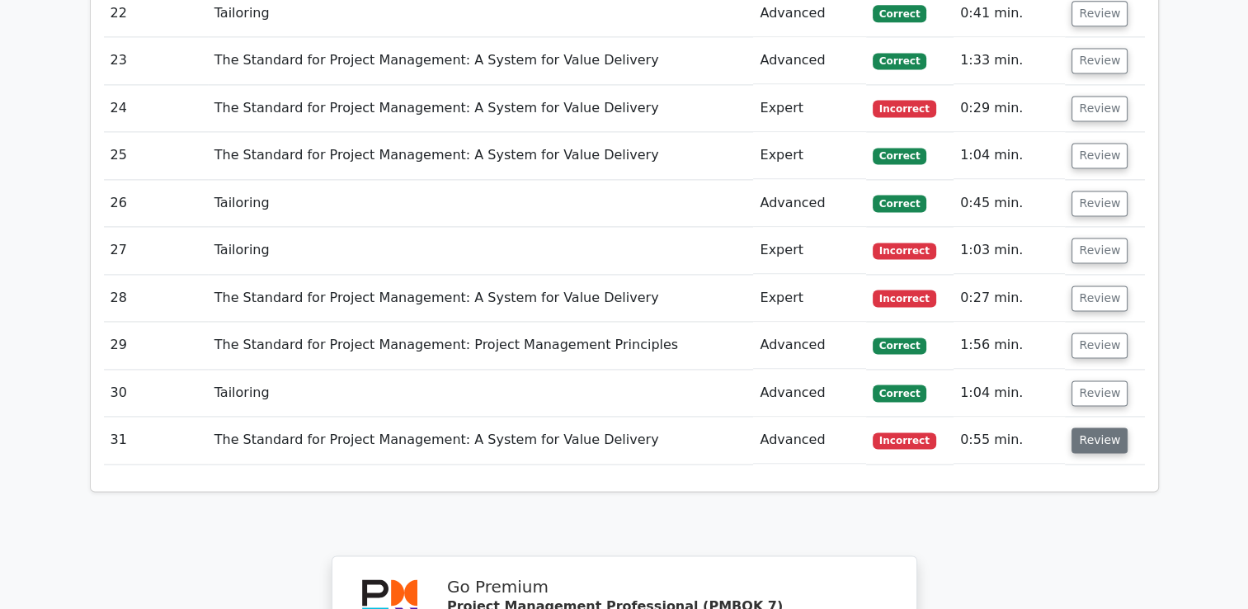
click at [1089, 427] on button "Review" at bounding box center [1099, 440] width 56 height 26
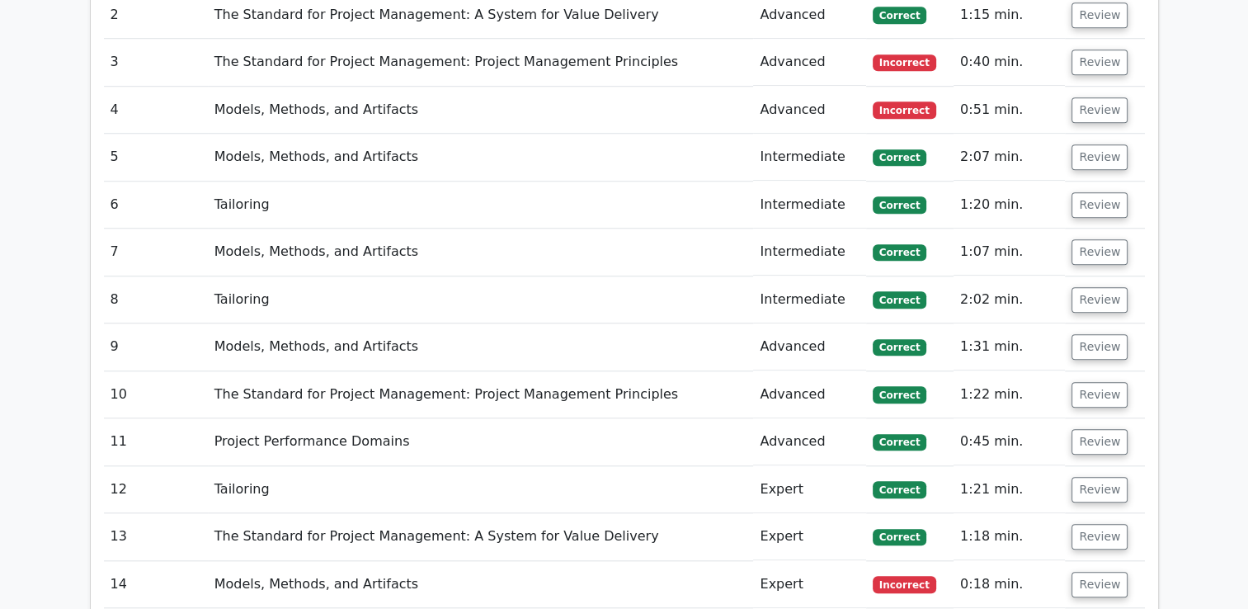
scroll to position [1362, 0]
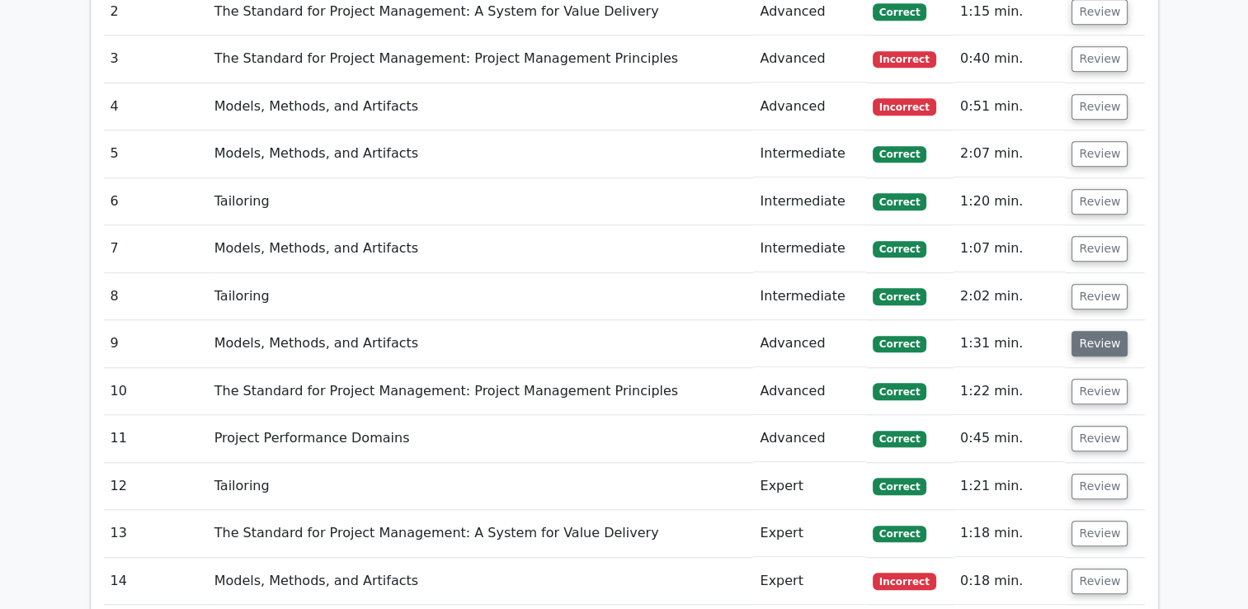
click at [1094, 331] on button "Review" at bounding box center [1099, 344] width 56 height 26
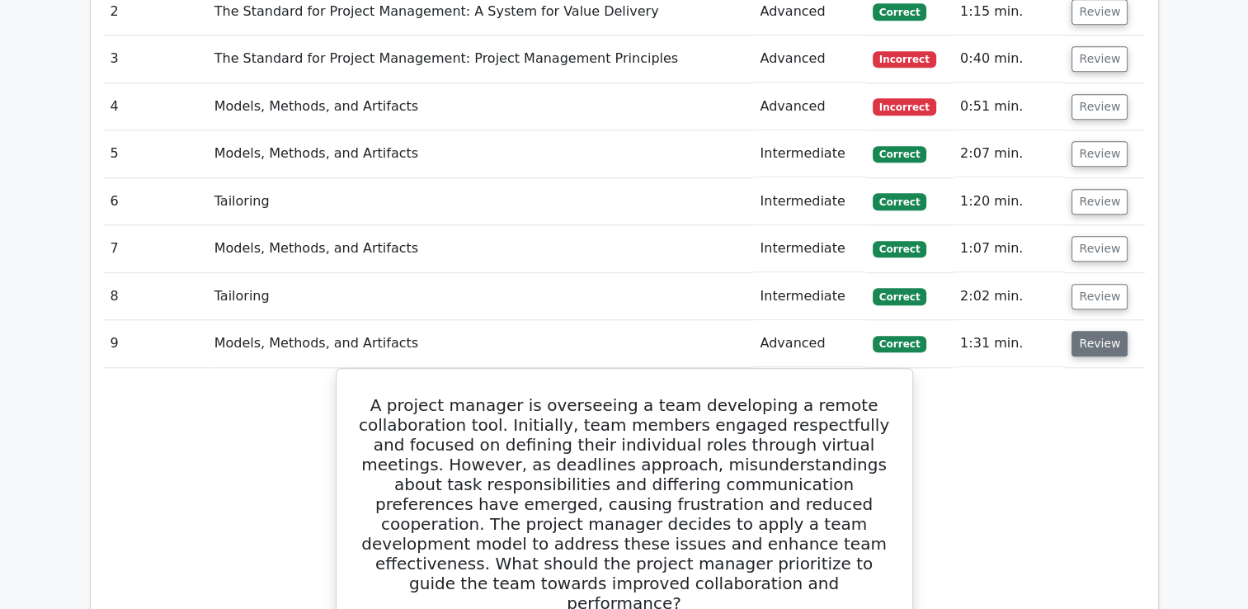
click at [1100, 331] on button "Review" at bounding box center [1099, 344] width 56 height 26
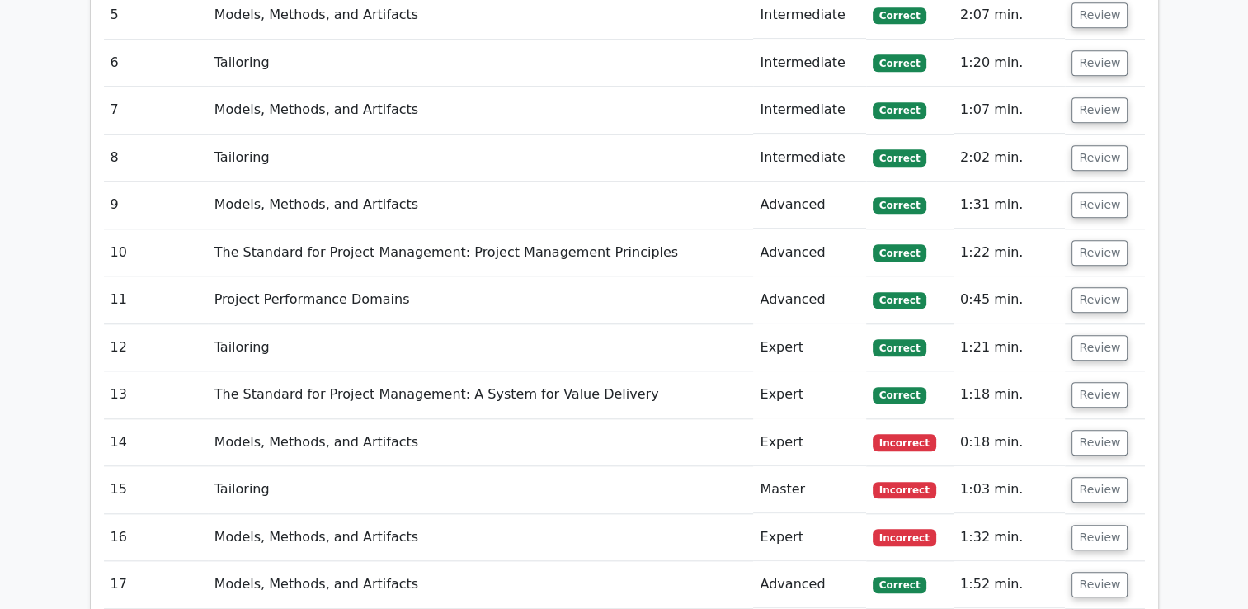
scroll to position [1527, 0]
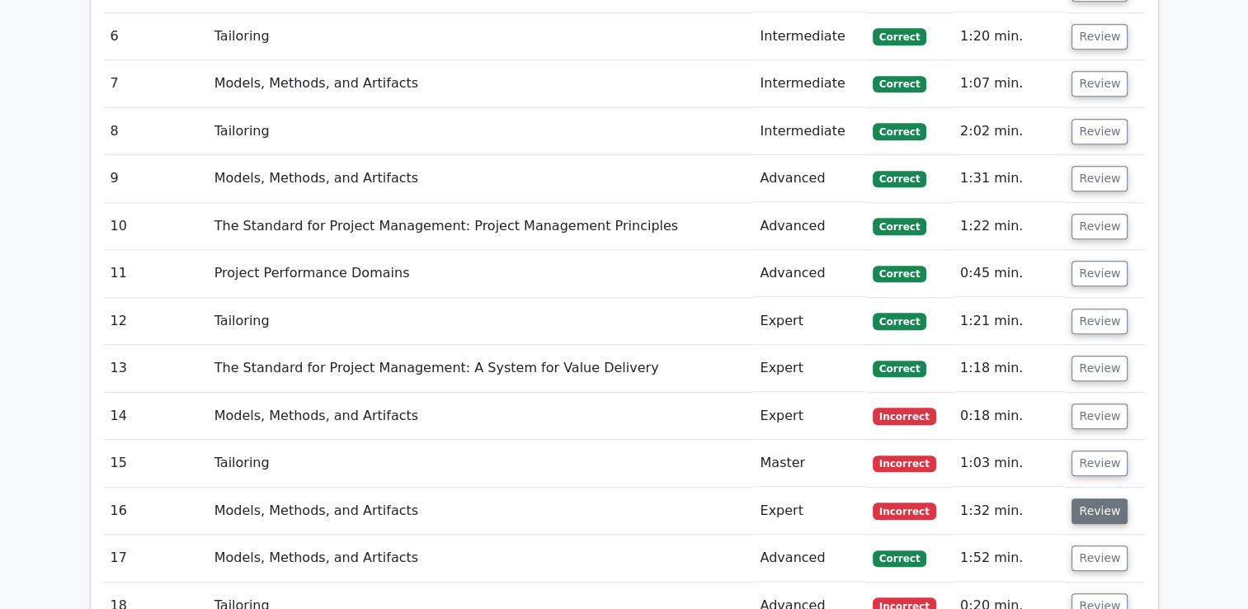
click at [1098, 498] on button "Review" at bounding box center [1099, 511] width 56 height 26
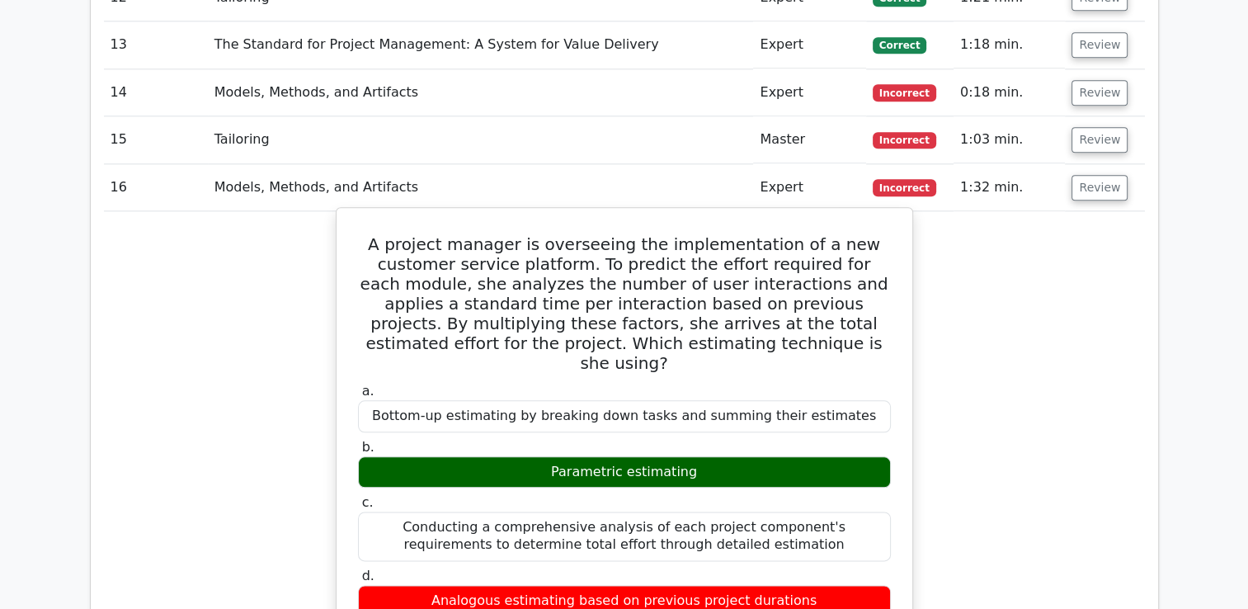
scroll to position [1857, 0]
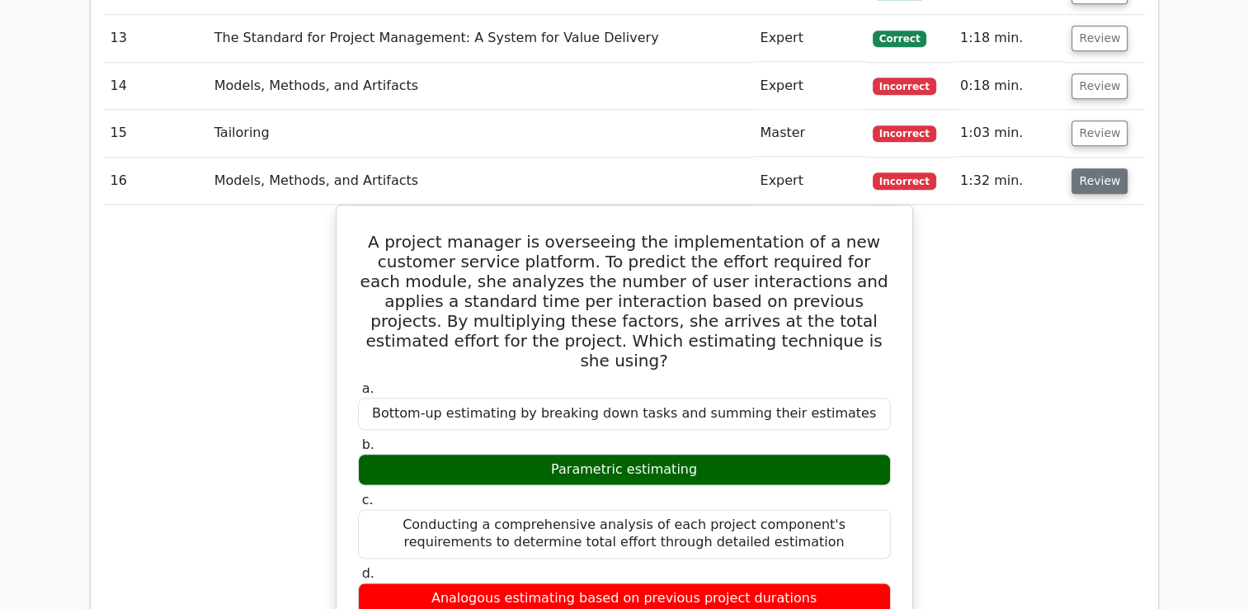
click at [1086, 168] on button "Review" at bounding box center [1099, 181] width 56 height 26
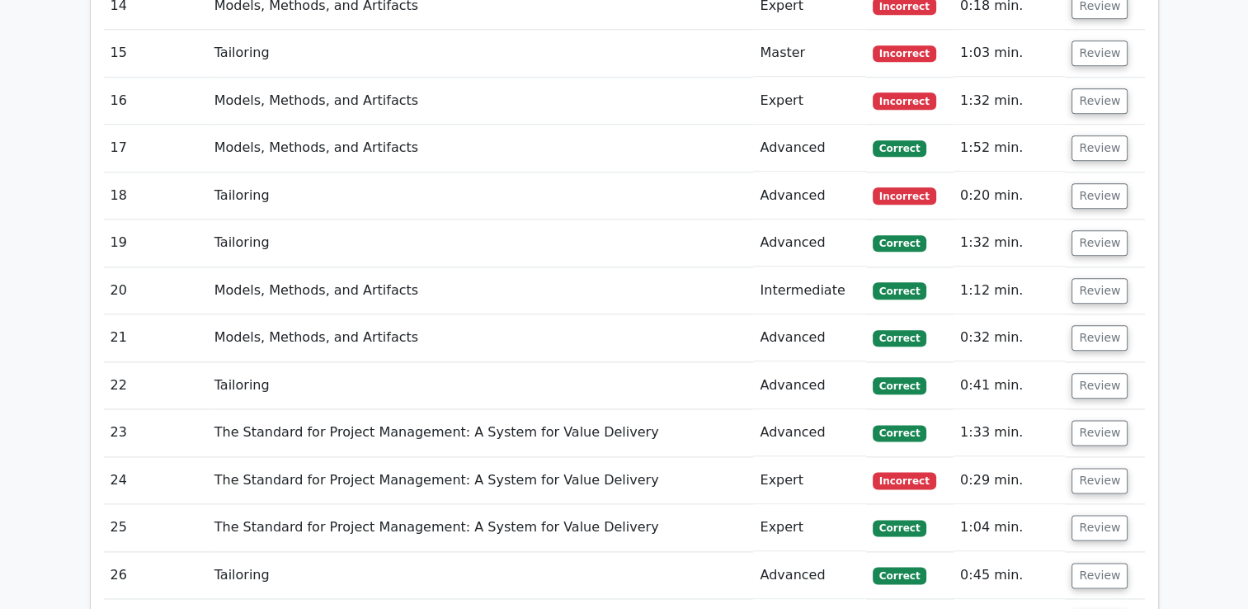
scroll to position [1940, 0]
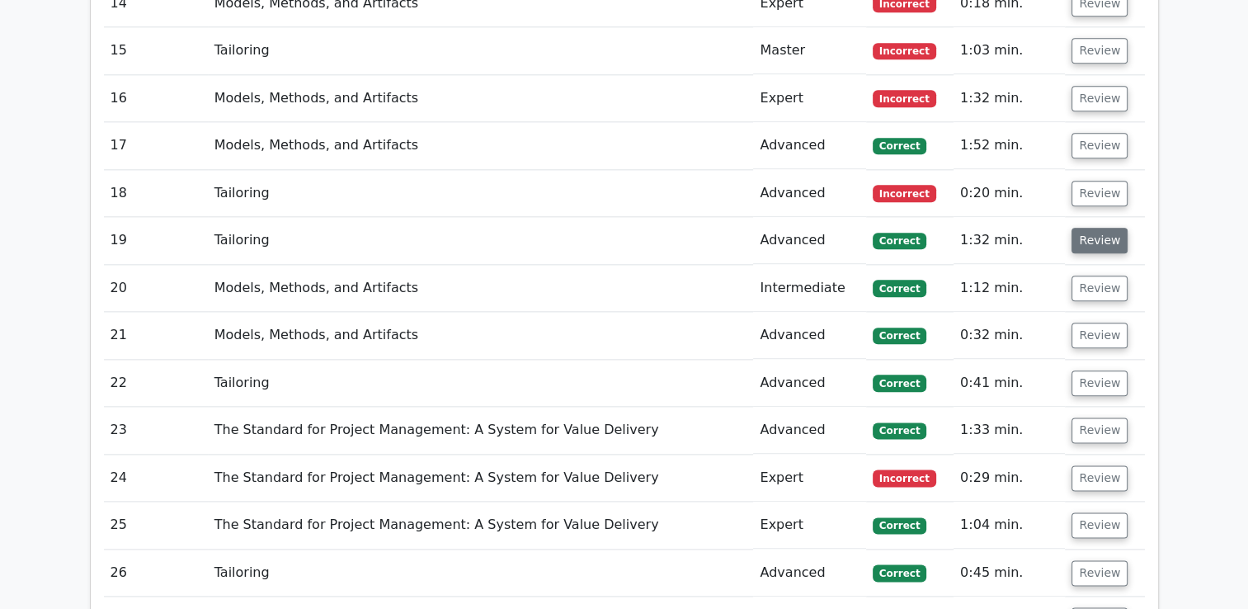
click at [1098, 228] on button "Review" at bounding box center [1099, 241] width 56 height 26
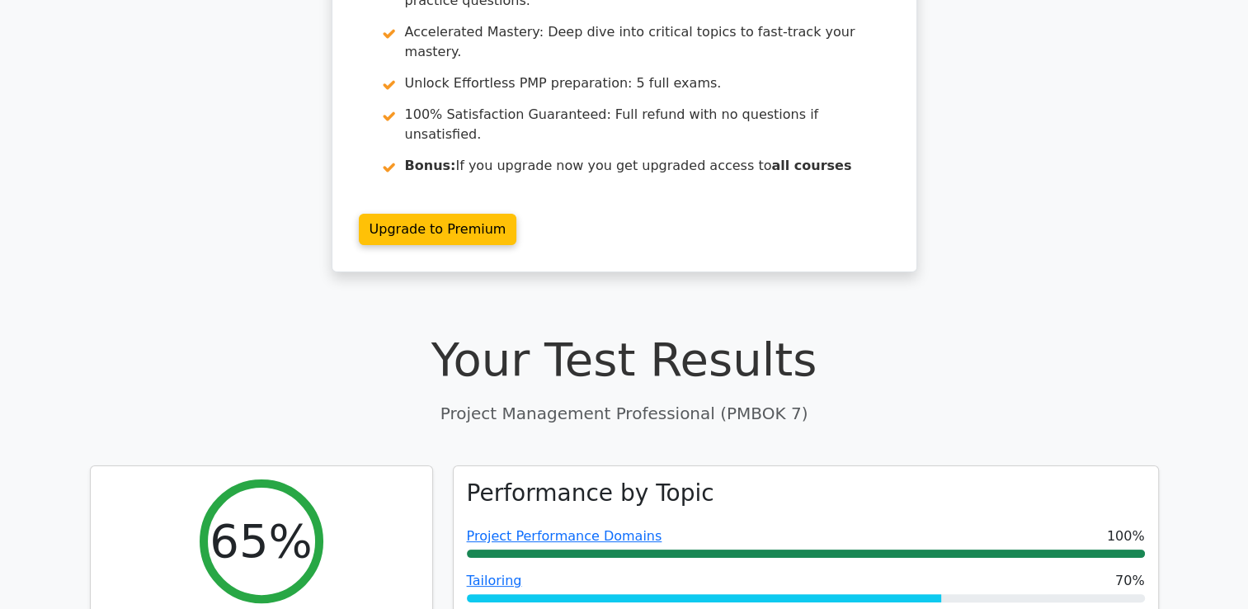
scroll to position [0, 0]
